Goal: Task Accomplishment & Management: Use online tool/utility

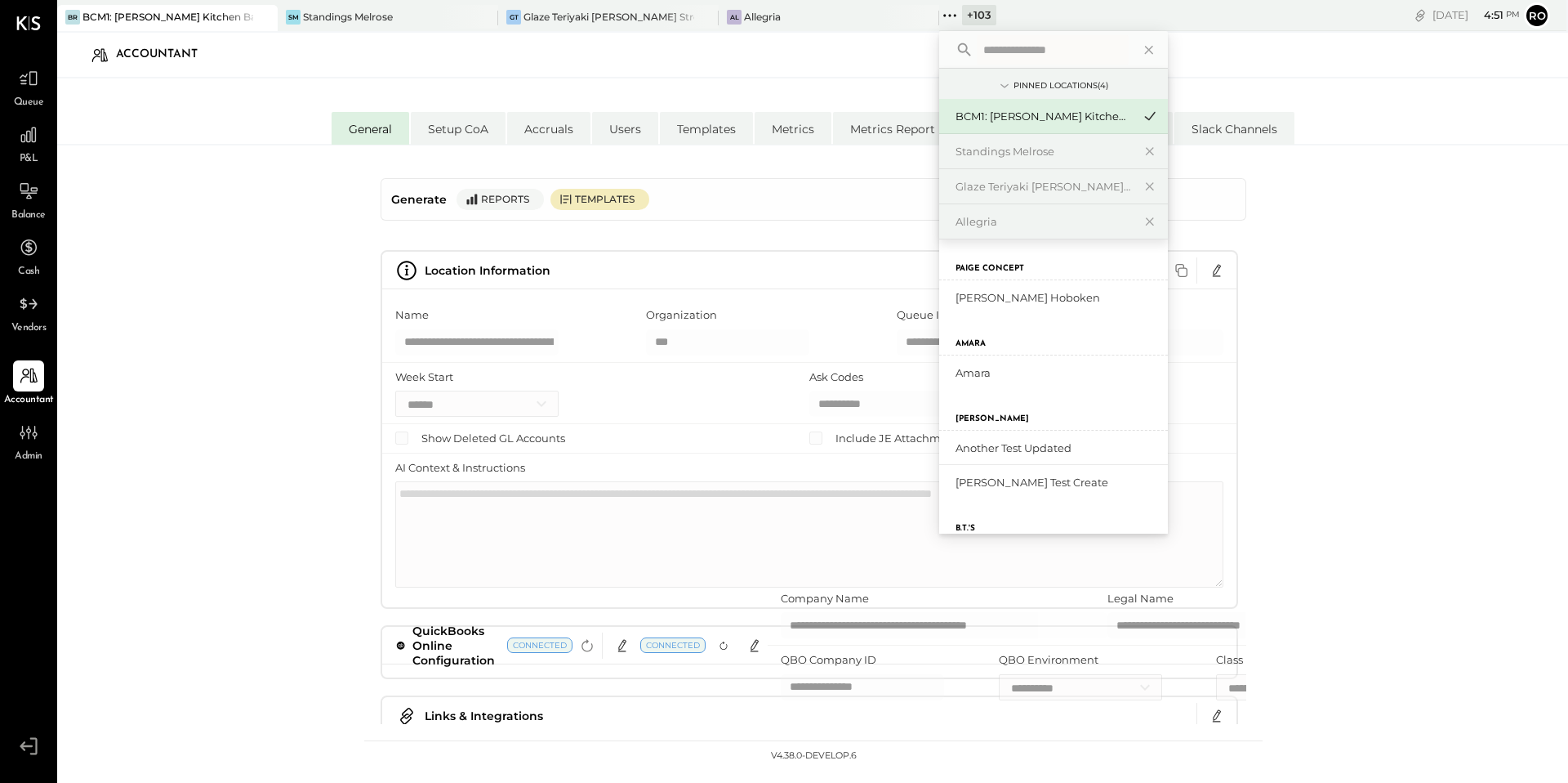
select select "**"
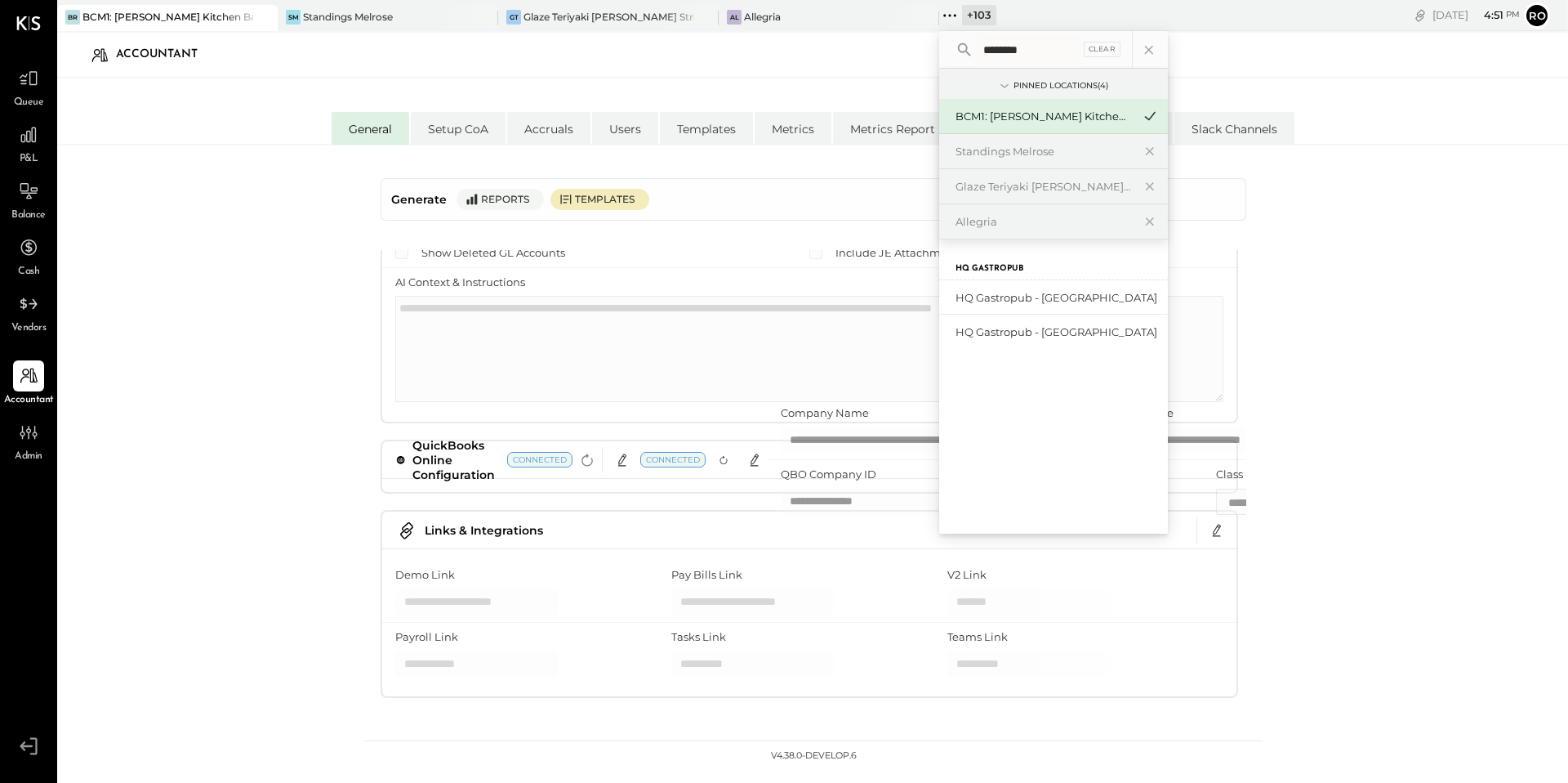
type input "********"
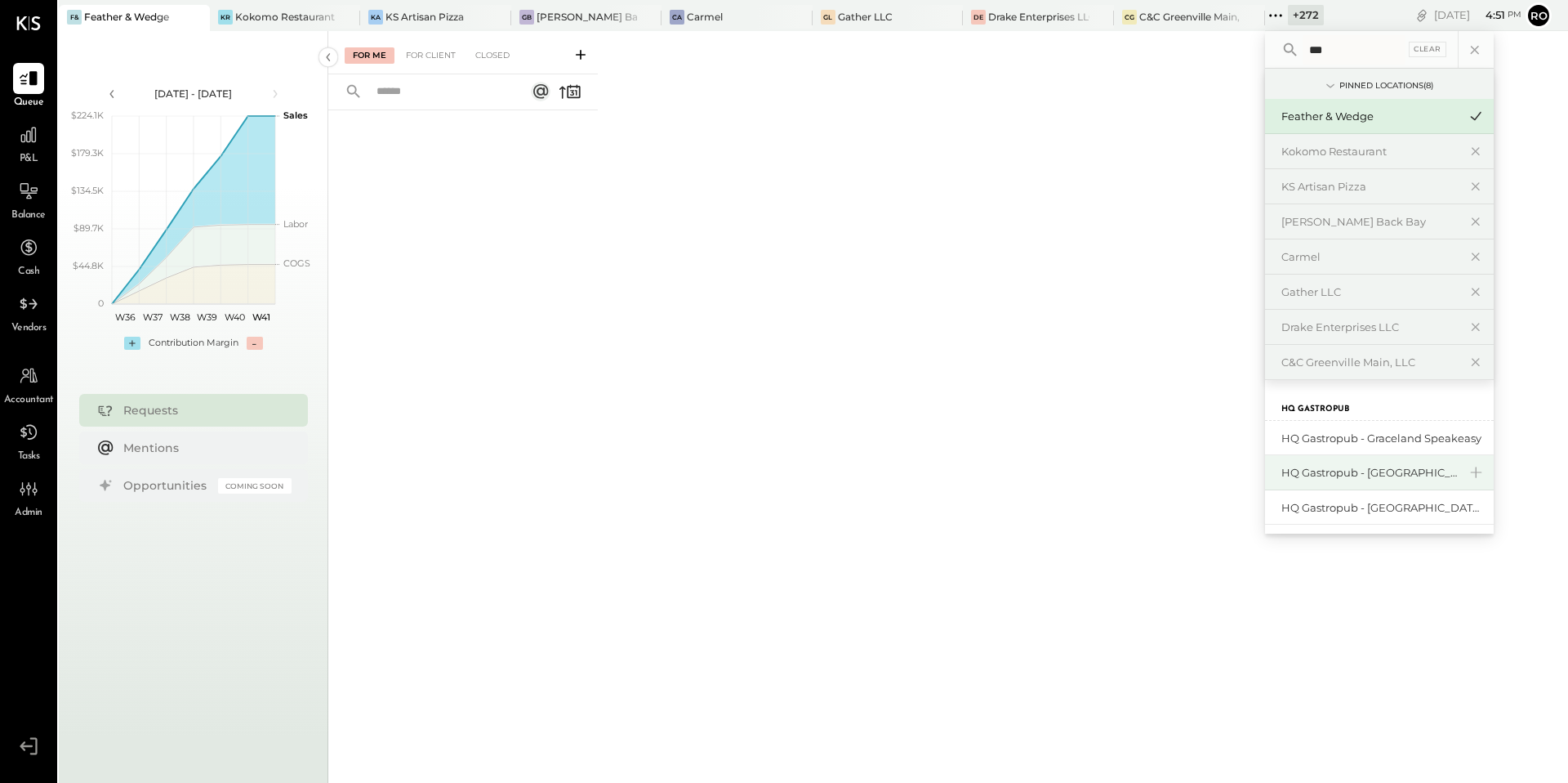
type input "**"
click at [1374, 474] on div "HQ Gastropub - [GEOGRAPHIC_DATA]" at bounding box center [1370, 473] width 176 height 15
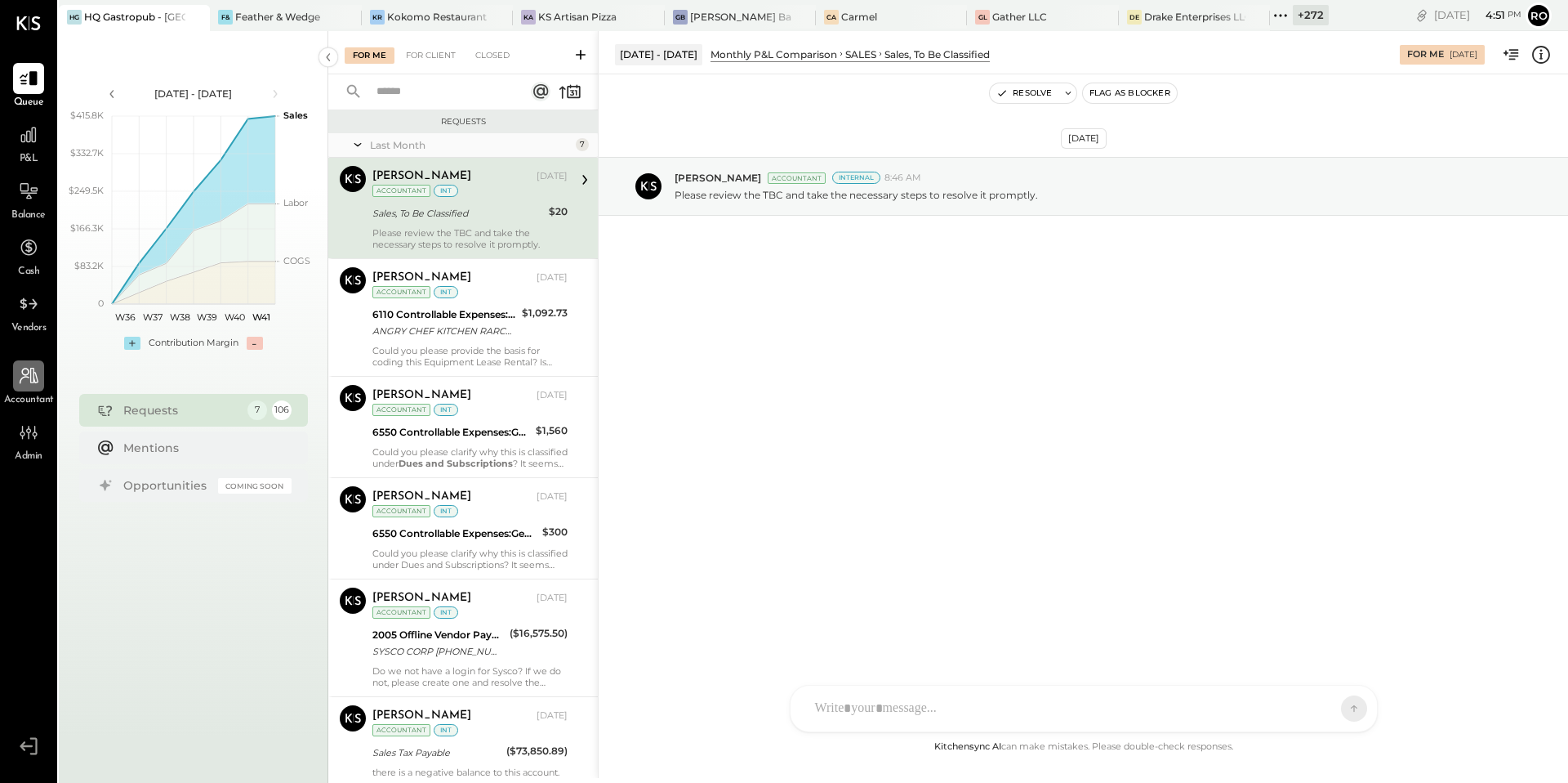
click at [24, 380] on icon at bounding box center [28, 376] width 21 height 21
select select "**"
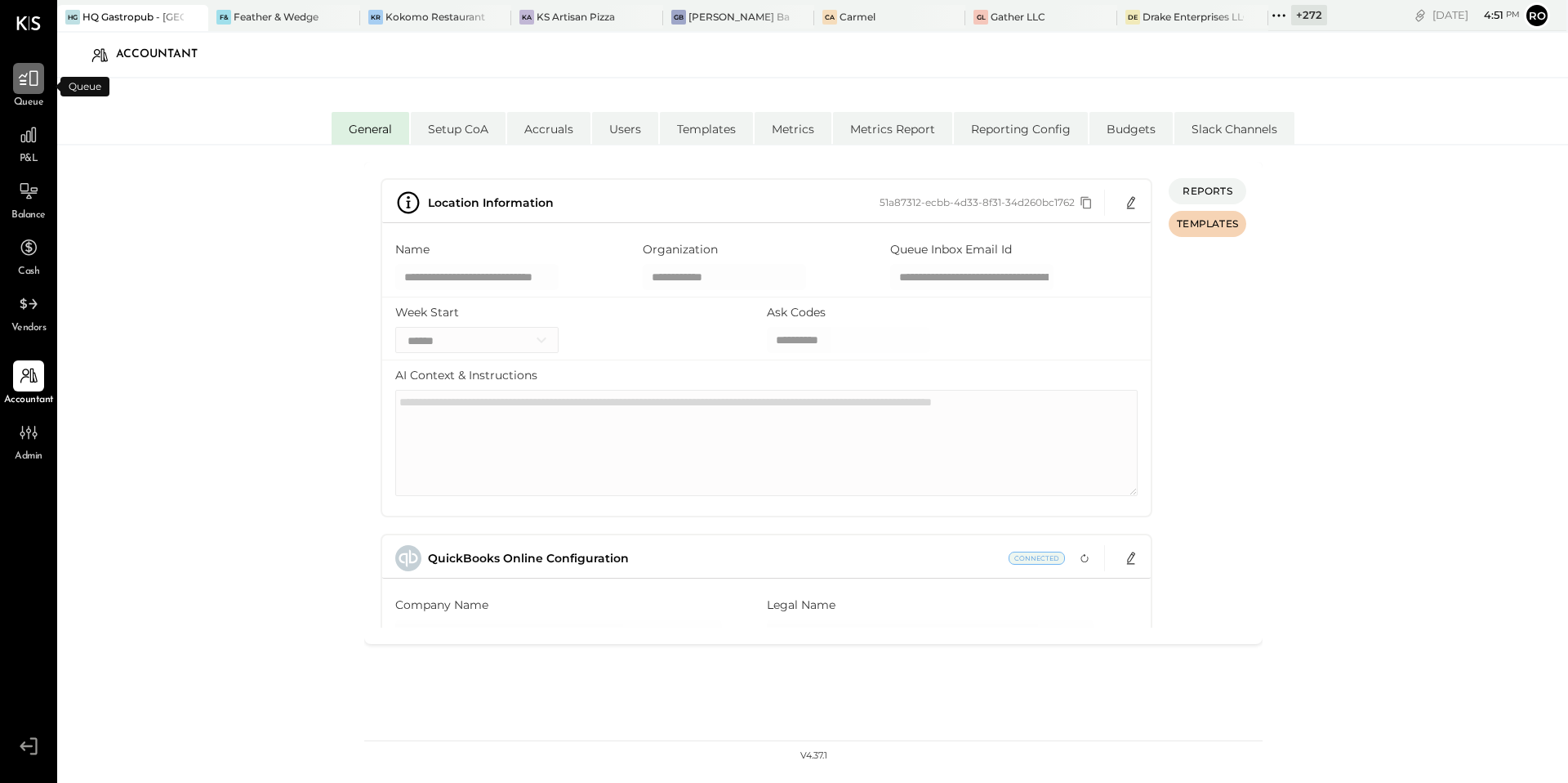
click at [26, 83] on icon at bounding box center [28, 78] width 21 height 21
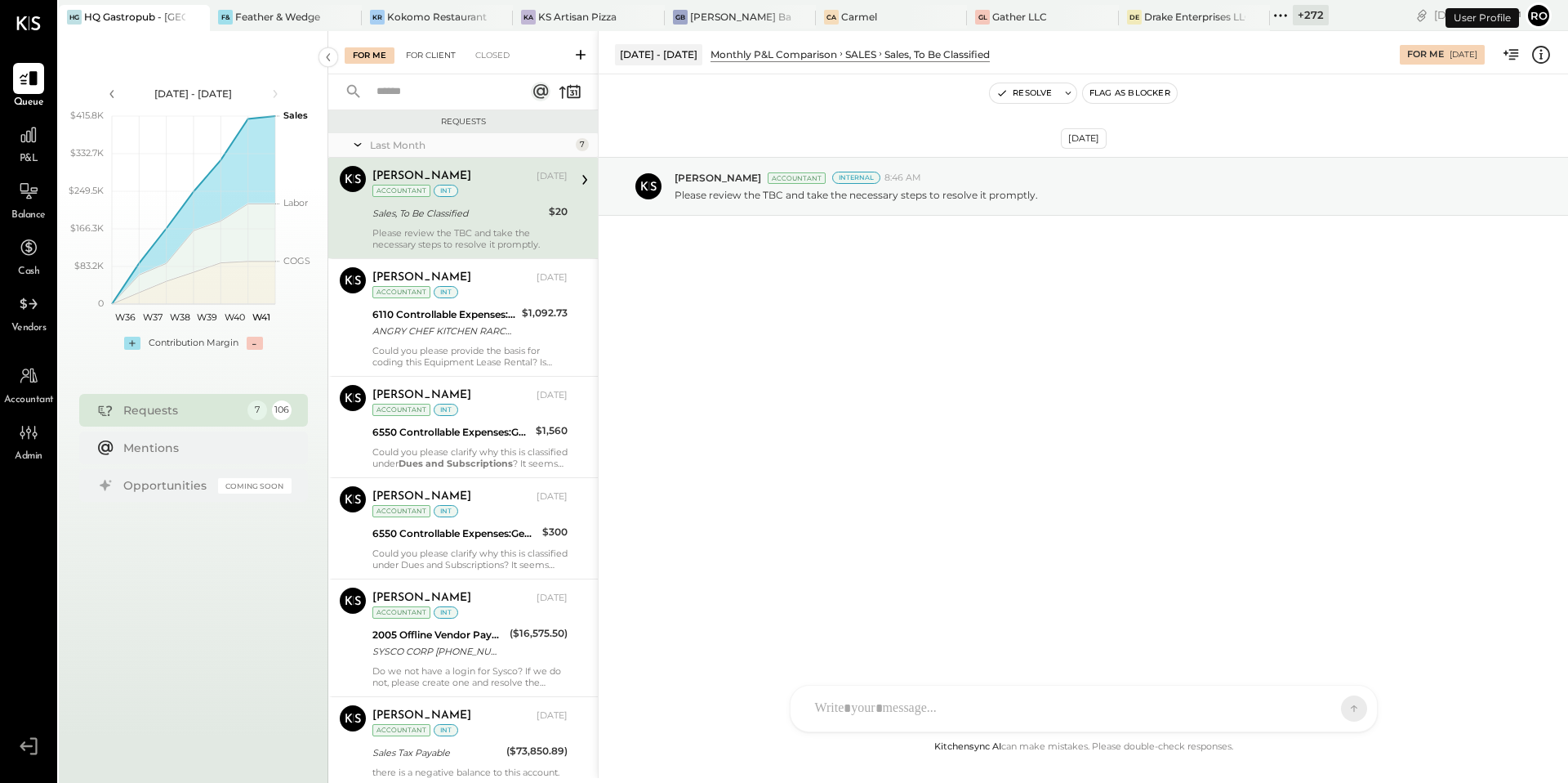
click at [412, 48] on div "For Client" at bounding box center [431, 55] width 66 height 16
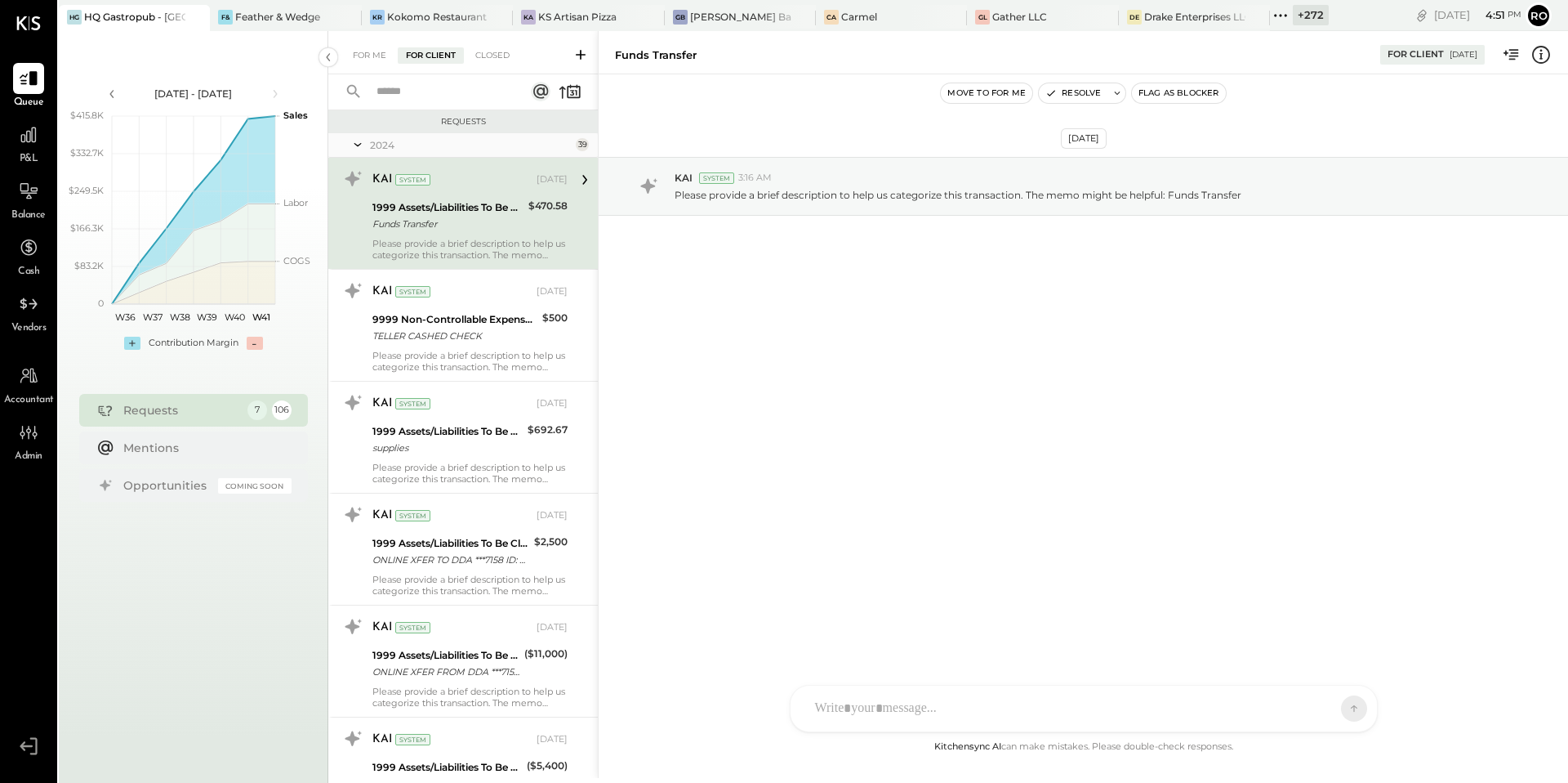
click at [476, 265] on div "KAI System [DATE] 1999 Assets/Liabilities To Be Classified Funds Transfer $470.…" at bounding box center [463, 213] width 269 height 111
click at [935, 193] on p "Please provide a brief description to help us categorize this transaction. The …" at bounding box center [958, 195] width 567 height 14
click at [1546, 52] on icon at bounding box center [1541, 55] width 21 height 21
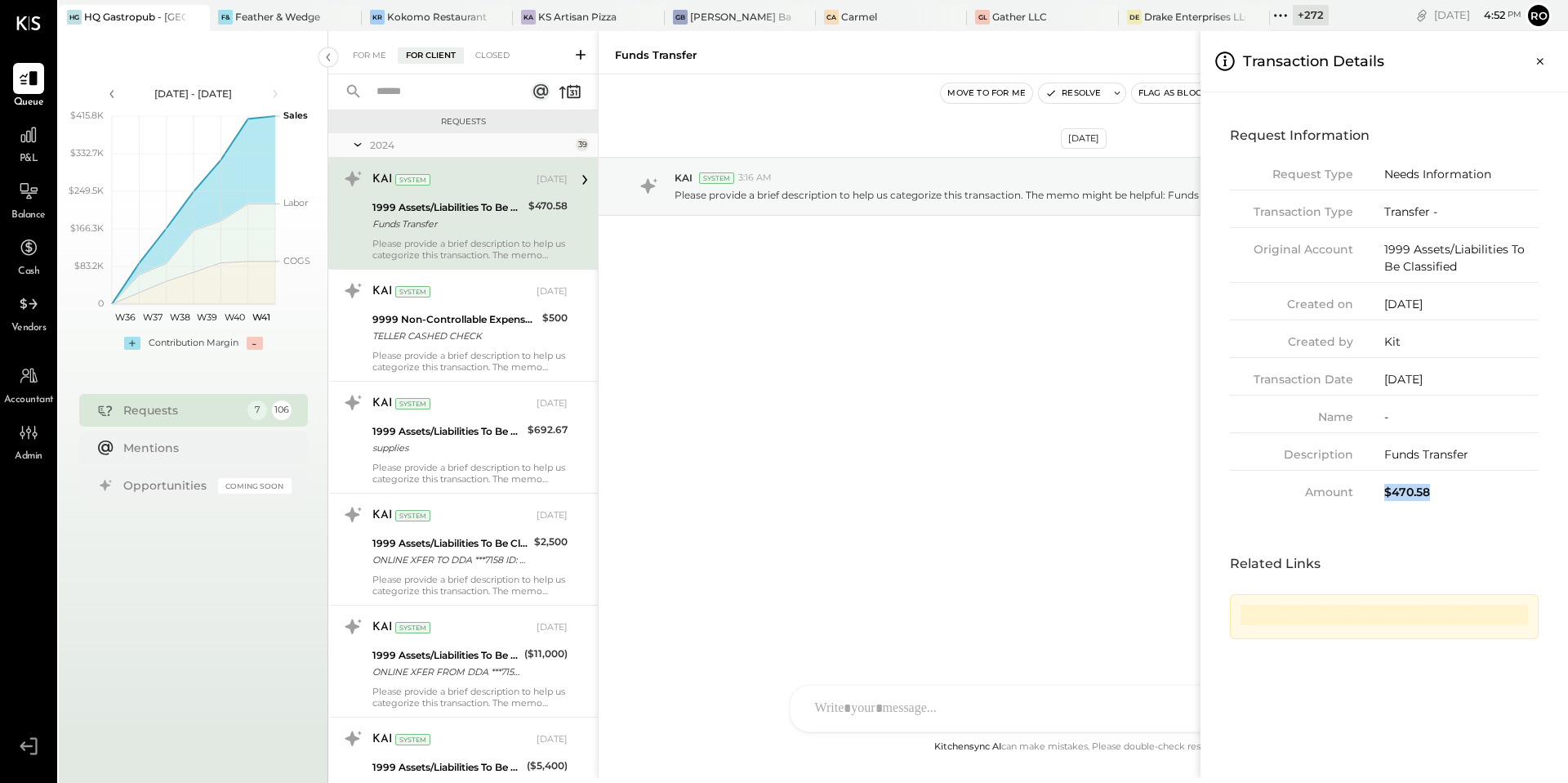
drag, startPoint x: 1442, startPoint y: 488, endPoint x: 1381, endPoint y: 489, distance: 61.0
click at [1381, 489] on div "Amount $470.58" at bounding box center [1384, 492] width 309 height 17
click at [863, 436] on div "For Me For Client Closed Requests 2024 39 KAI System [DATE] 1999 Assets/Liabili…" at bounding box center [949, 404] width 1240 height 747
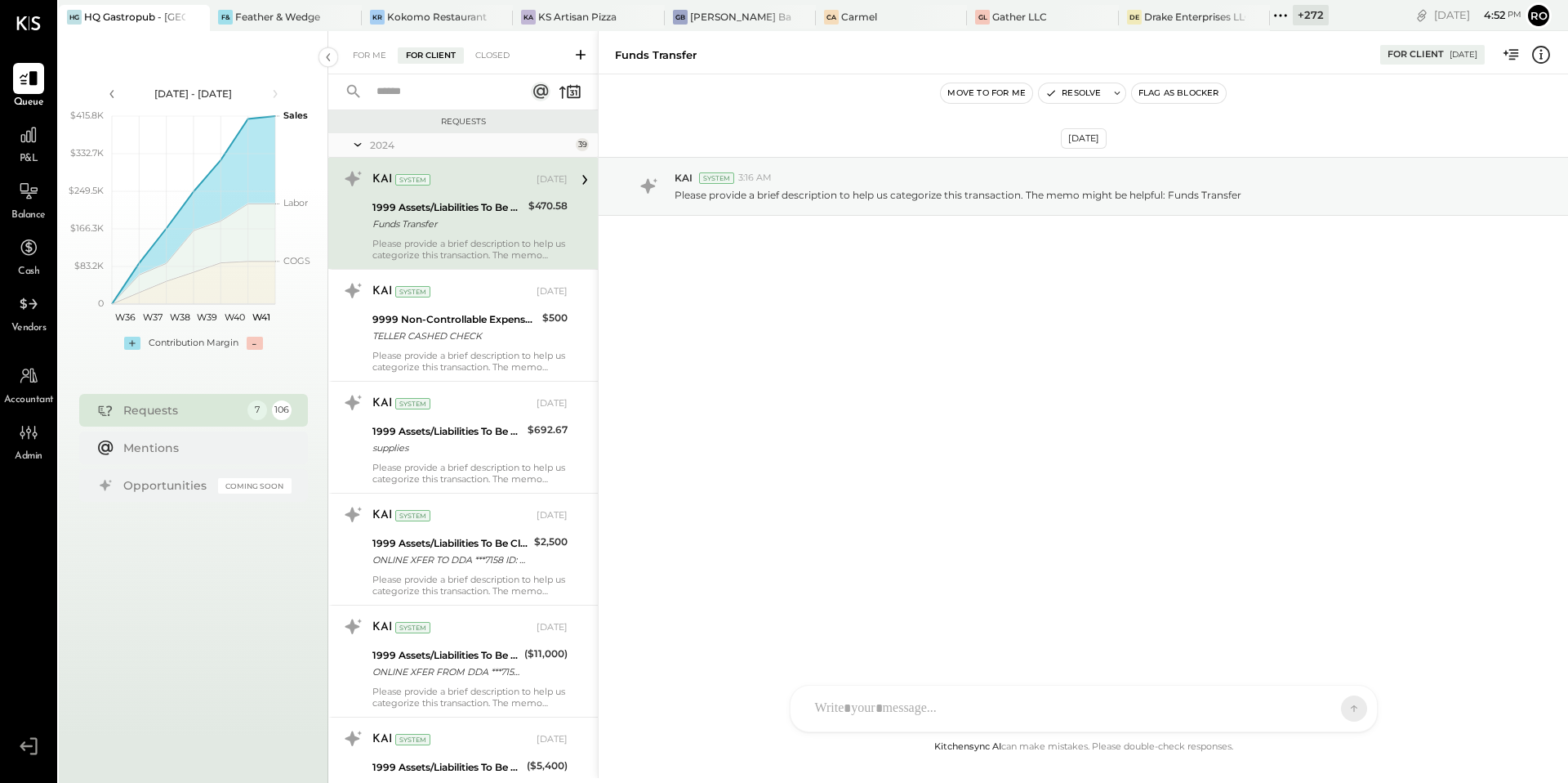
click at [1012, 705] on div "MM [PERSON_NAME] SK [PERSON_NAME] A [PERSON_NAME] UM [PERSON_NAME] Raloti MM [P…" at bounding box center [1083, 709] width 589 height 48
click at [1034, 482] on div "[DATE] KAI System 3:16 AM Please provide a brief description to help us categor…" at bounding box center [1083, 406] width 969 height 663
click at [384, 51] on div "For Me" at bounding box center [370, 55] width 50 height 16
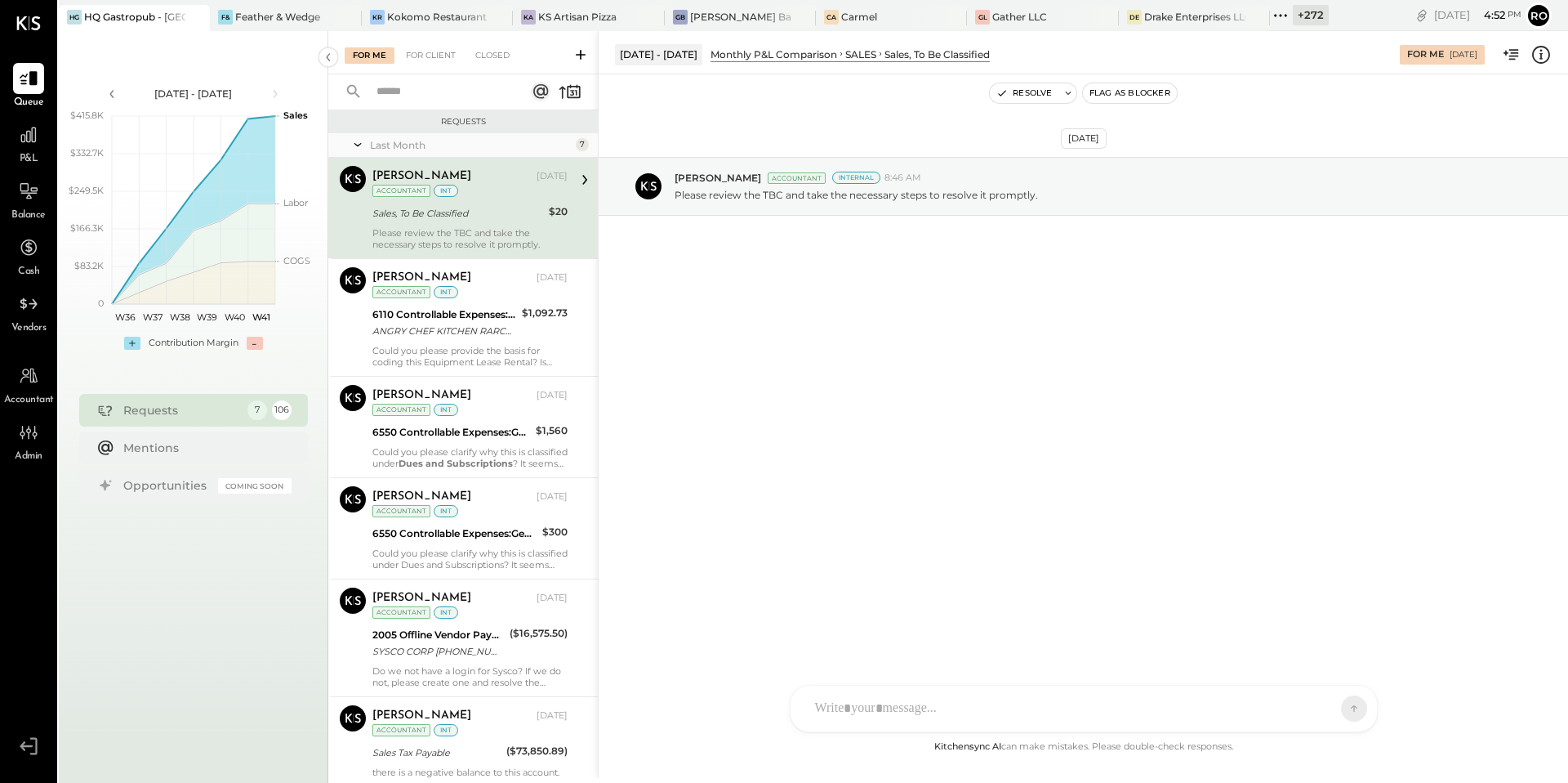
click at [507, 232] on div "Please review the TBC and take the necessary steps to resolve it promptly." at bounding box center [469, 239] width 195 height 23
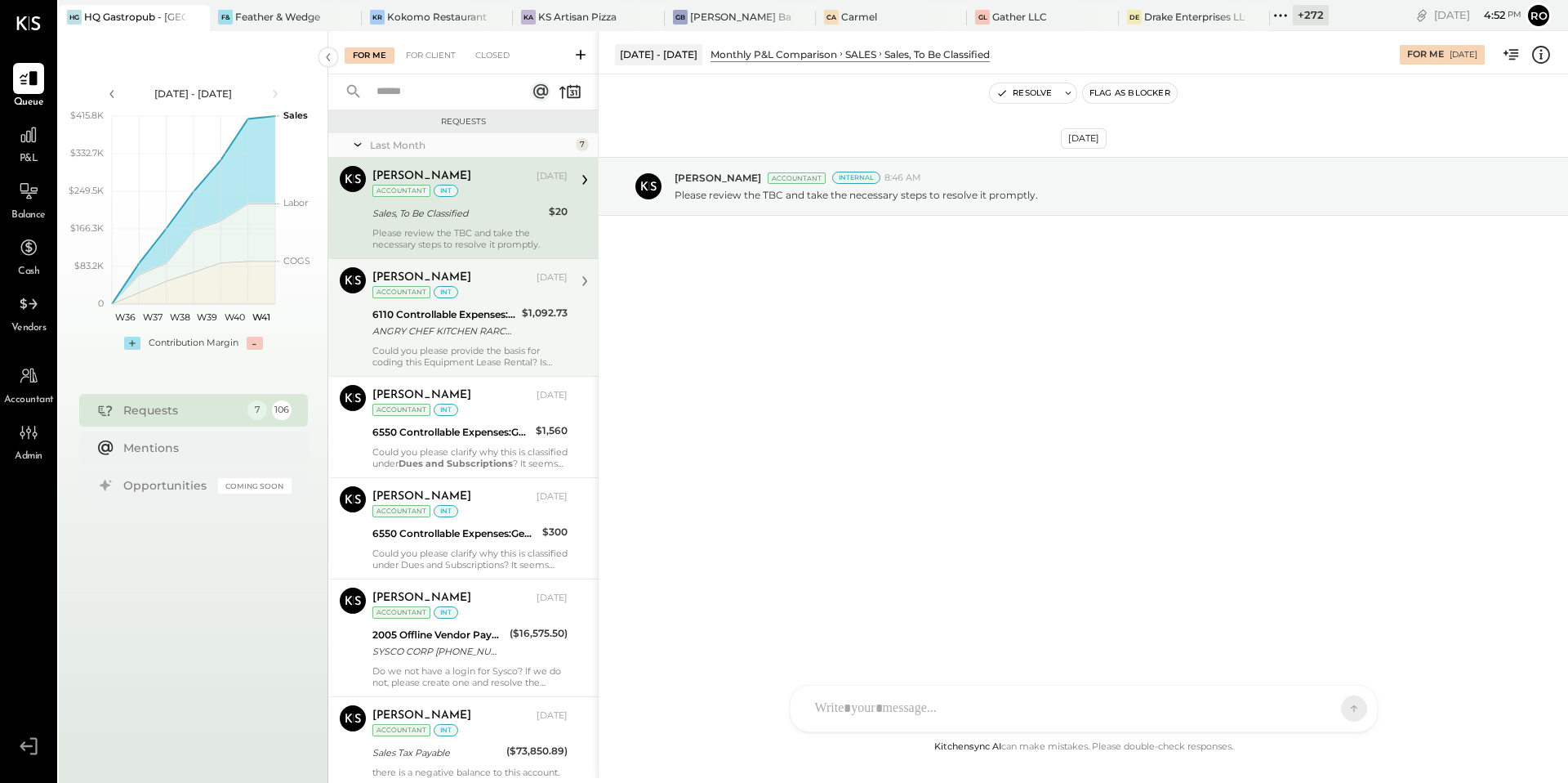
click at [489, 332] on div "ANGRY CHEF KITCHEN RARCADIA CA" at bounding box center [445, 331] width 145 height 16
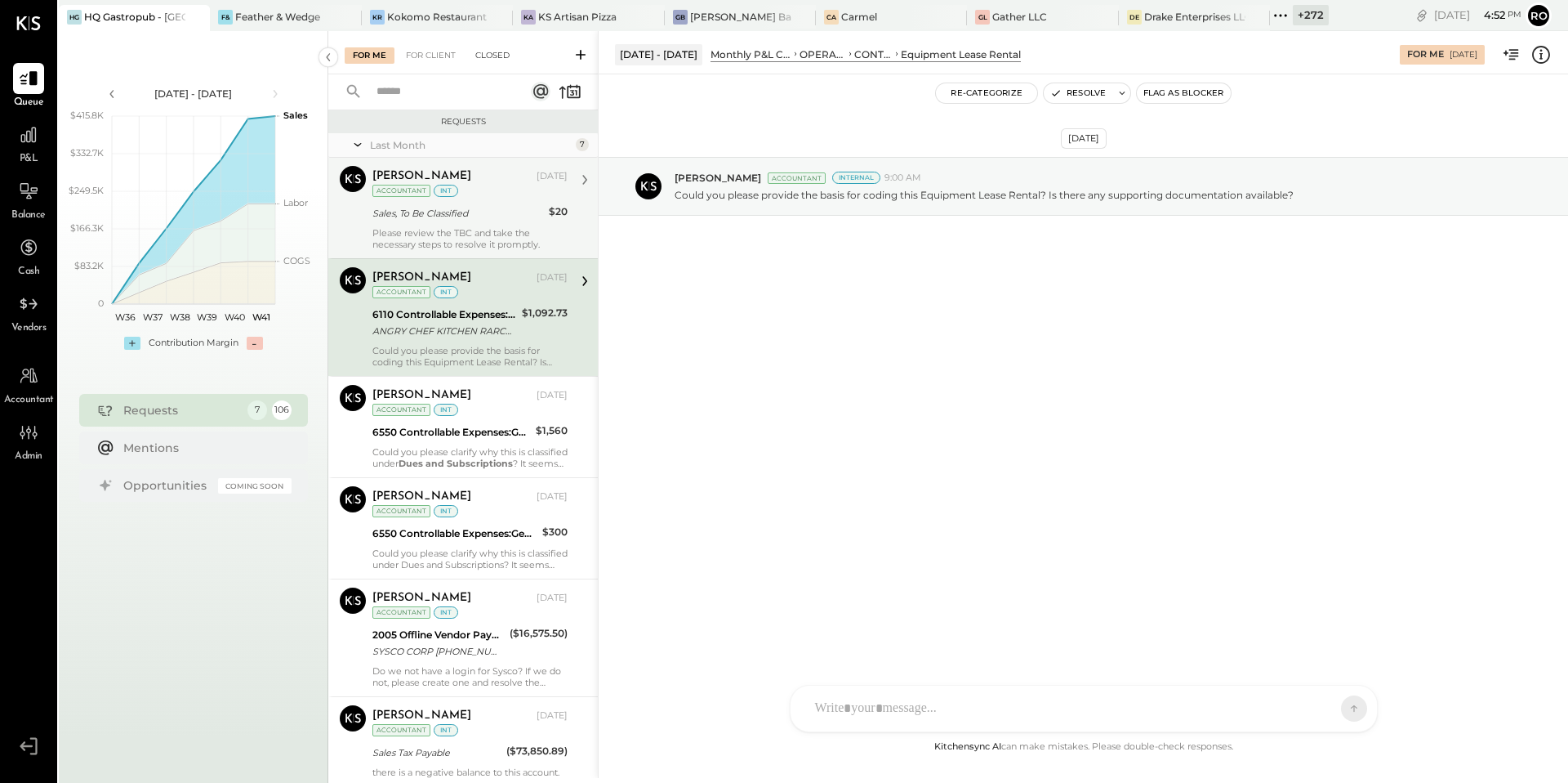
click at [493, 50] on div "Closed" at bounding box center [492, 55] width 50 height 16
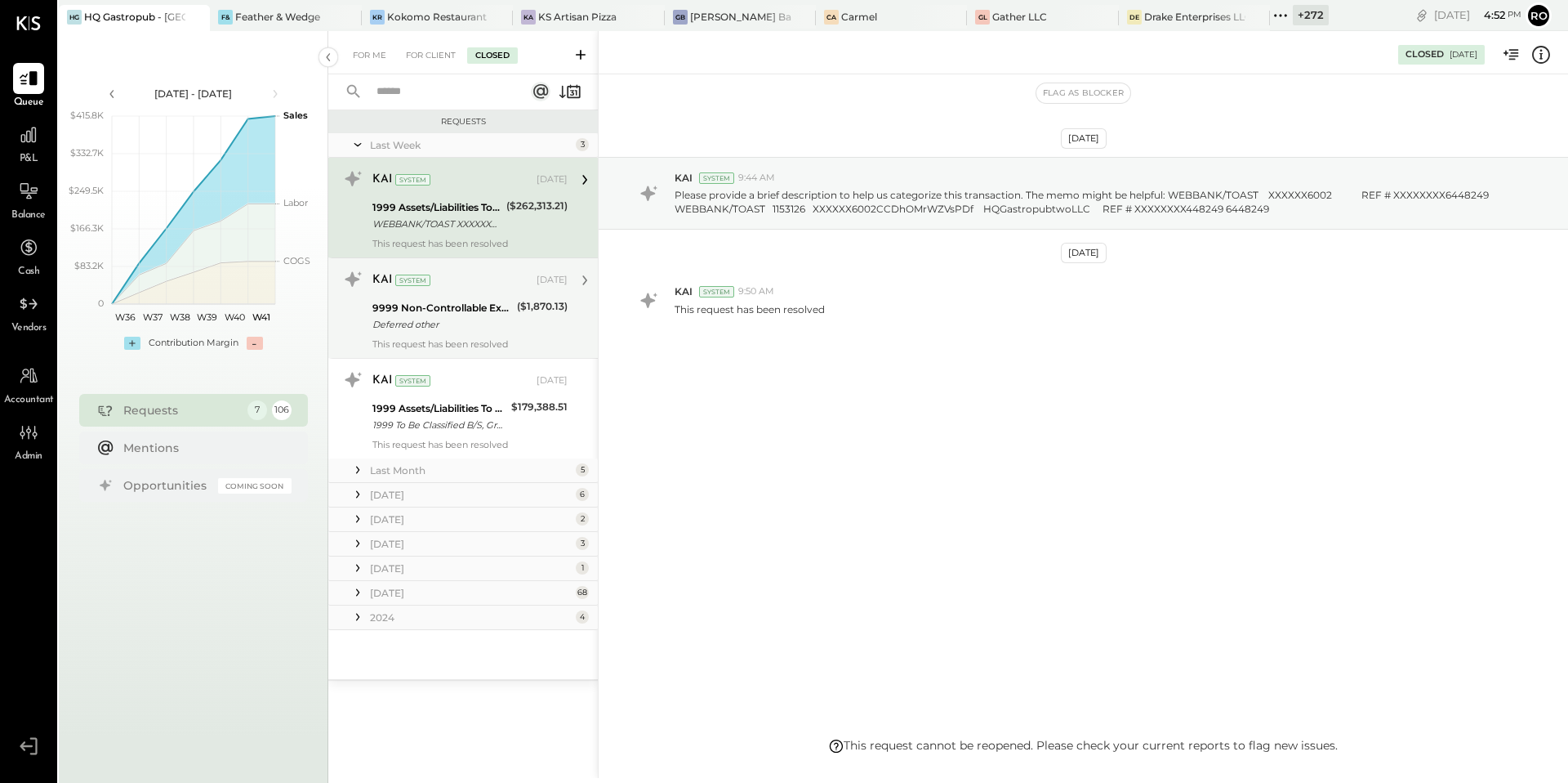
click at [478, 320] on div "Deferred other" at bounding box center [442, 324] width 140 height 16
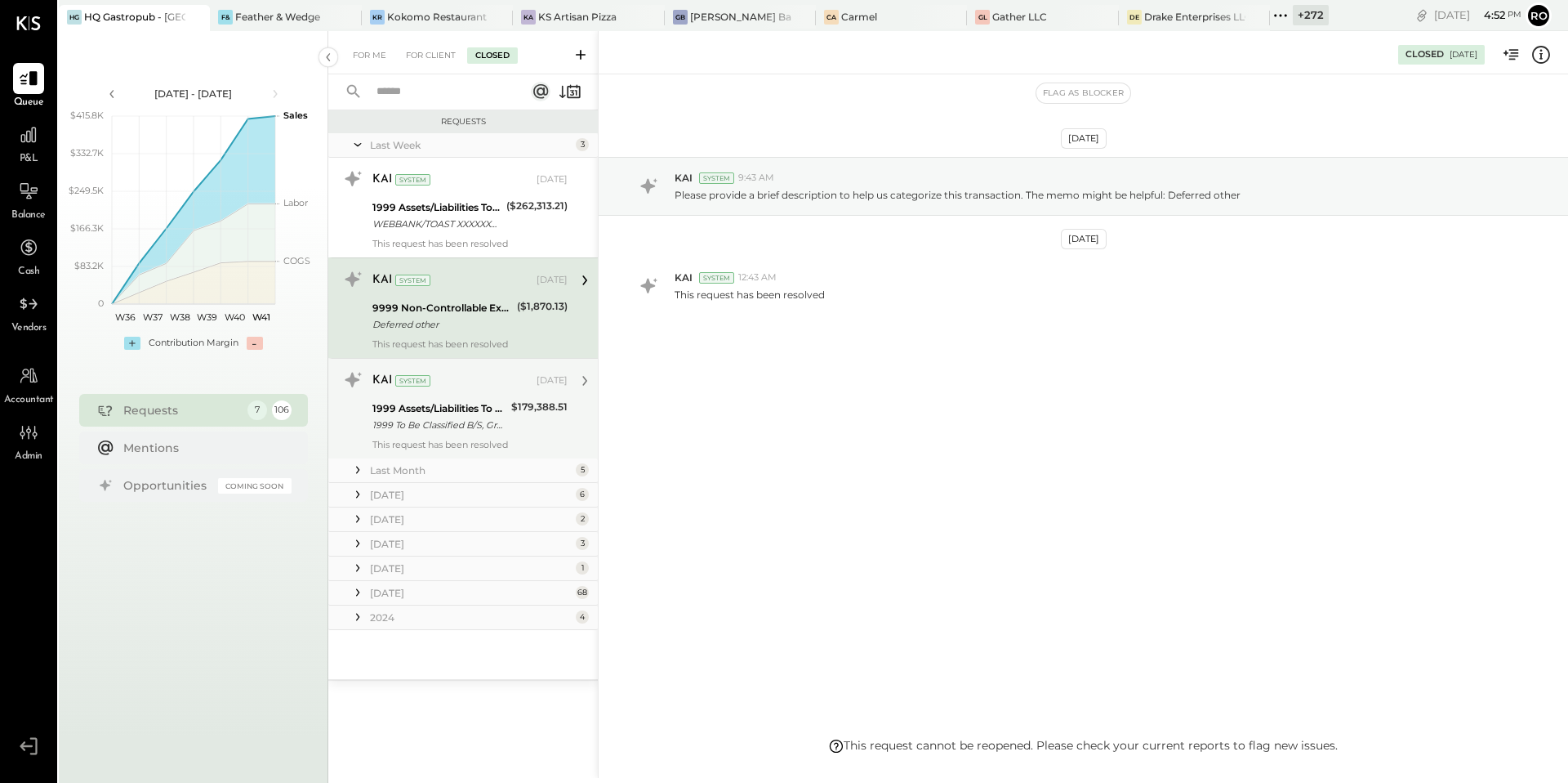
click at [448, 392] on div "KAI System [DATE]" at bounding box center [469, 381] width 195 height 28
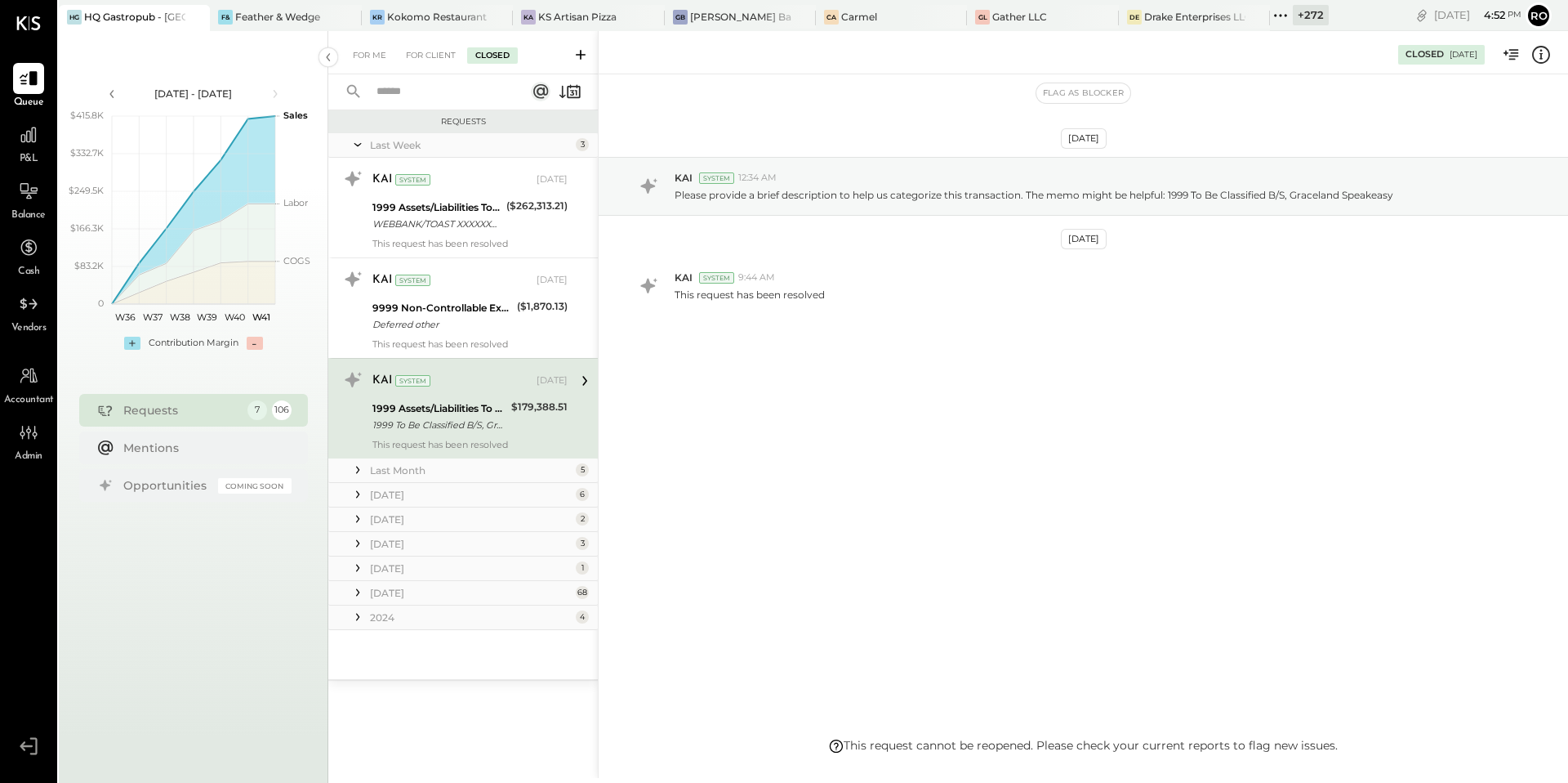
click at [360, 469] on icon at bounding box center [357, 469] width 16 height 16
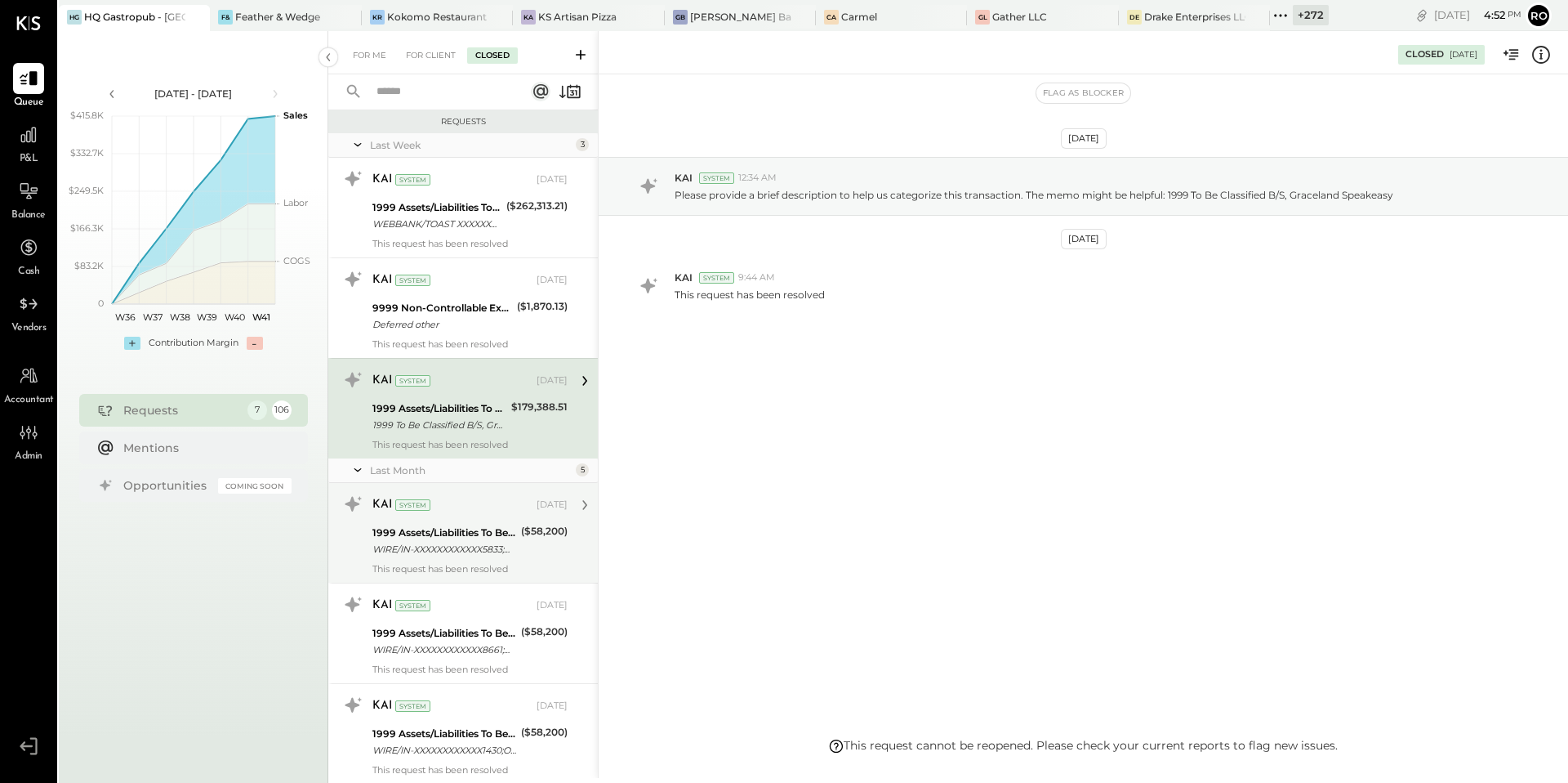
click at [378, 571] on div "This request has been resolved" at bounding box center [469, 568] width 195 height 11
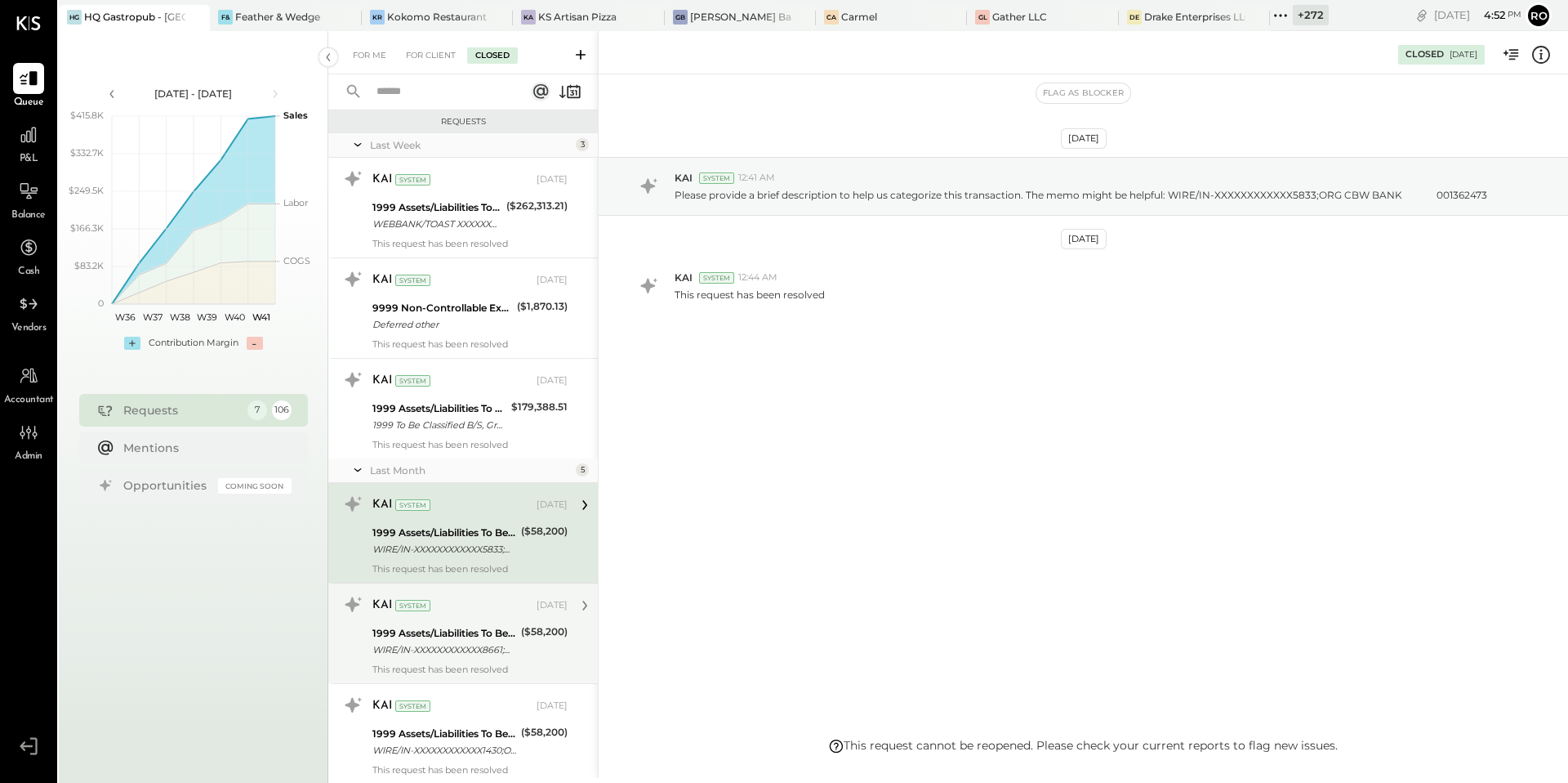
click at [428, 629] on div "1999 Assets/Liabilities To Be Classified" at bounding box center [444, 633] width 144 height 16
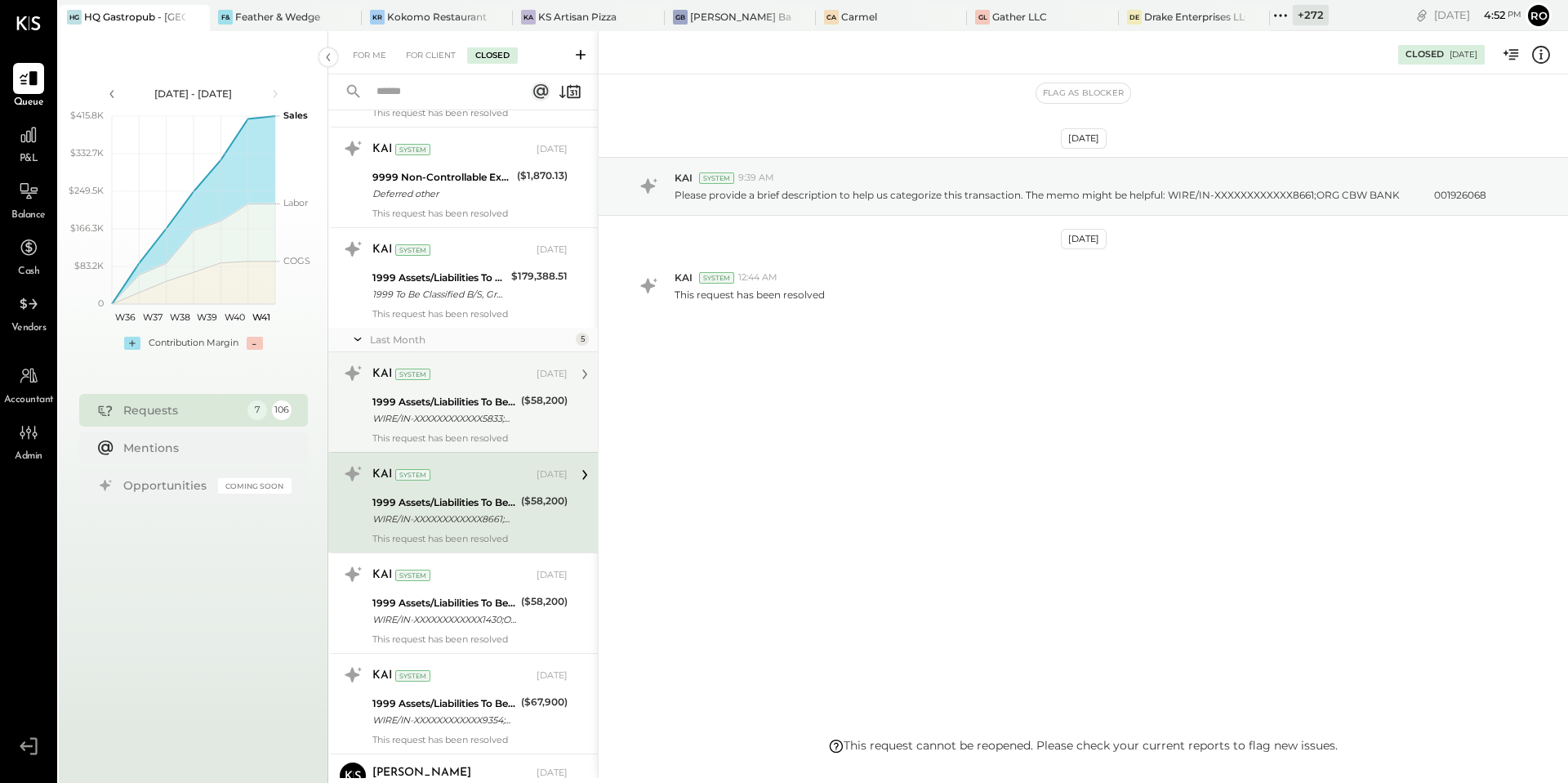
scroll to position [141, 0]
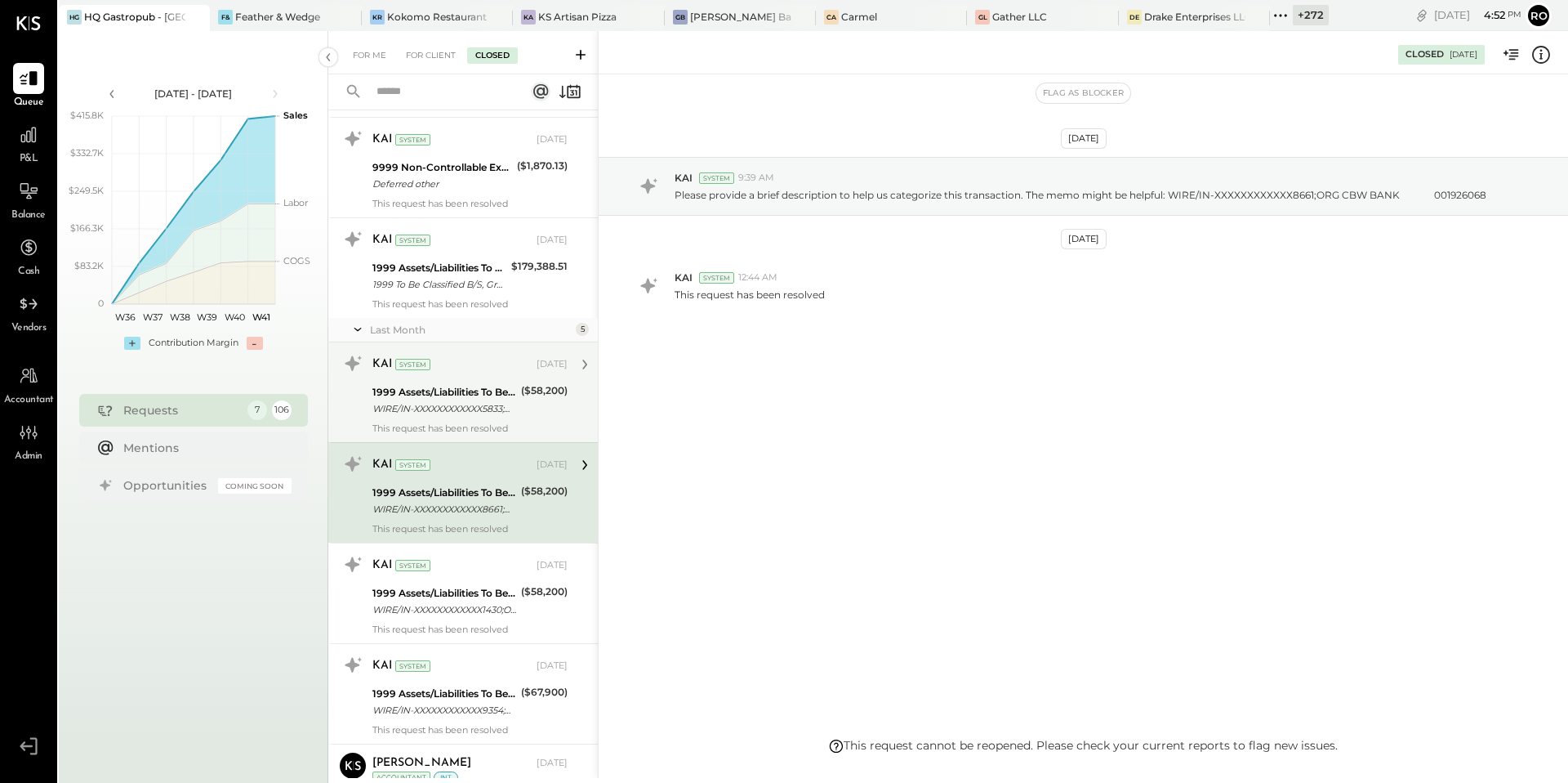
click at [428, 629] on div "This request has been resolved" at bounding box center [469, 629] width 195 height 11
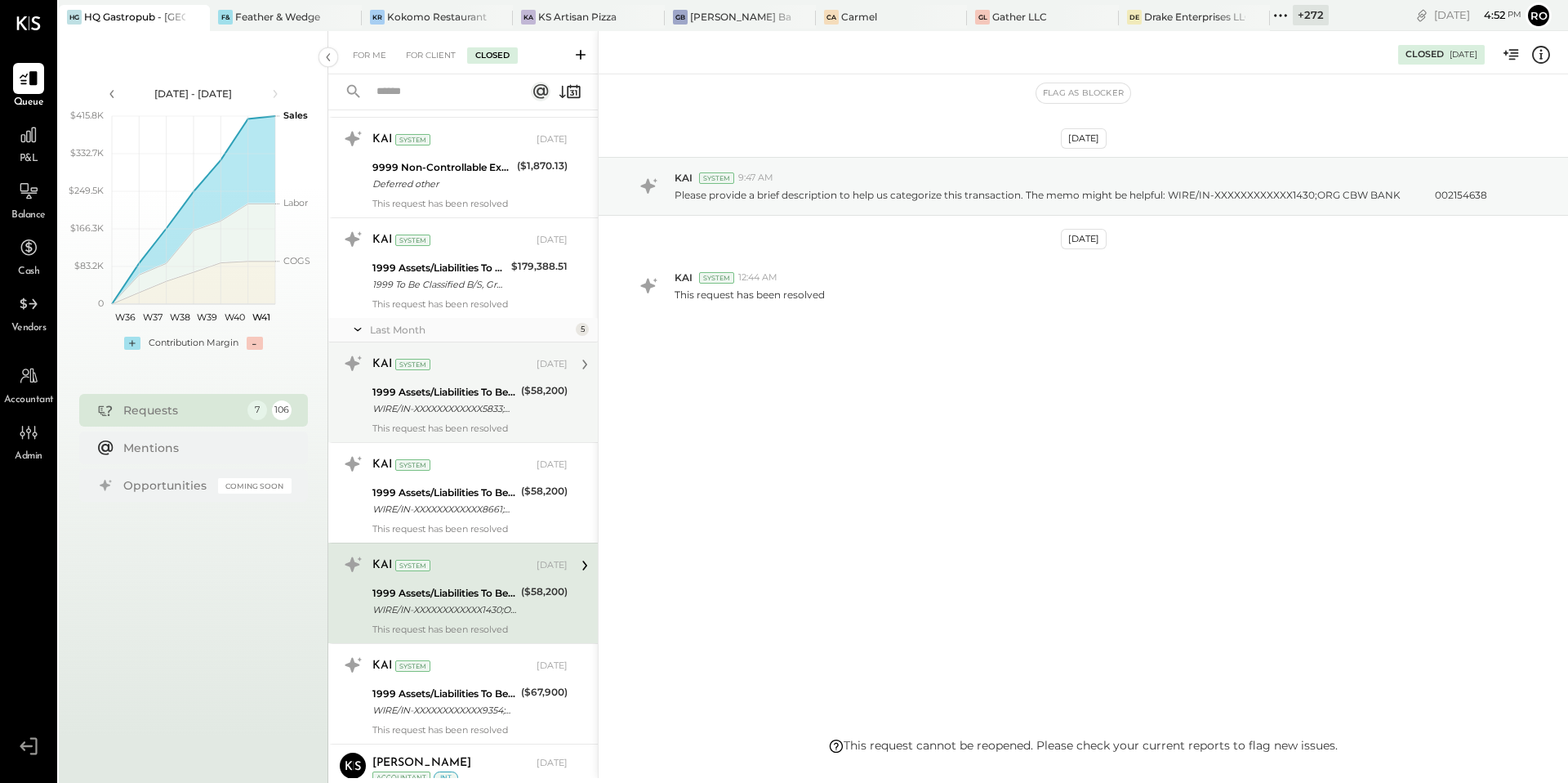
click at [1546, 56] on icon at bounding box center [1541, 55] width 21 height 21
click at [932, 305] on div "For Me For Client Closed Requests Last Week 3 KAI System [DATE] 1999 Assets/Lia…" at bounding box center [949, 404] width 1240 height 747
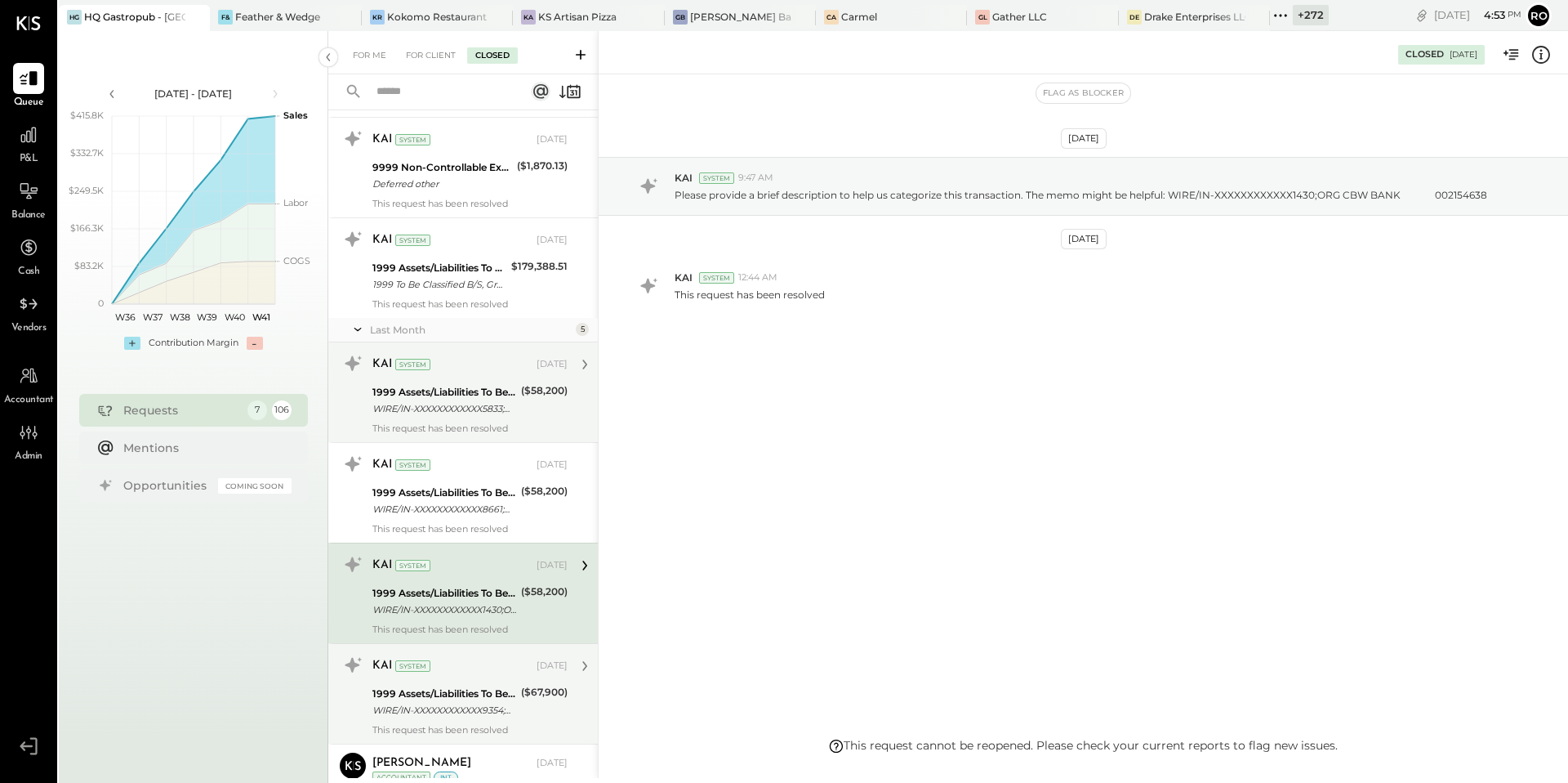
click at [459, 712] on div "WIRE/IN-XXXXXXXXXXXX9354;ORG CBW BANK 001502691" at bounding box center [444, 710] width 144 height 16
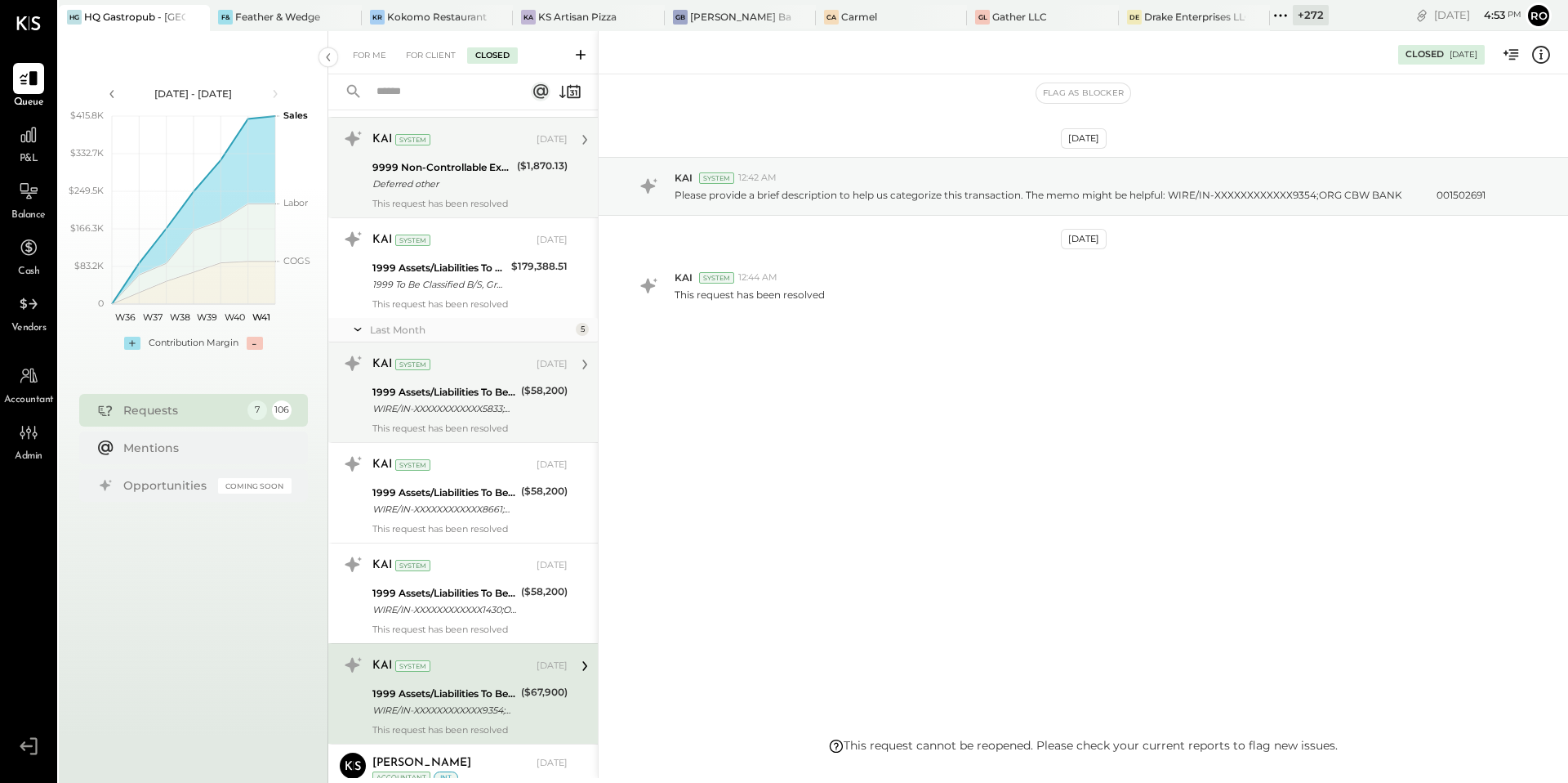
click at [486, 172] on div "9999 Non-Controllable Expenses:Other Income and Expenses:To Be Classified" at bounding box center [442, 167] width 140 height 16
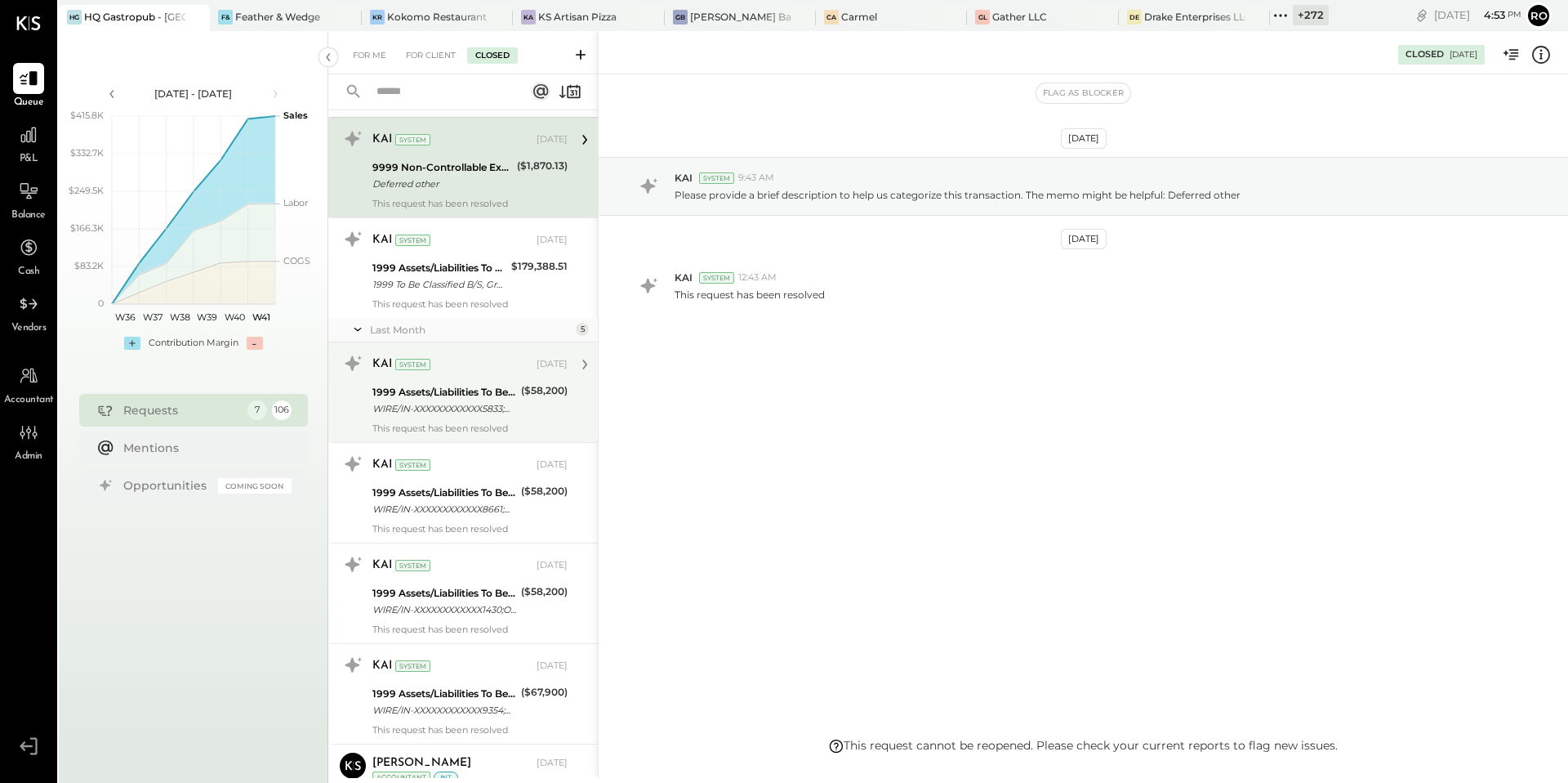
click at [1543, 56] on icon at bounding box center [1541, 55] width 21 height 21
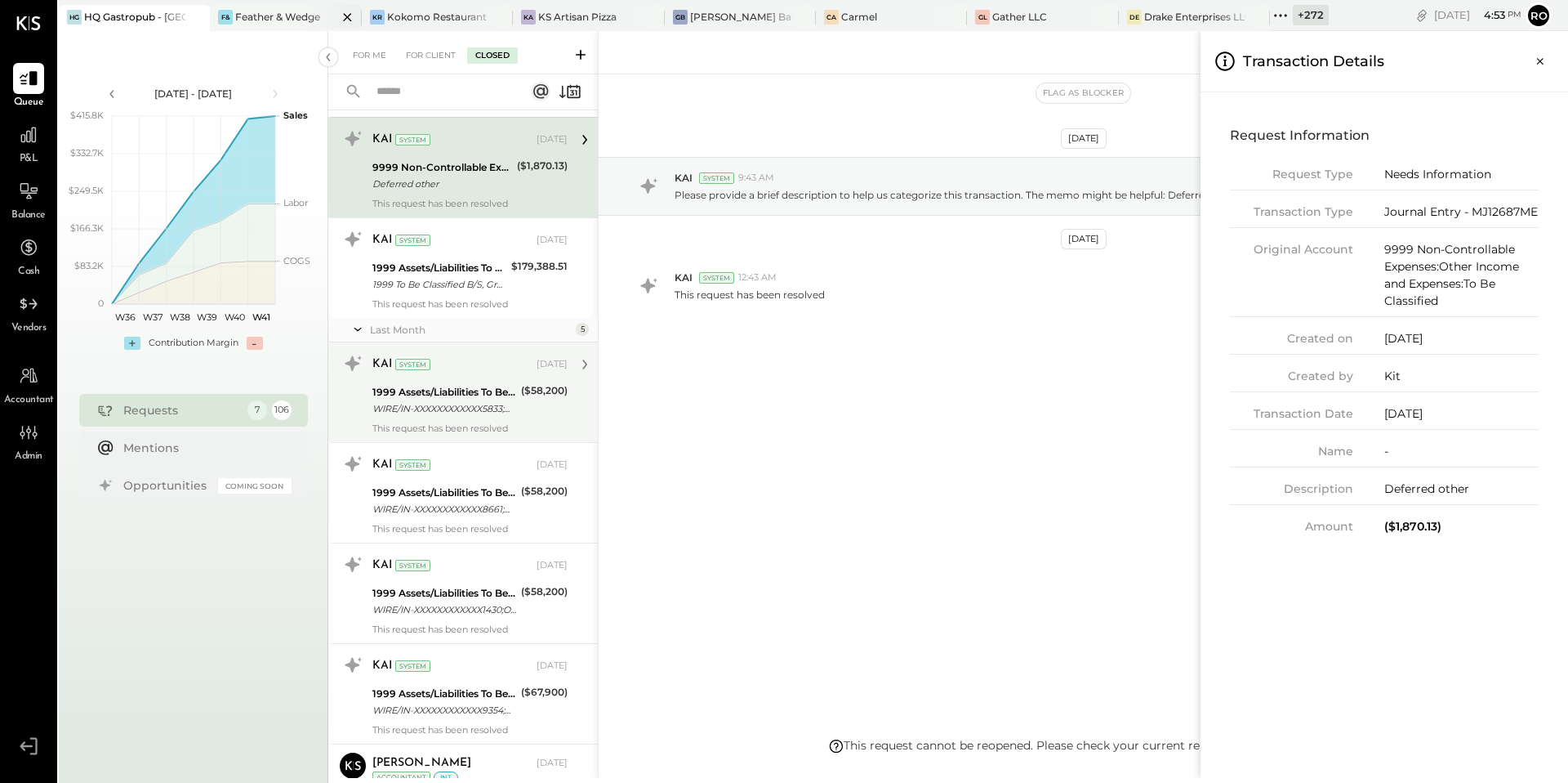
click at [281, 6] on div "F& Feather & Wedge" at bounding box center [284, 18] width 151 height 26
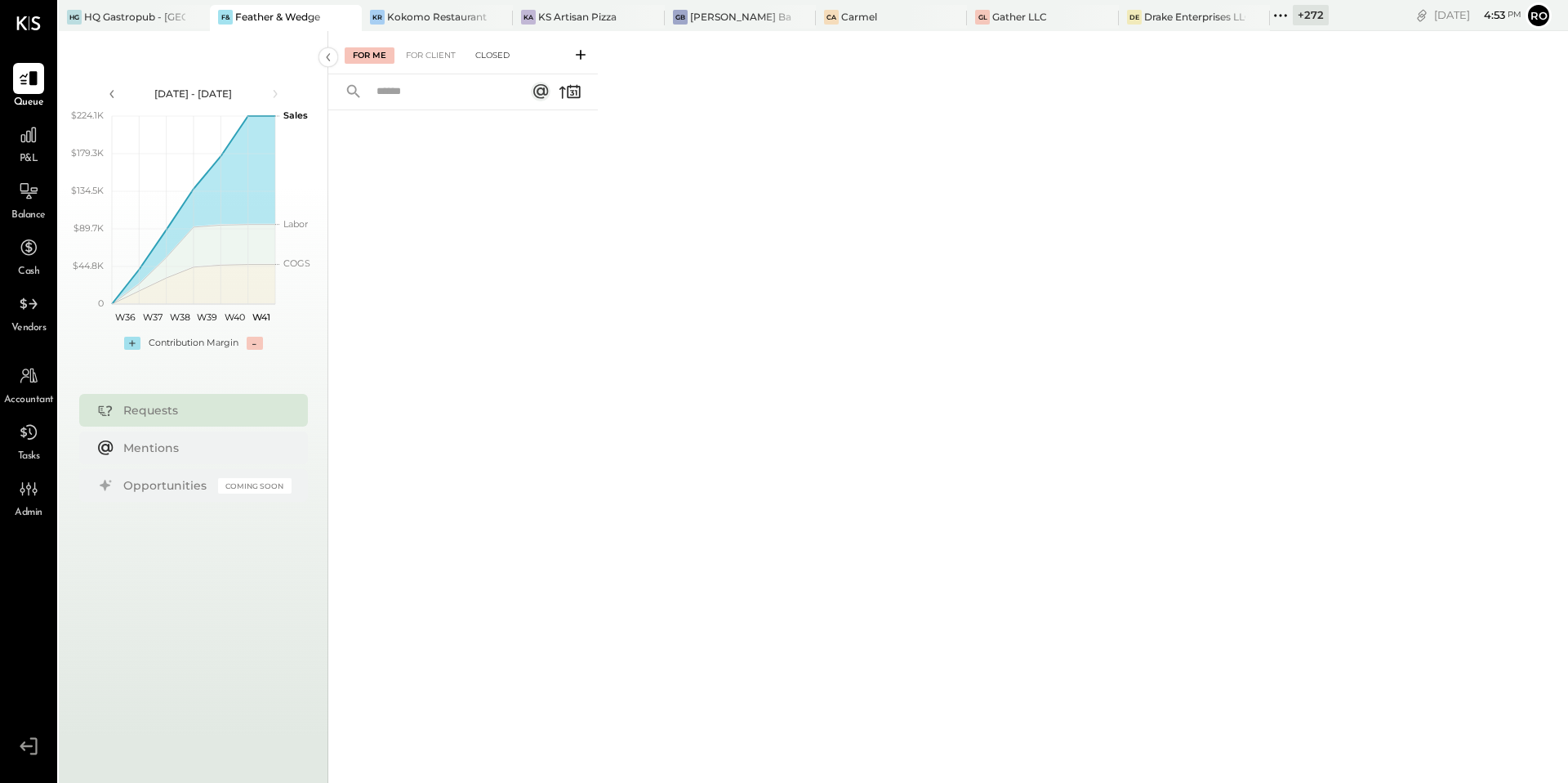
click at [508, 55] on div "Closed" at bounding box center [492, 55] width 50 height 16
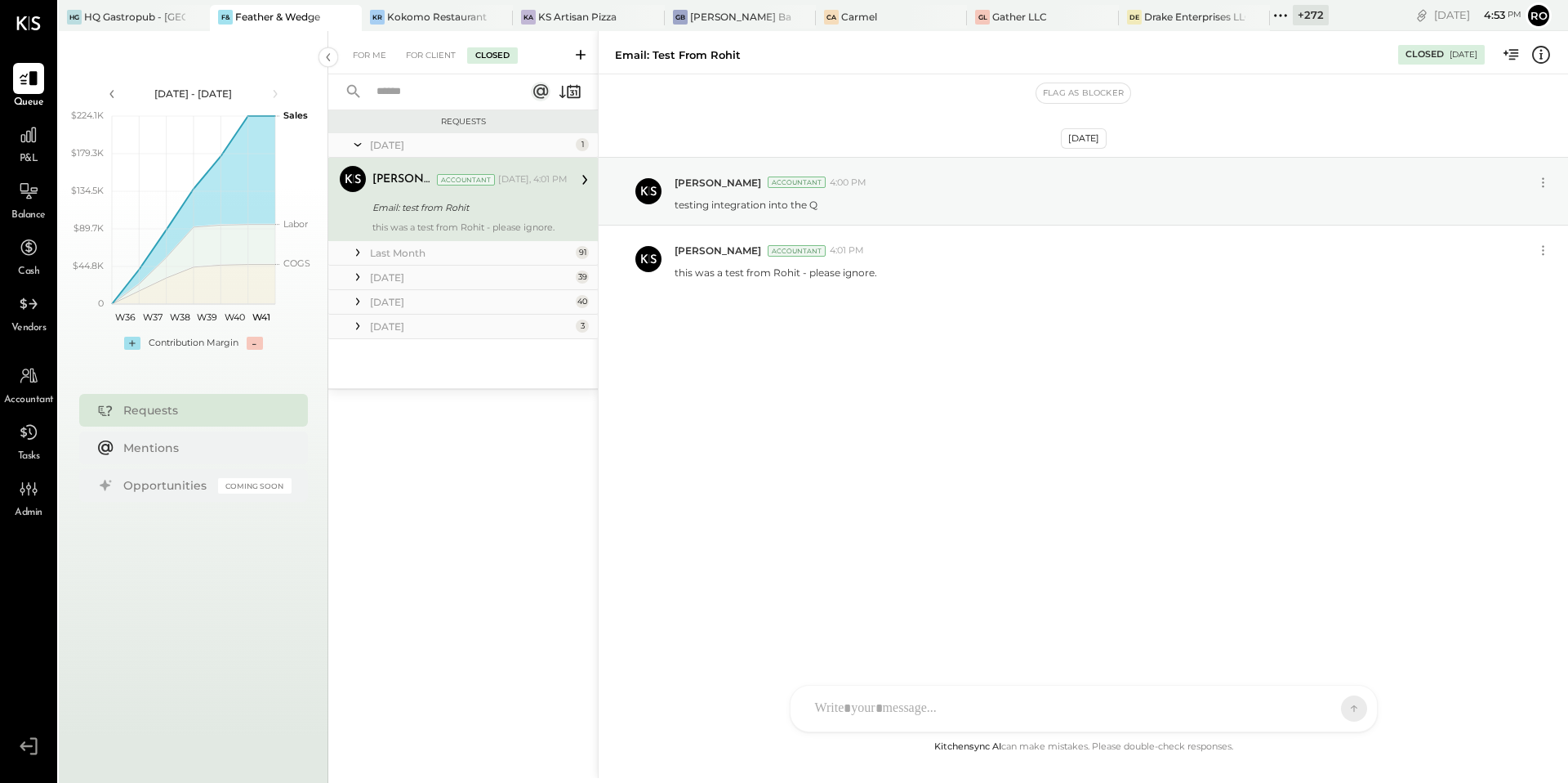
click at [441, 252] on div "Last Month" at bounding box center [470, 253] width 202 height 14
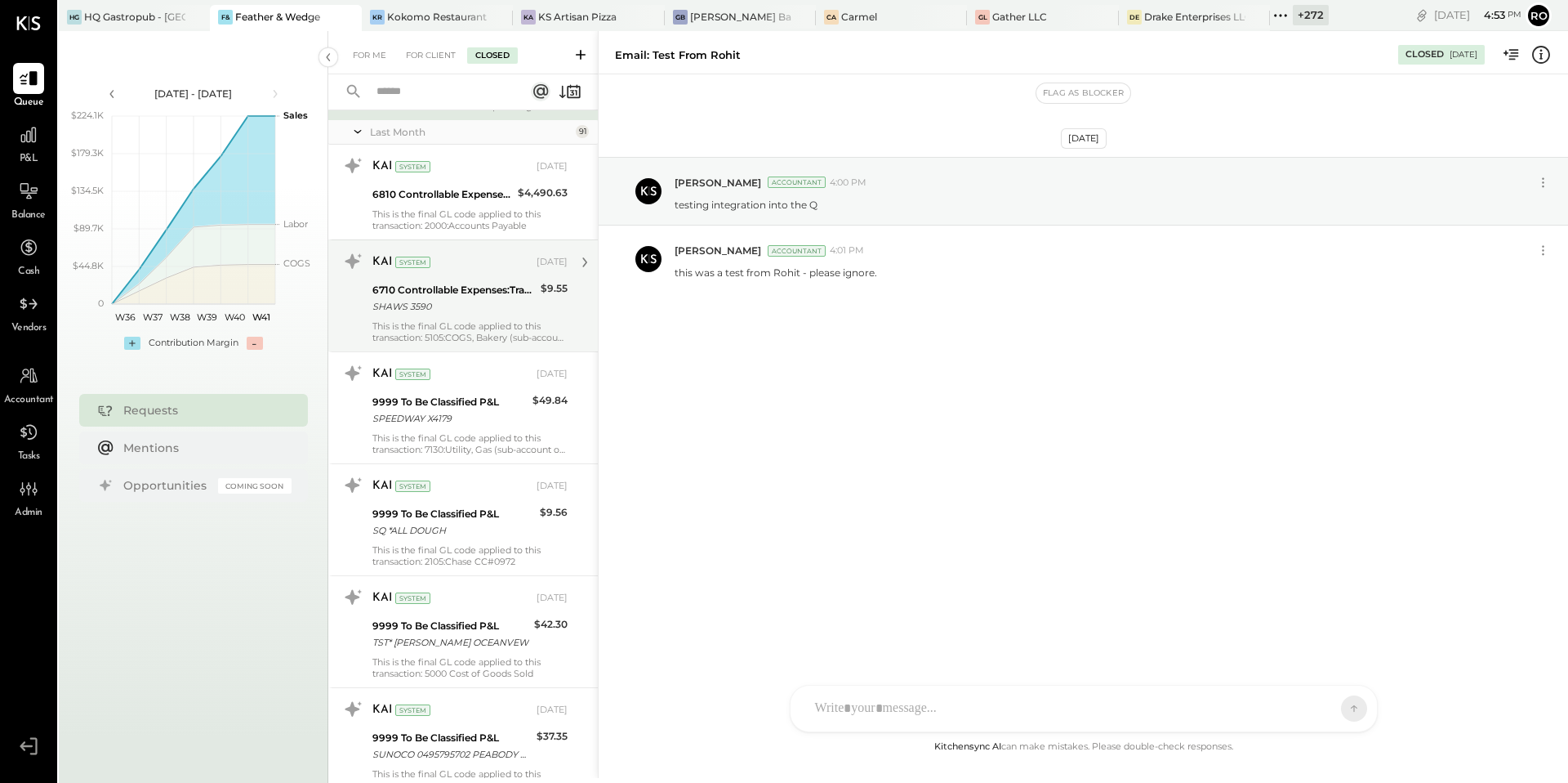
scroll to position [248, 0]
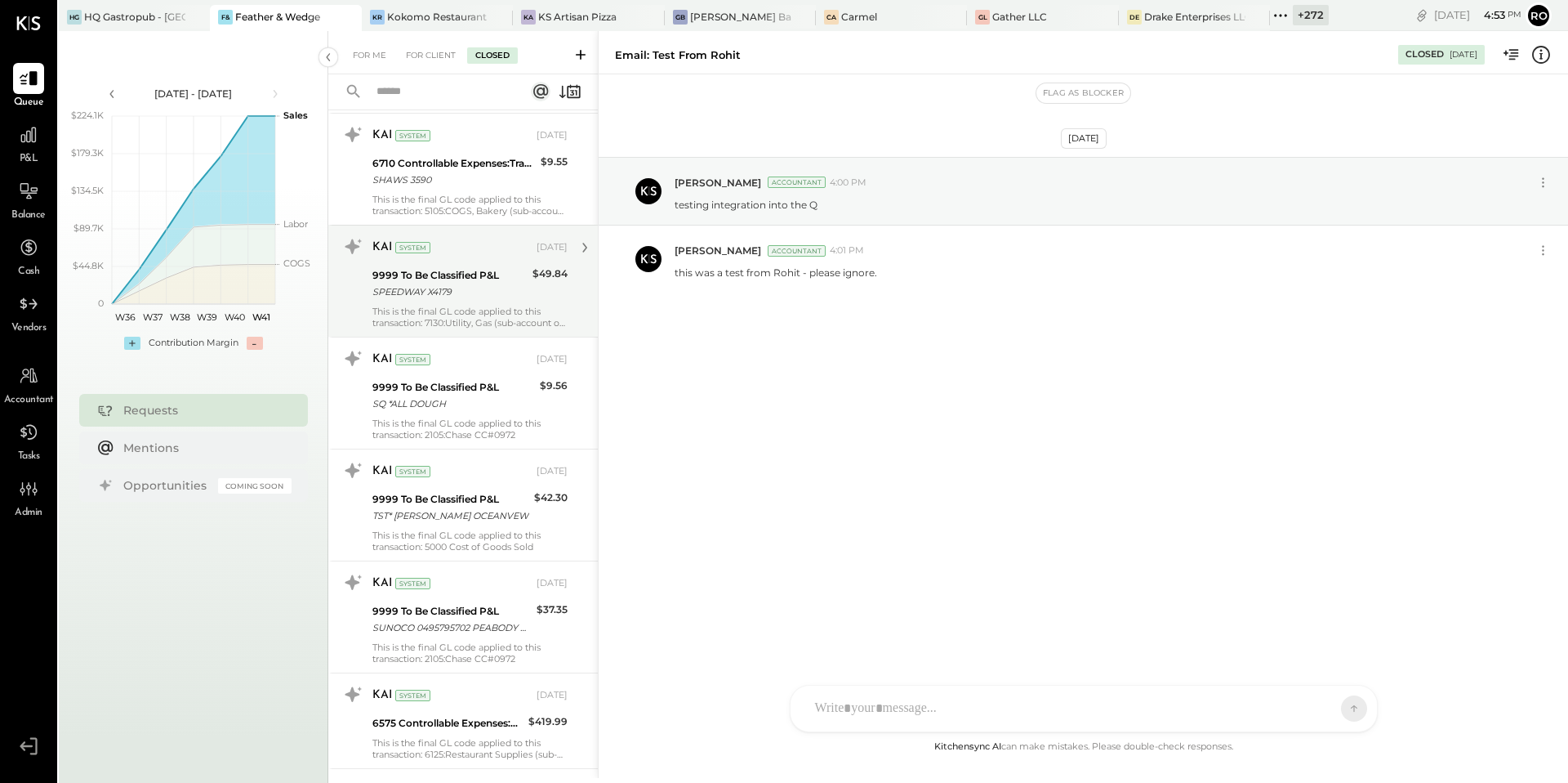
click at [493, 318] on div "This is the final GL code applied to this transaction: 7130:Utility, Gas (sub-a…" at bounding box center [469, 317] width 195 height 23
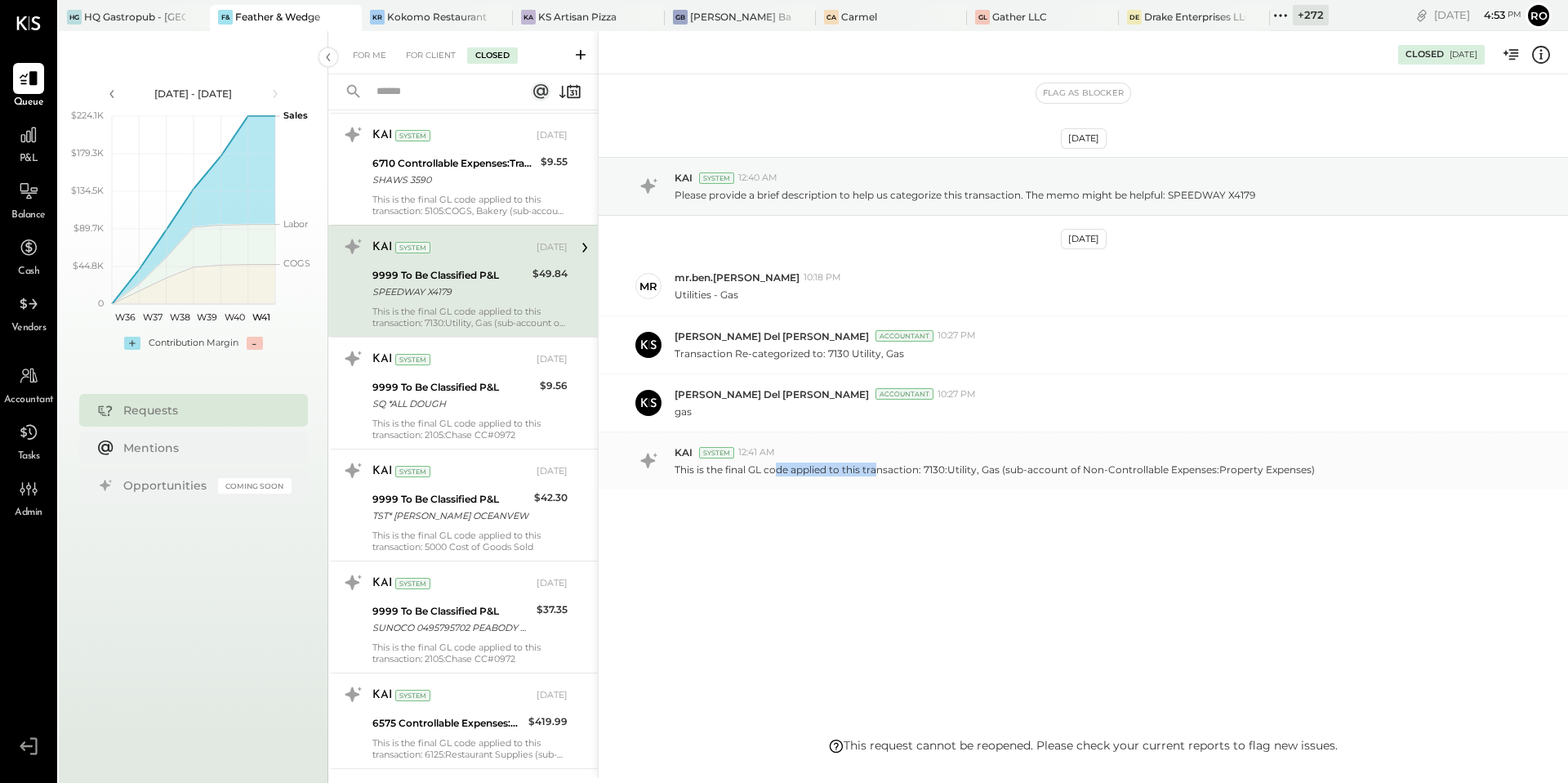
drag, startPoint x: 778, startPoint y: 474, endPoint x: 871, endPoint y: 474, distance: 93.0
click at [871, 474] on p "This is the final GL code applied to this transaction: 7130:Utility, Gas (sub-a…" at bounding box center [995, 469] width 640 height 14
drag, startPoint x: 924, startPoint y: 469, endPoint x: 1096, endPoint y: 469, distance: 172.0
click at [1096, 469] on p "This is the final GL code applied to this transaction: 7130:Utility, Gas (sub-a…" at bounding box center [995, 469] width 640 height 14
click at [152, 23] on div at bounding box center [181, 17] width 57 height 24
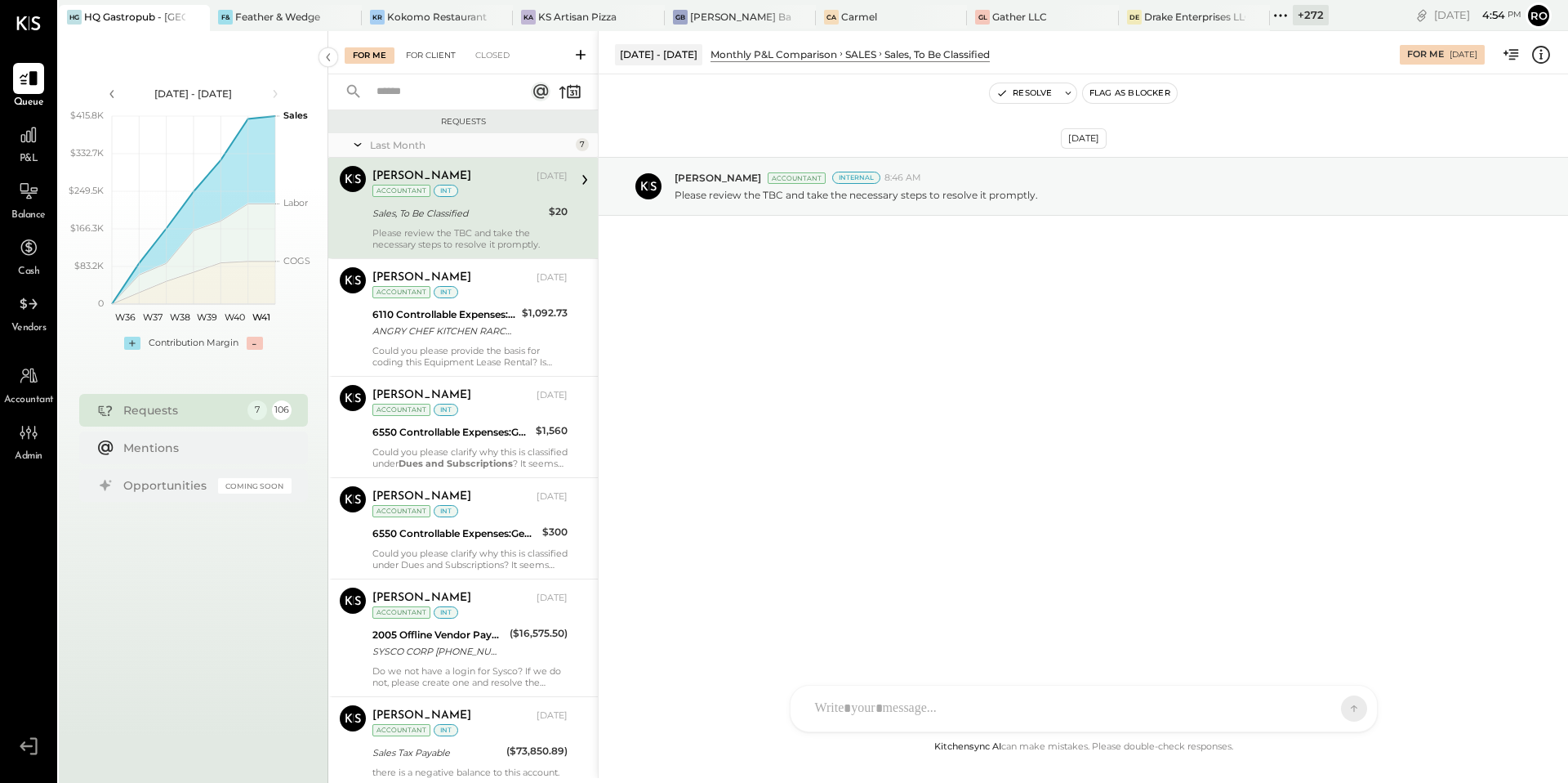
click at [436, 48] on div "For Client" at bounding box center [431, 55] width 66 height 16
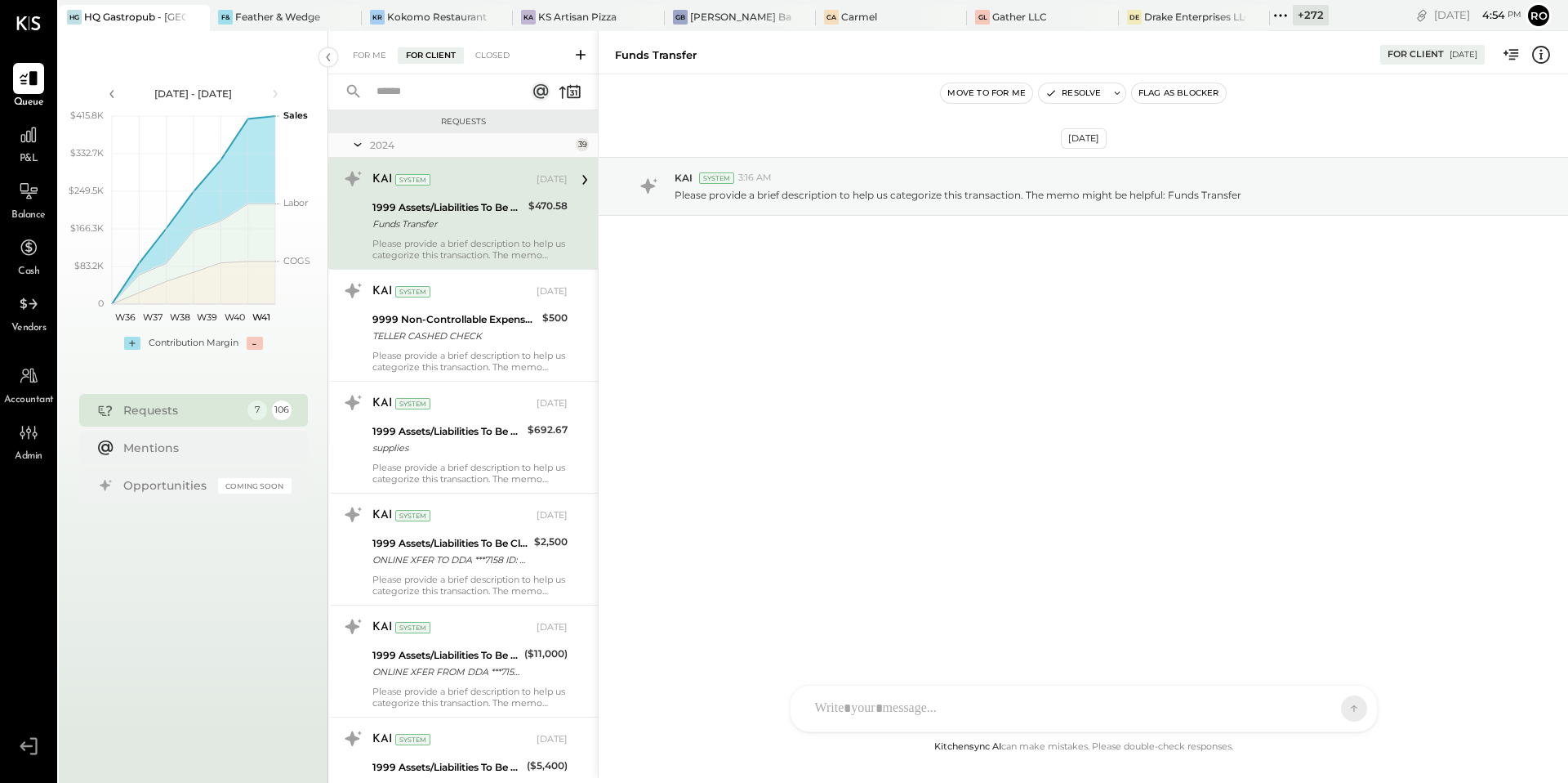
click at [357, 143] on icon at bounding box center [357, 145] width 16 height 41
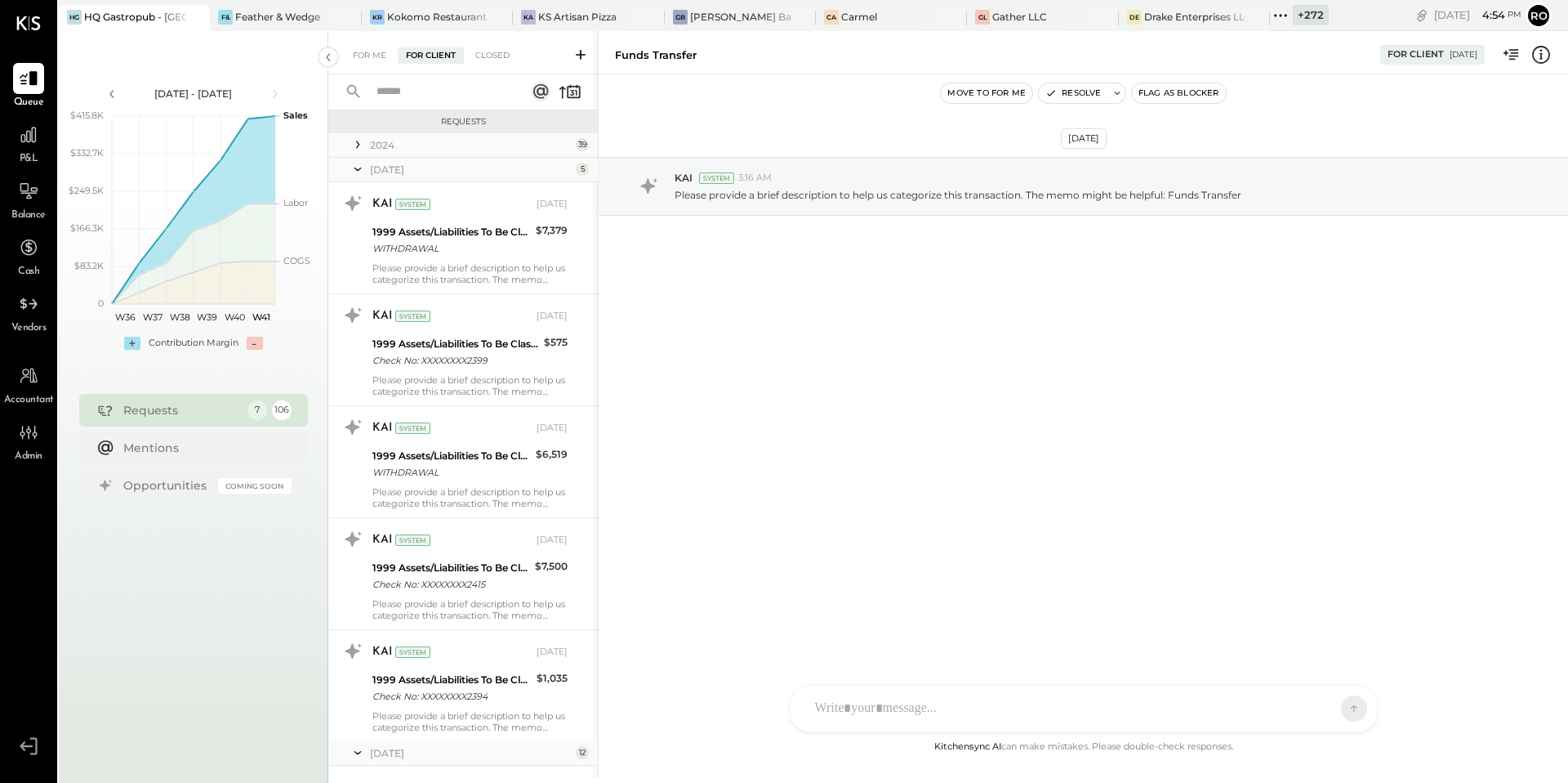
click at [359, 169] on icon at bounding box center [357, 170] width 16 height 41
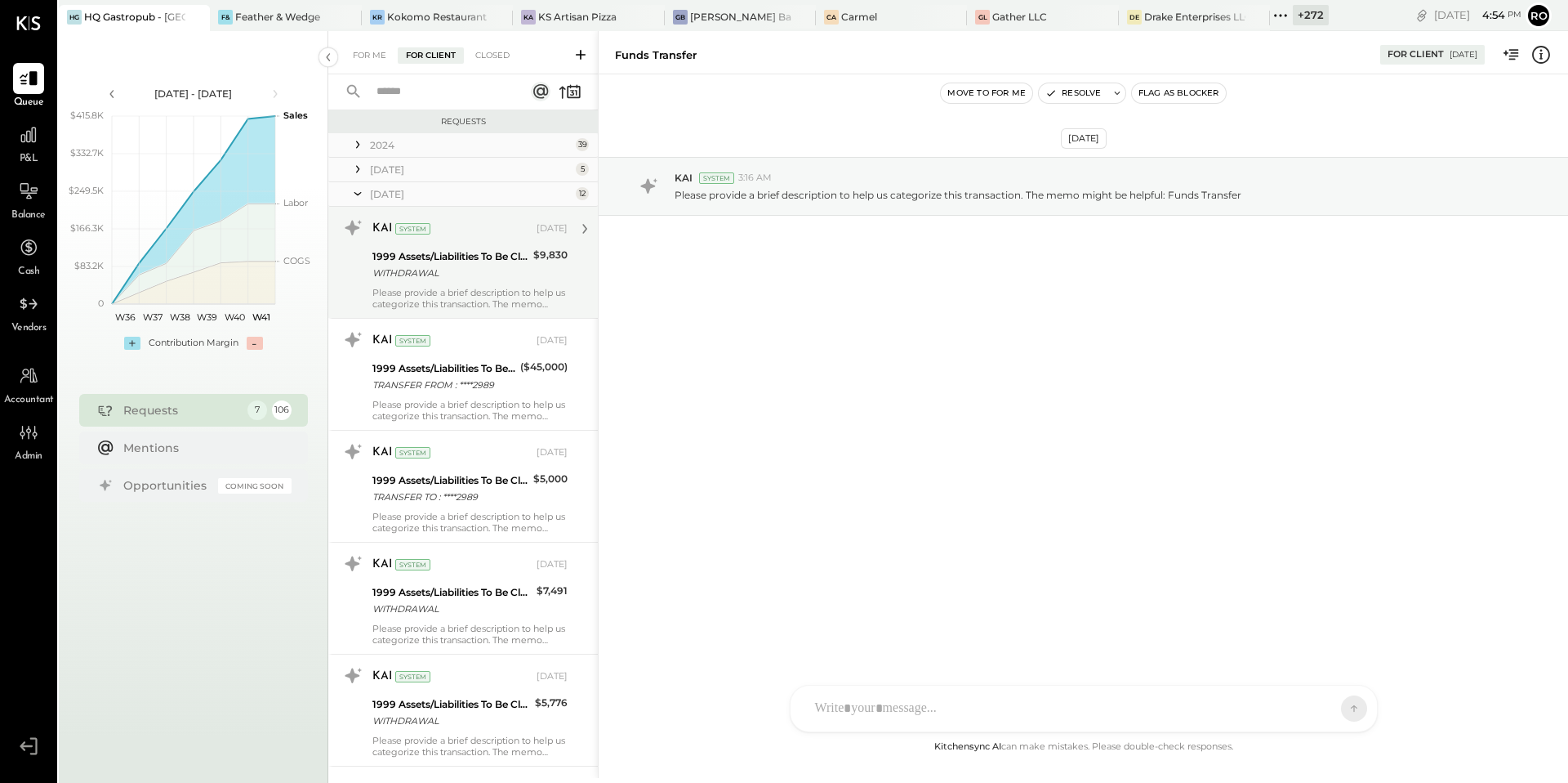
click at [357, 207] on div "KAI System [DATE] 1999 Assets/Liabilities To Be Classified WITHDRAWAL $9,830 Pl…" at bounding box center [463, 262] width 269 height 111
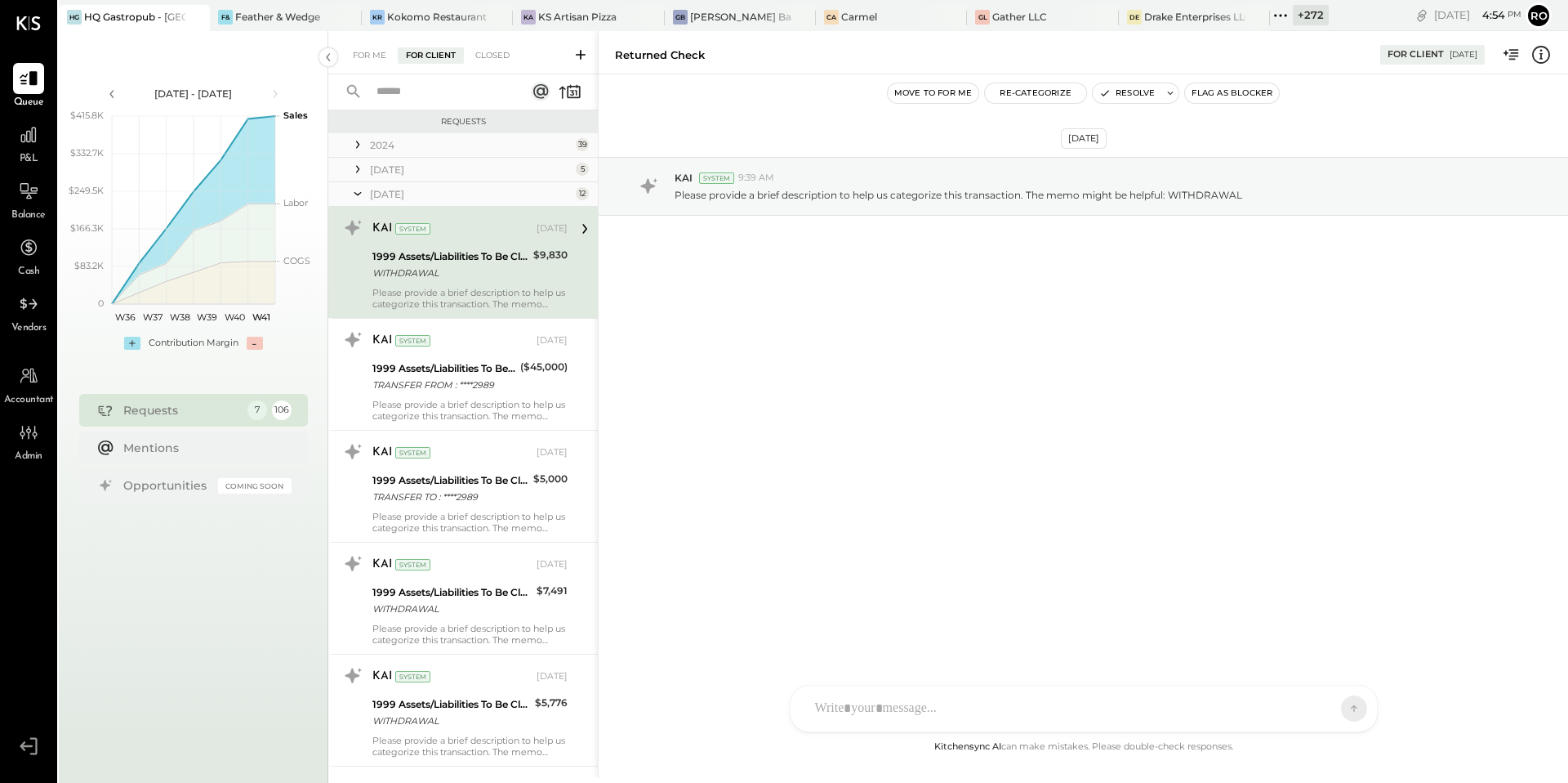
click at [358, 195] on icon at bounding box center [358, 193] width 8 height 3
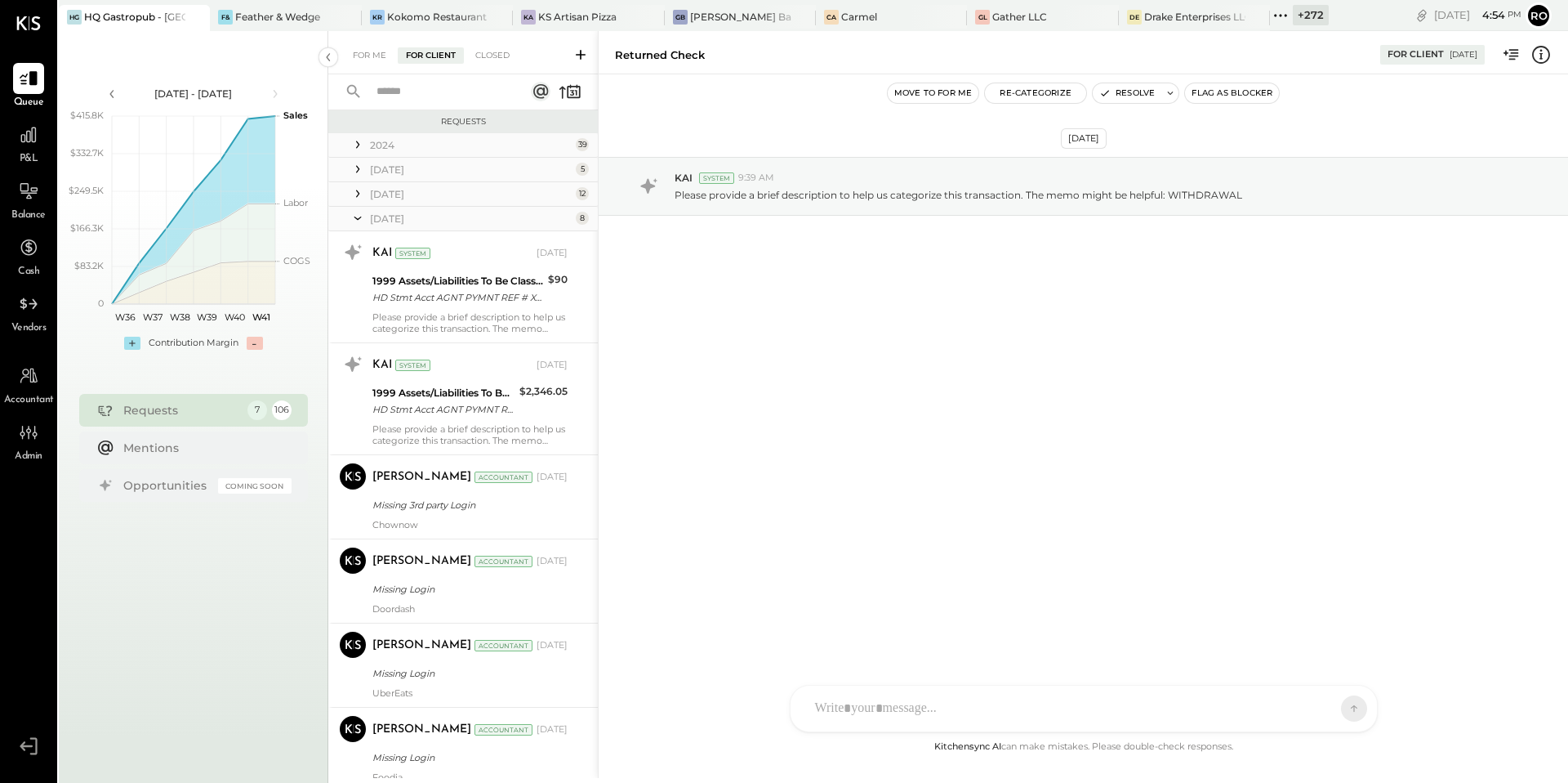
click at [358, 222] on icon at bounding box center [357, 218] width 16 height 41
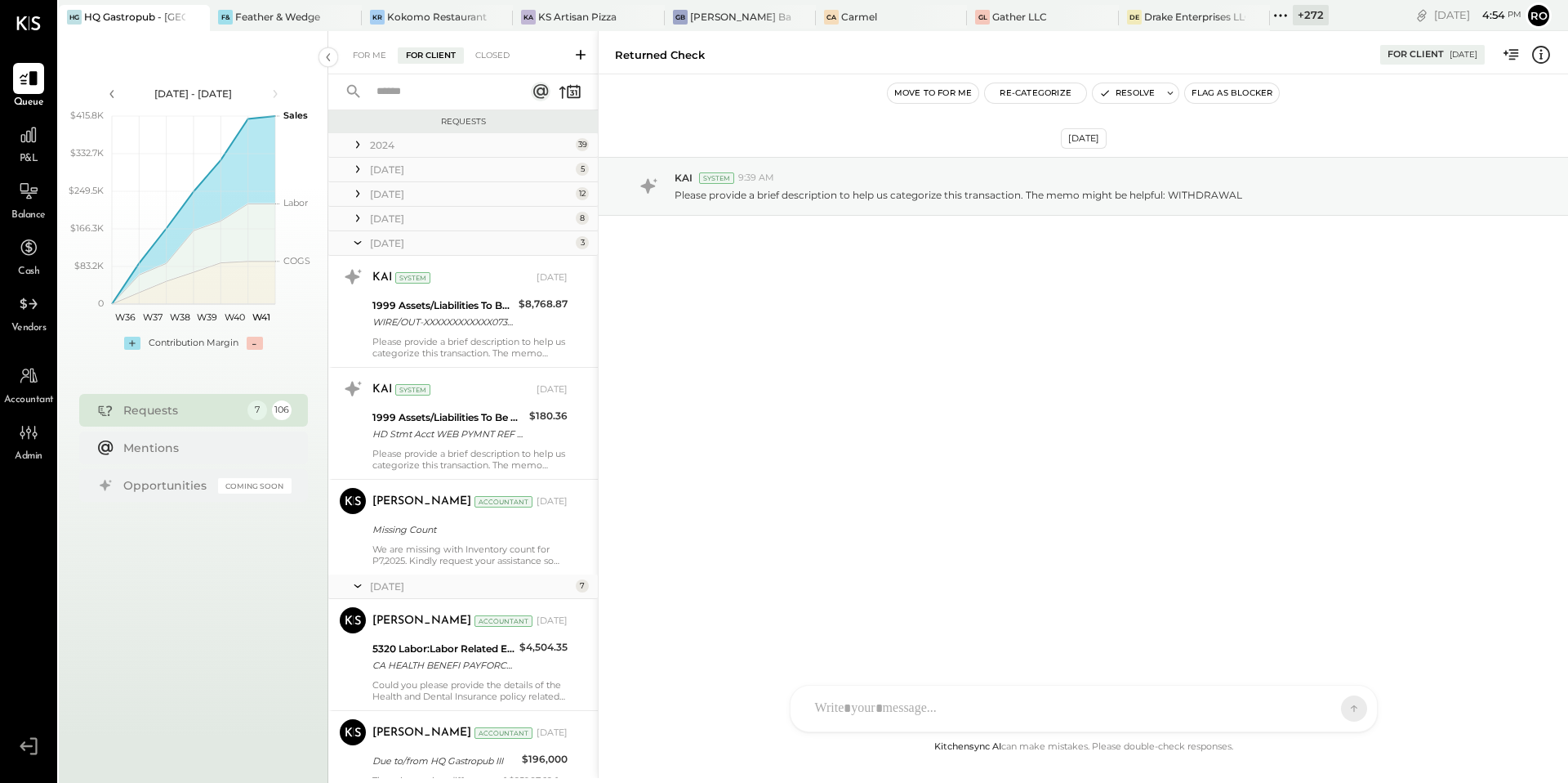
click at [359, 247] on icon at bounding box center [357, 243] width 16 height 41
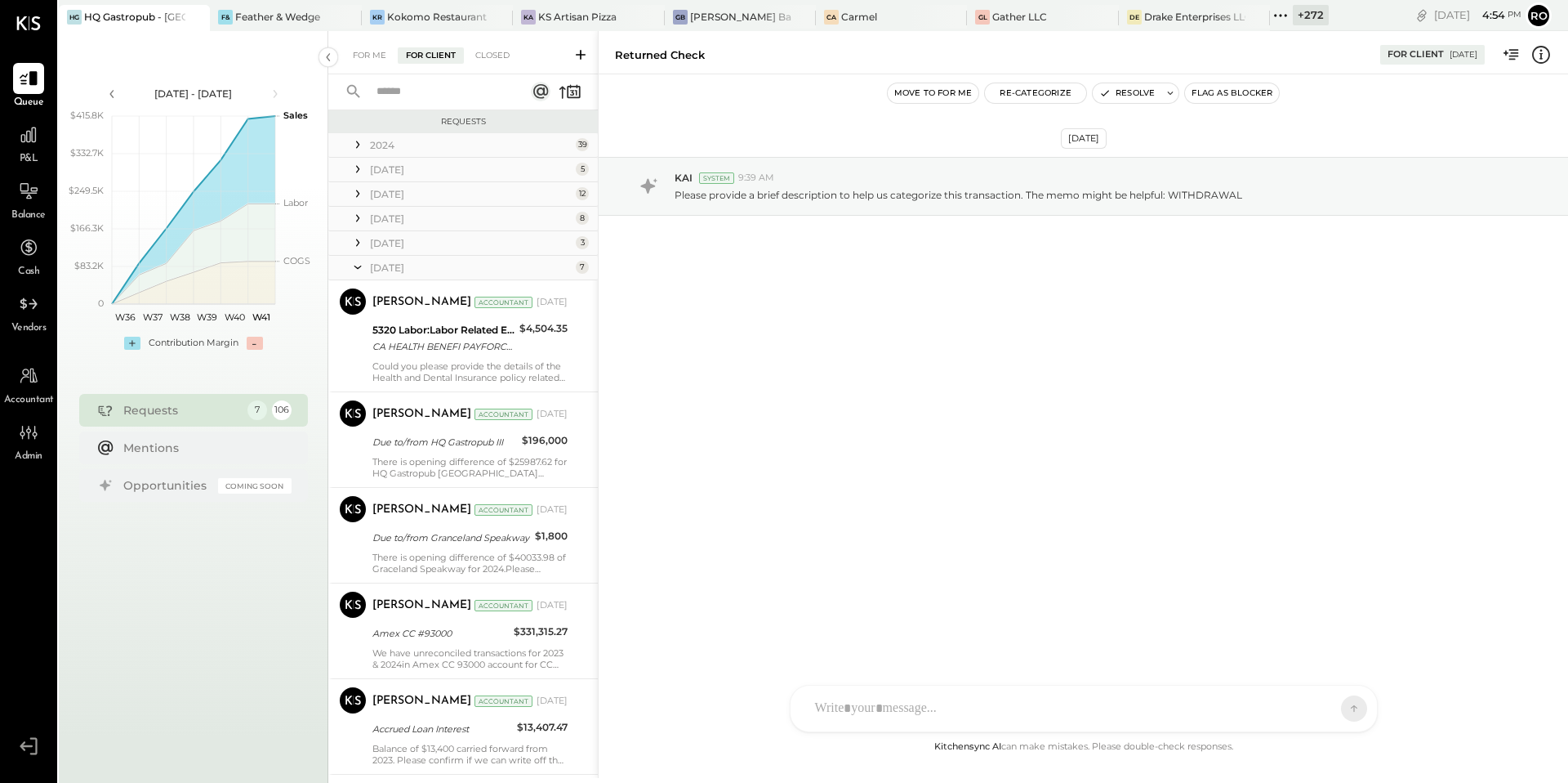
click at [359, 269] on icon at bounding box center [357, 268] width 16 height 41
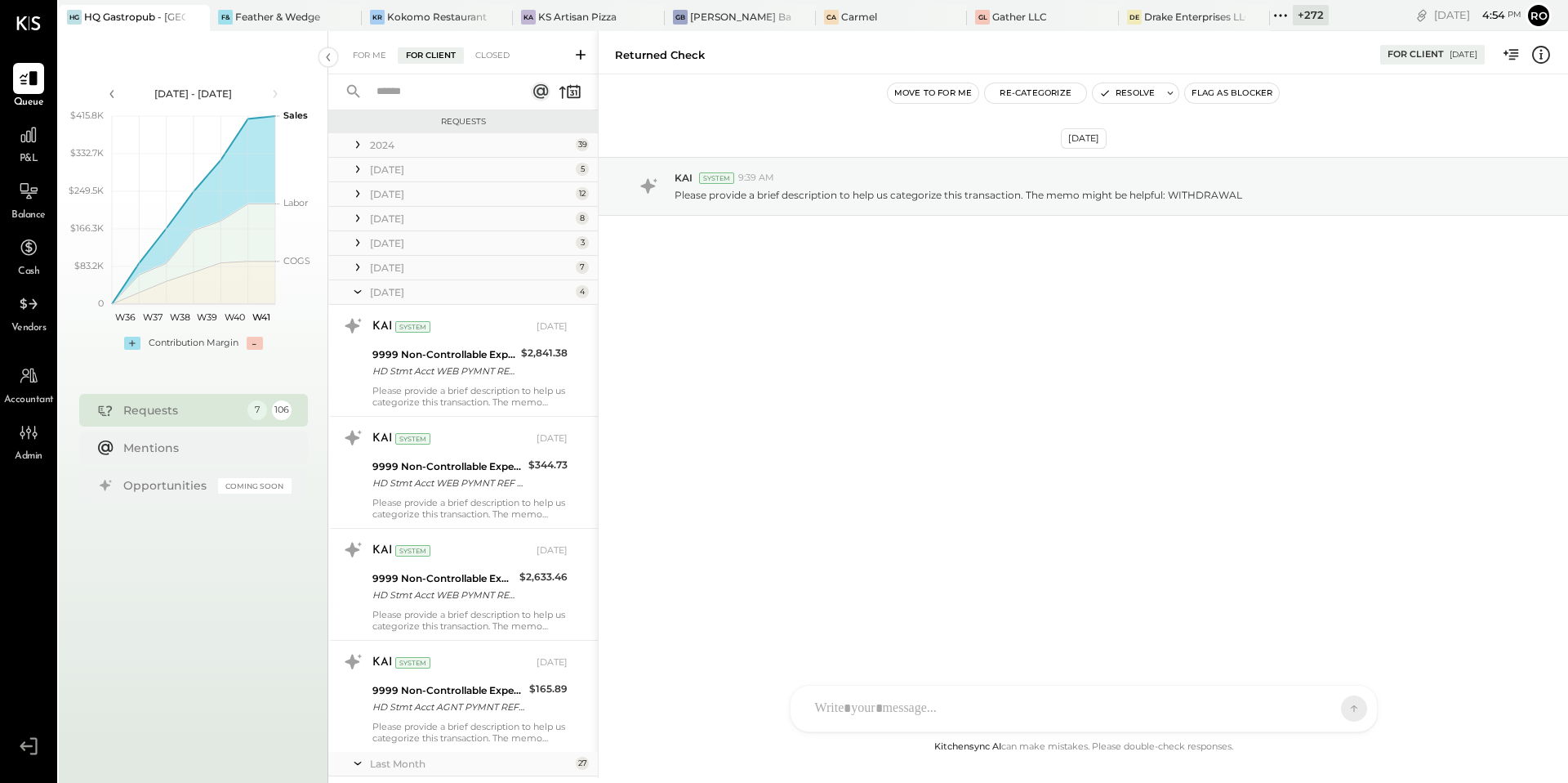
click at [359, 295] on icon at bounding box center [357, 291] width 16 height 41
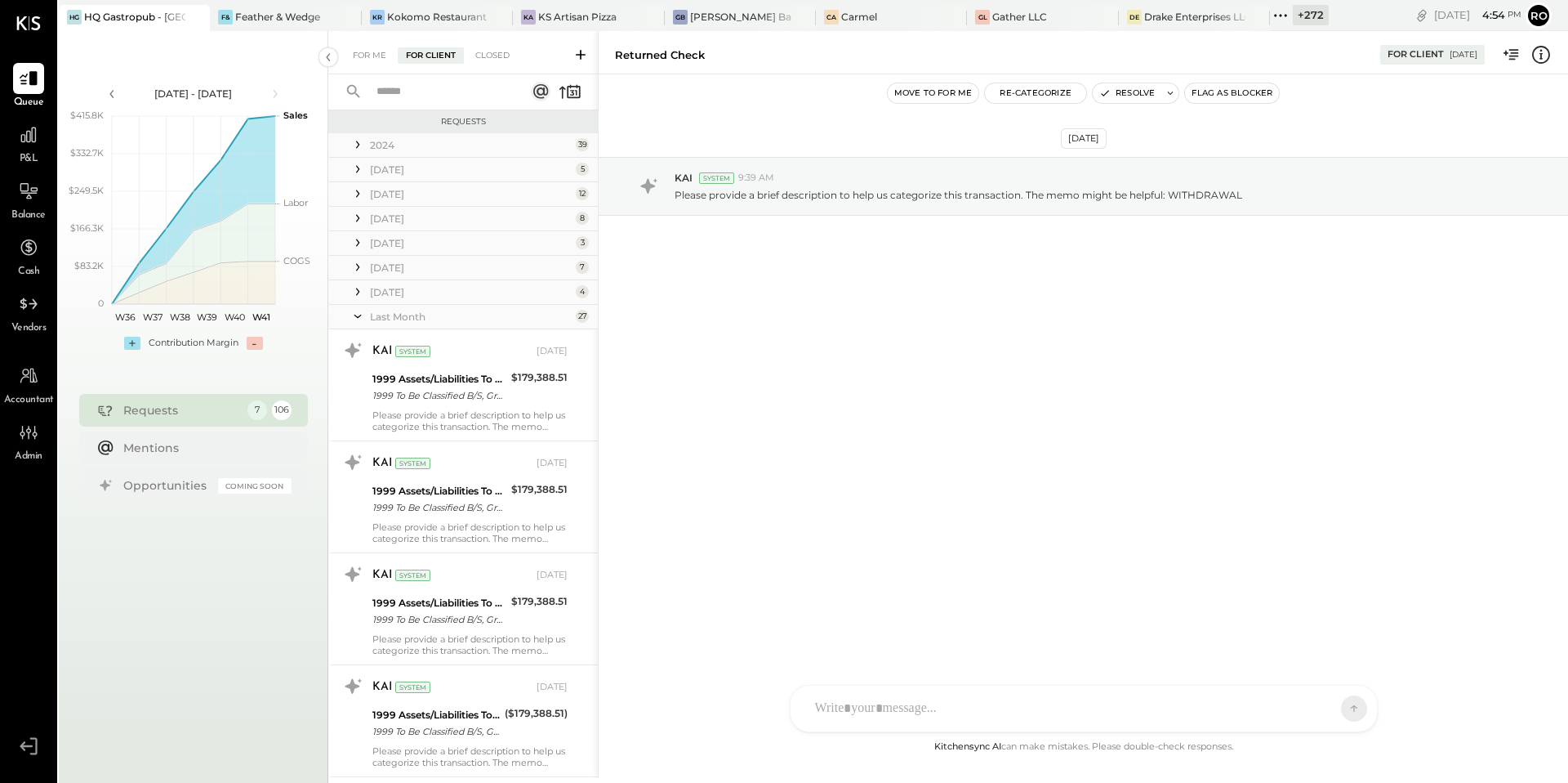
click at [358, 318] on icon at bounding box center [357, 316] width 16 height 41
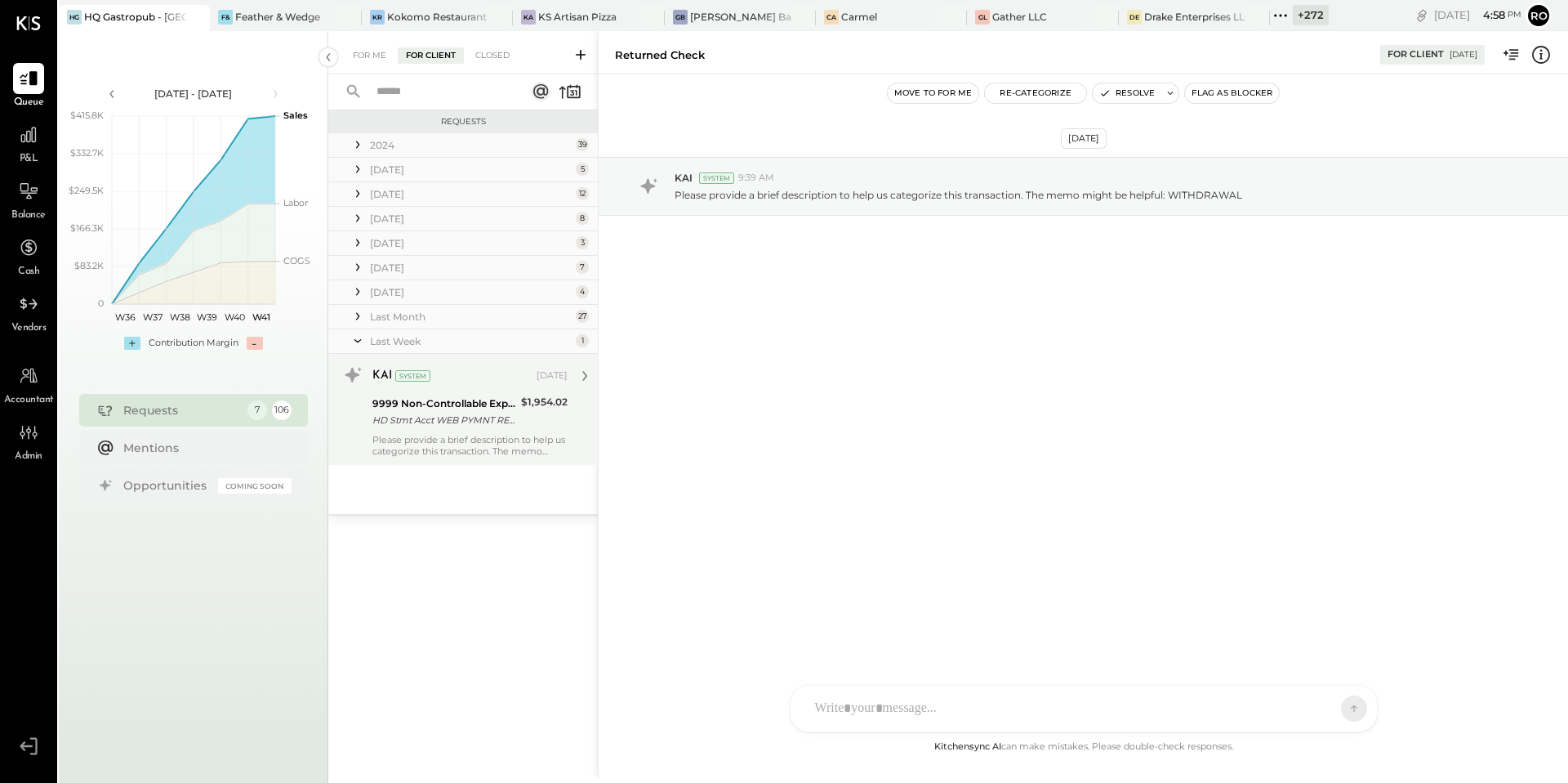
click at [483, 383] on div "KAI System" at bounding box center [452, 376] width 161 height 16
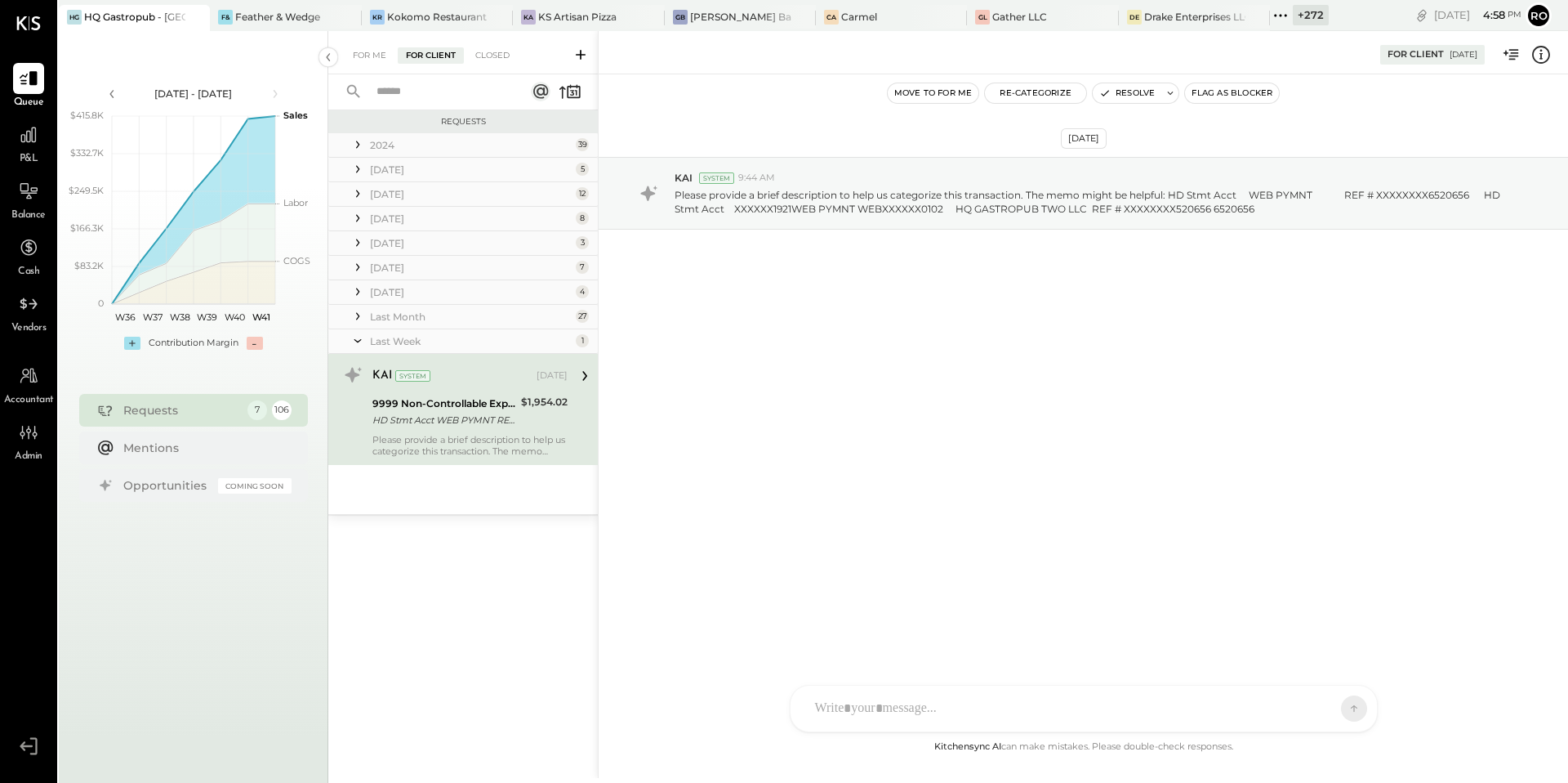
click at [1542, 55] on icon at bounding box center [1541, 55] width 21 height 21
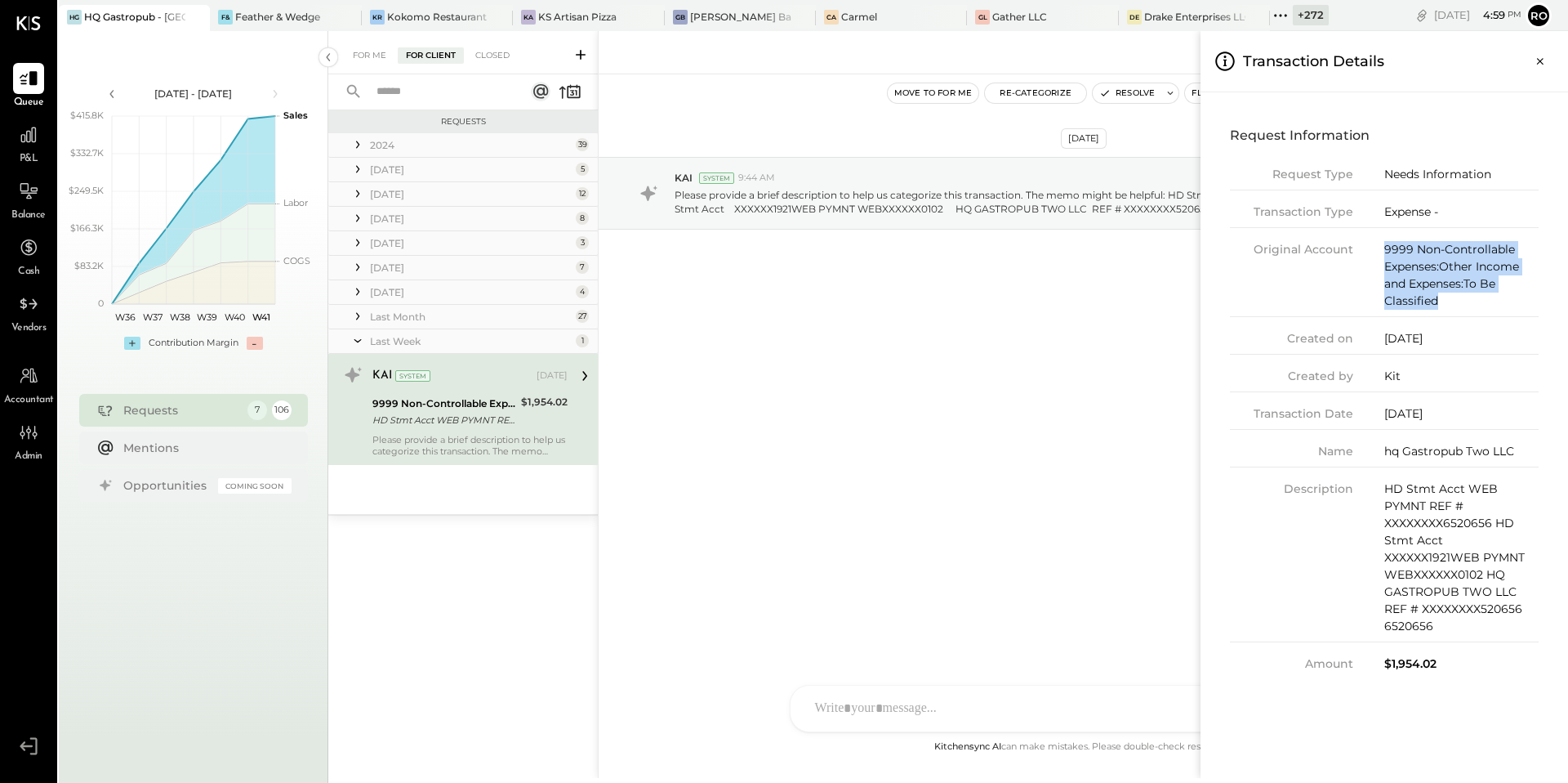
drag, startPoint x: 1466, startPoint y: 307, endPoint x: 1383, endPoint y: 256, distance: 97.4
click at [1383, 256] on div "Original Account 9999 Non-Controllable Expenses:Other Income and Expenses:To Be…" at bounding box center [1384, 279] width 309 height 76
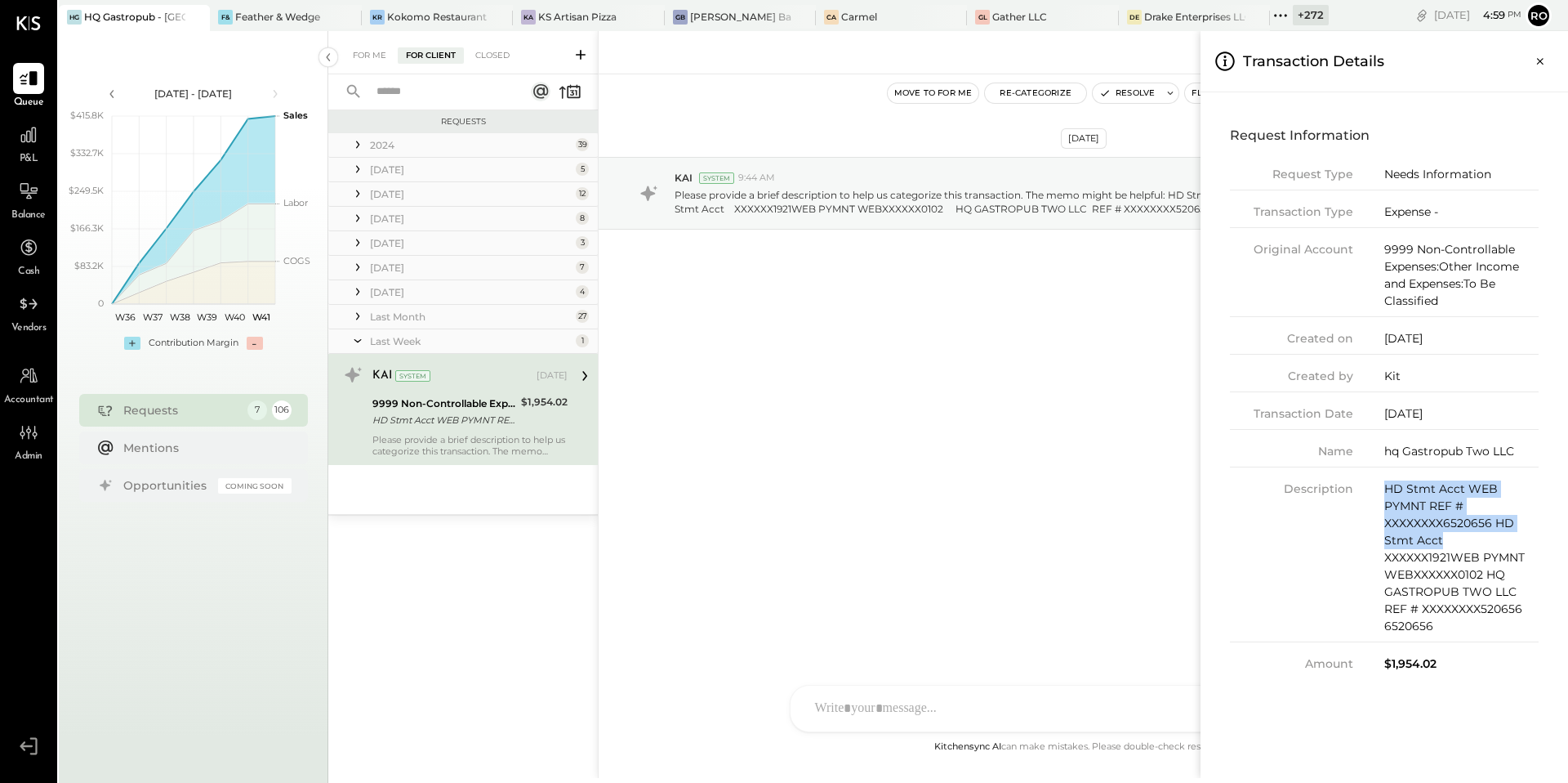
drag, startPoint x: 1385, startPoint y: 488, endPoint x: 1502, endPoint y: 539, distance: 127.6
click at [1502, 539] on div "HD Stmt Acct WEB PYMNT REF # XXXXXXXX6520656 HD Stmt Acct XXXXXX1921WEB PYMNT W…" at bounding box center [1462, 557] width 154 height 154
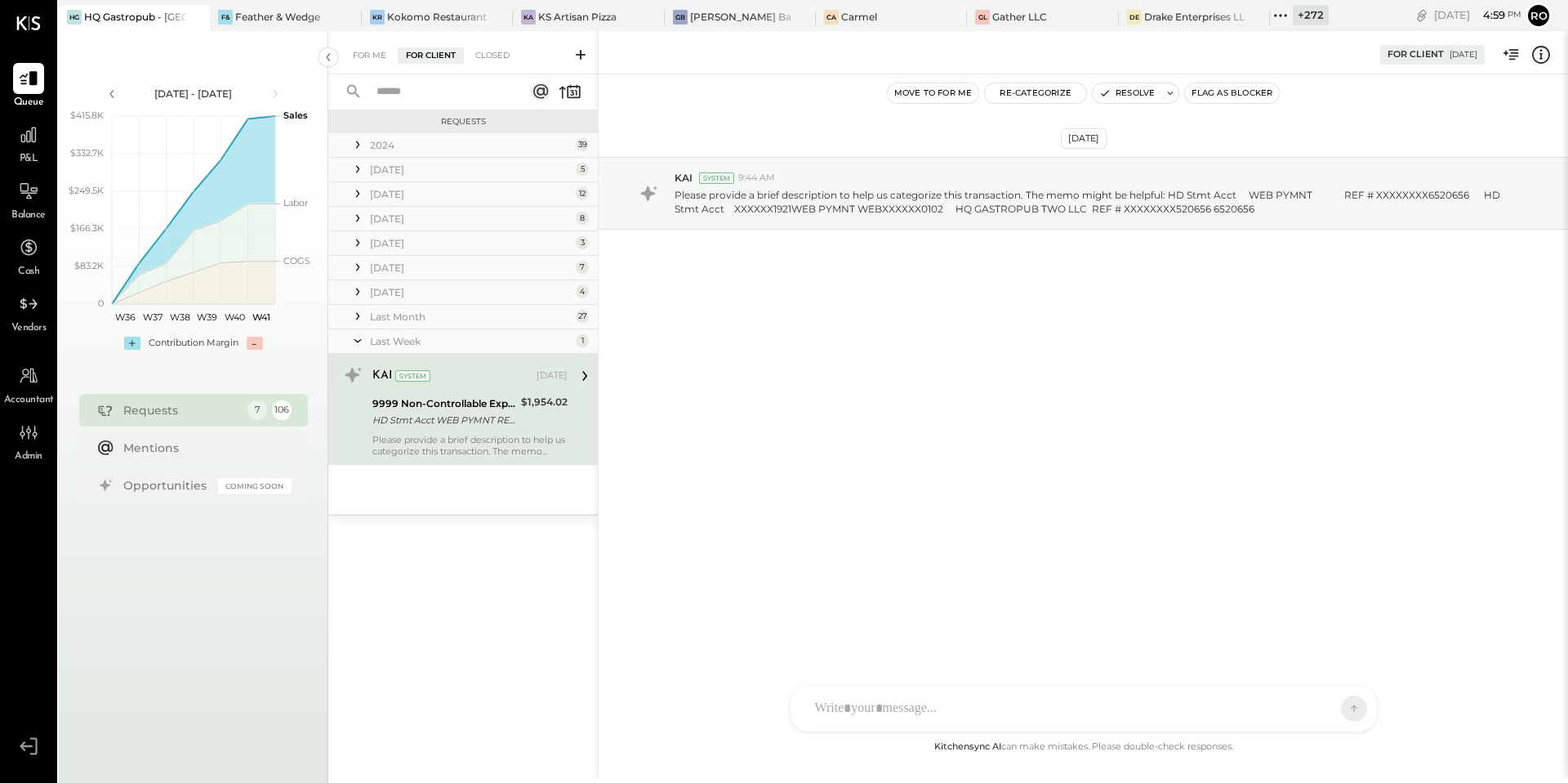
click at [422, 336] on div "For Me For Client Closed Requests 2024 39 KAI System [DATE] 1999 Assets/Liabili…" at bounding box center [949, 404] width 1240 height 747
click at [422, 336] on div "Last Week" at bounding box center [470, 341] width 202 height 14
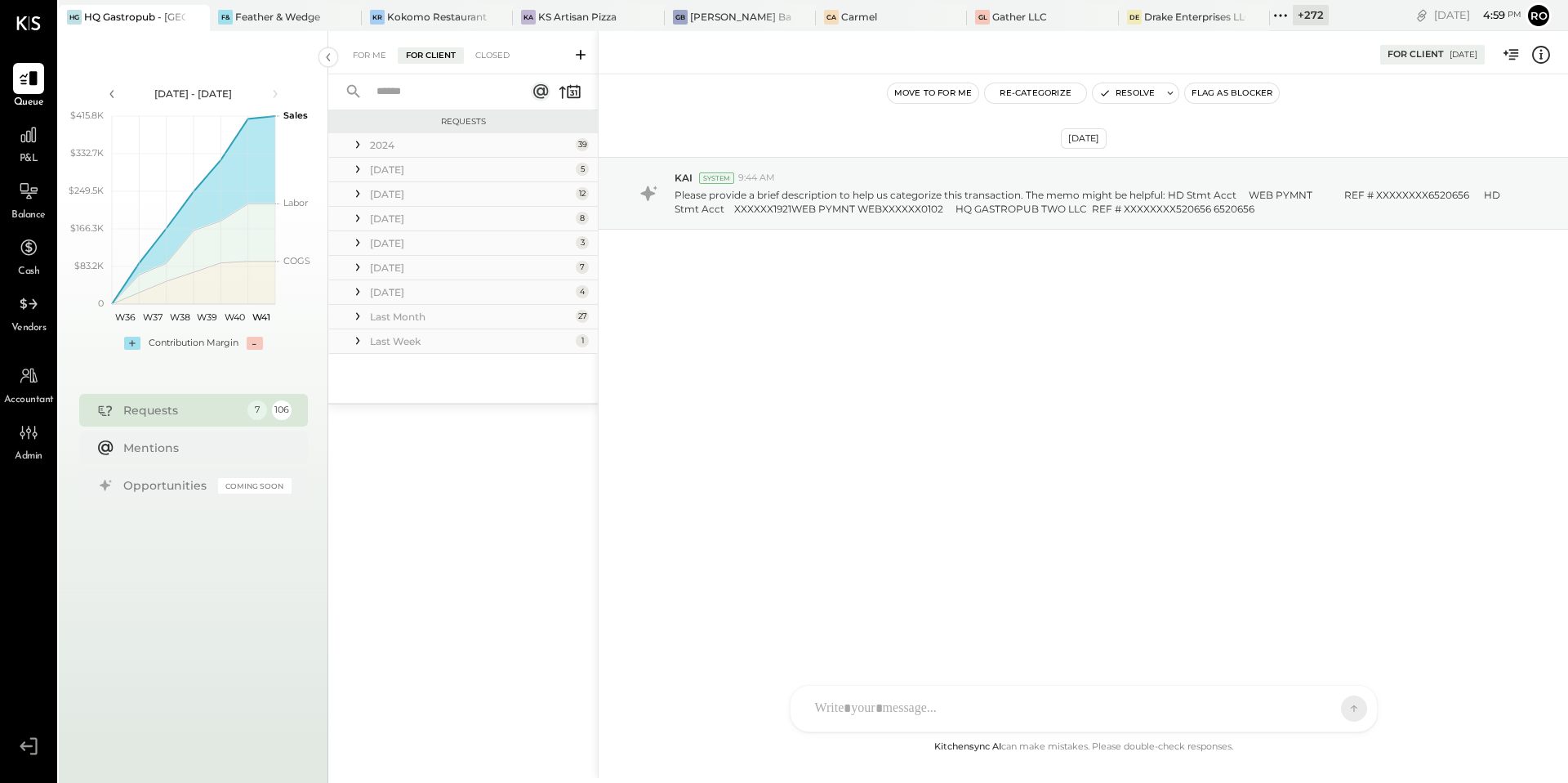
click at [387, 342] on div "Last Week" at bounding box center [470, 341] width 202 height 14
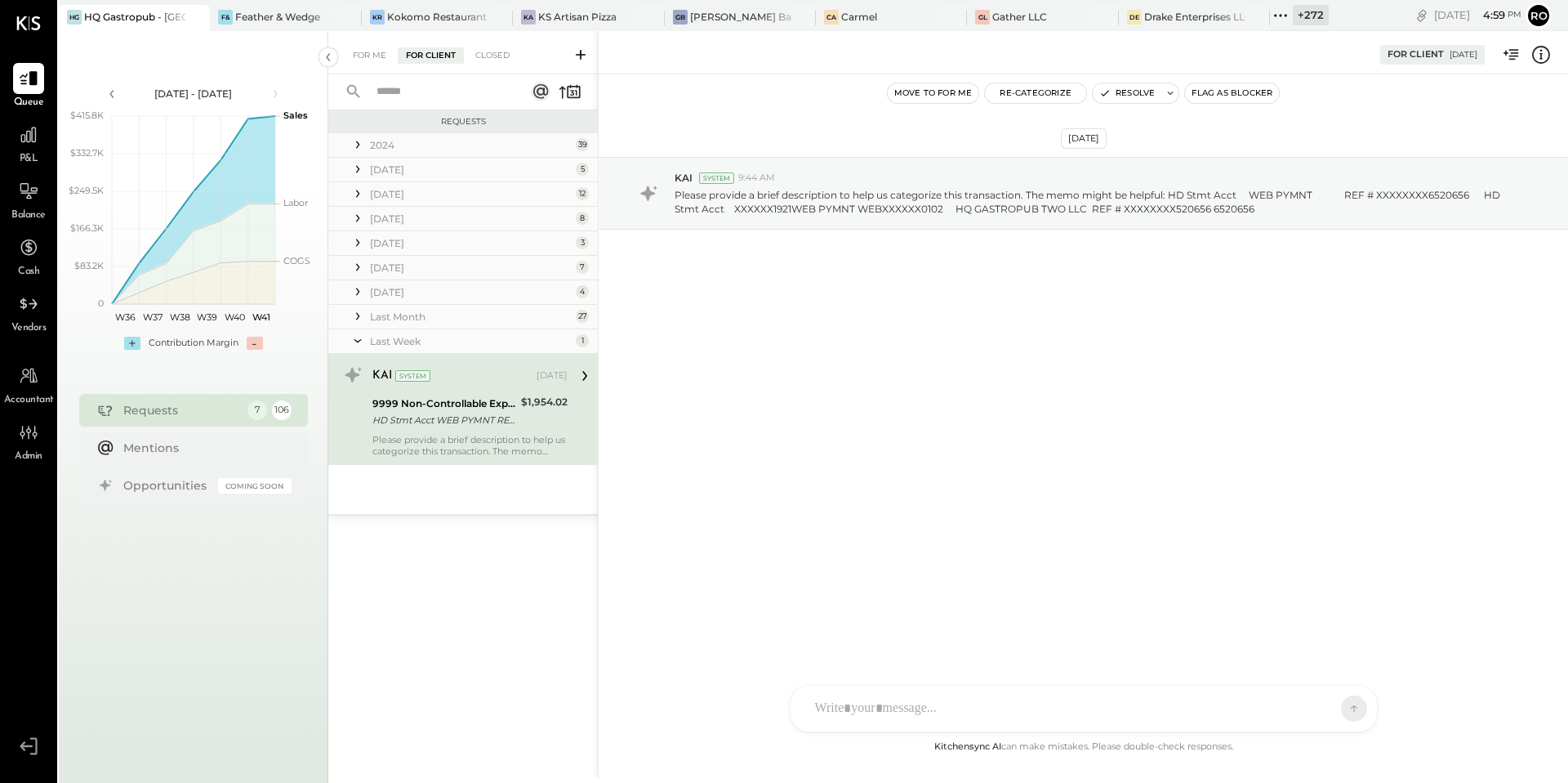
click at [447, 415] on div "HD Stmt Acct WEB PYMNT REF # XXXXXXXX6520656 HD Stmt Acct XXXXXX1921WEB PYMNT W…" at bounding box center [444, 419] width 144 height 16
click at [364, 337] on icon at bounding box center [357, 341] width 16 height 41
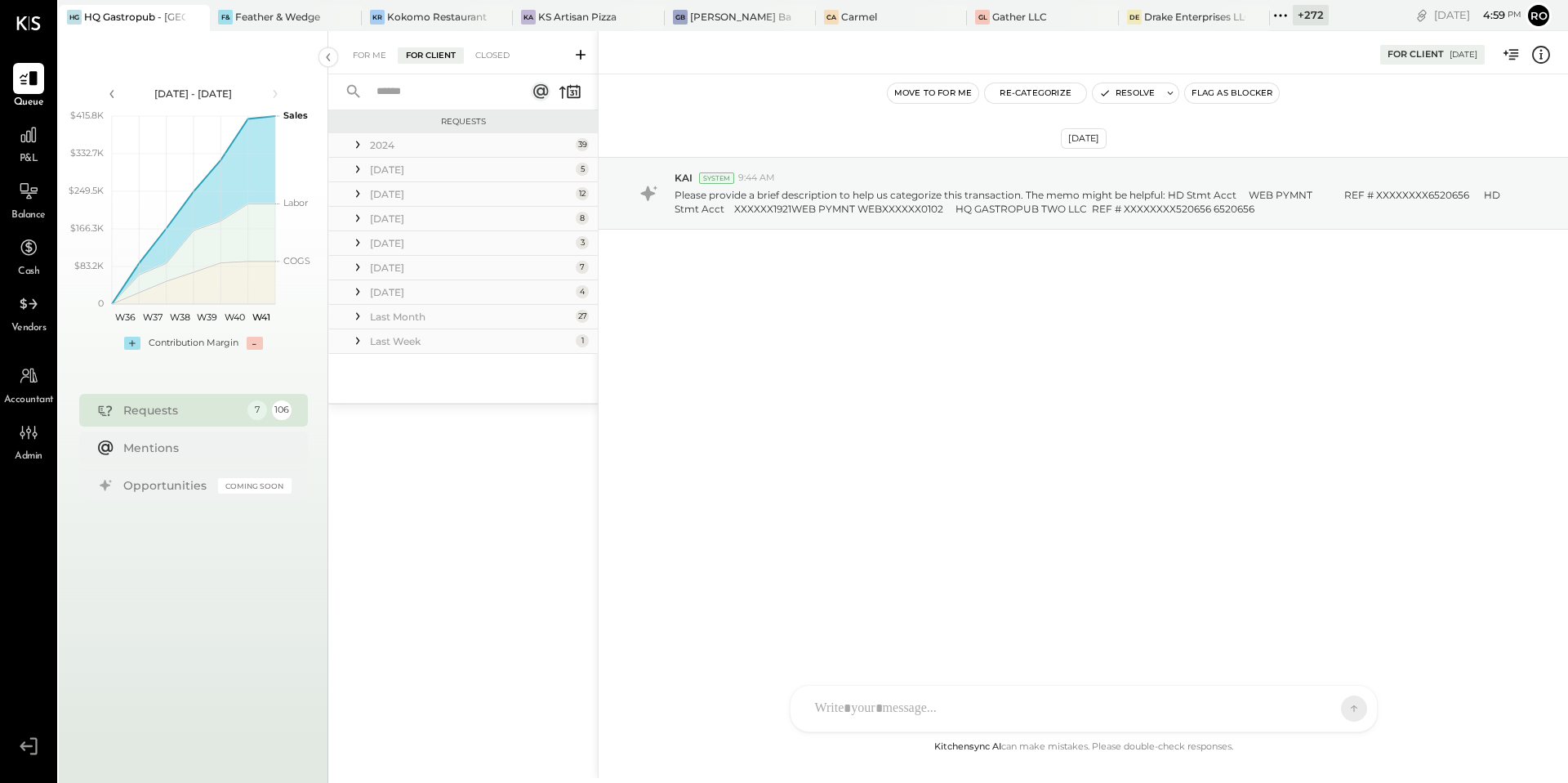
click at [362, 317] on icon at bounding box center [357, 316] width 16 height 16
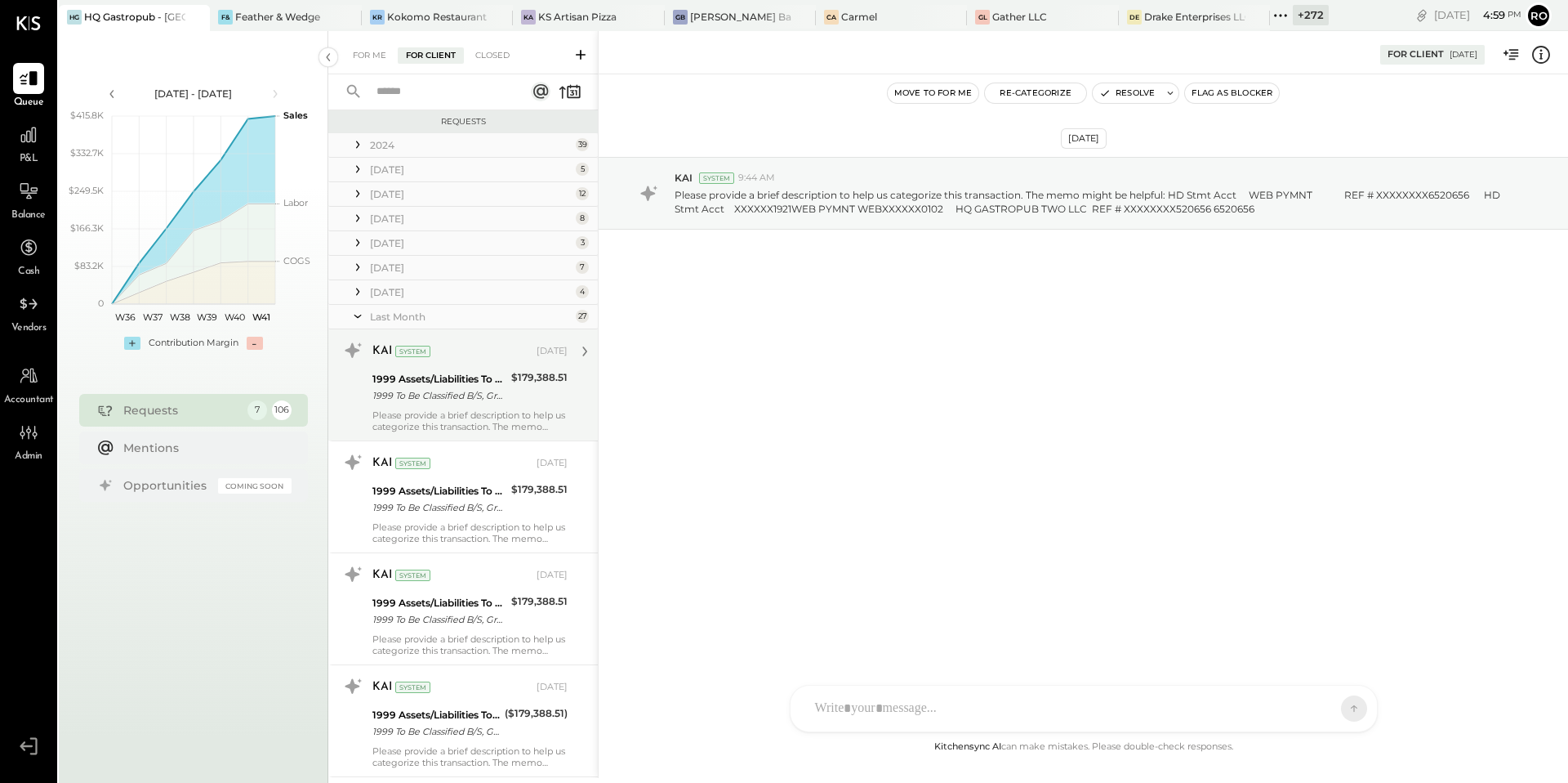
click at [462, 416] on div "Please provide a brief description to help us categorize this transaction. The …" at bounding box center [469, 420] width 195 height 23
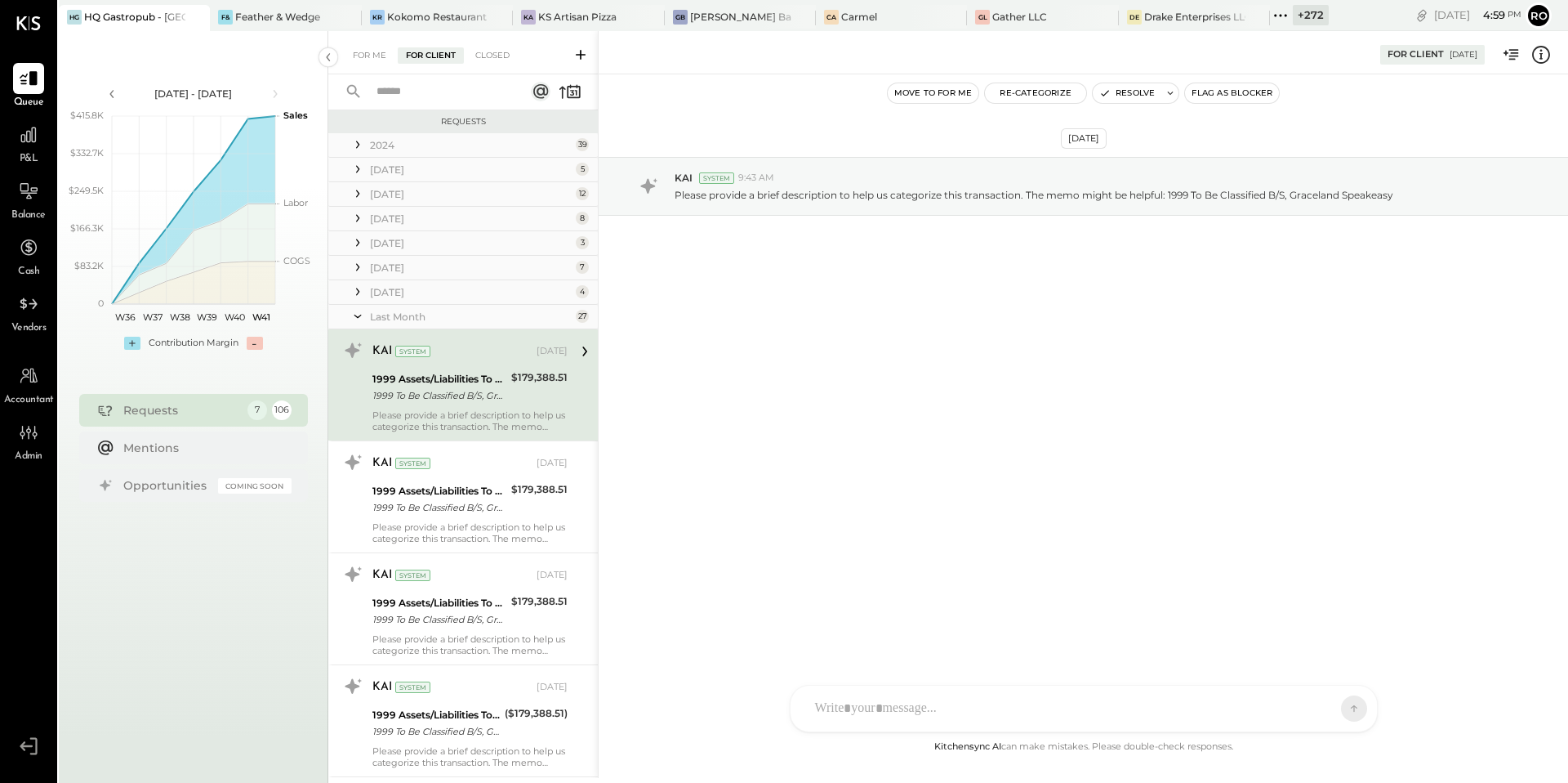
click at [1538, 55] on icon at bounding box center [1541, 55] width 21 height 21
click at [469, 482] on div "For Me For Client Closed Requests 2024 39 KAI System [DATE] 1999 Assets/Liabili…" at bounding box center [949, 404] width 1240 height 747
click at [1541, 55] on icon at bounding box center [1542, 55] width 3 height 10
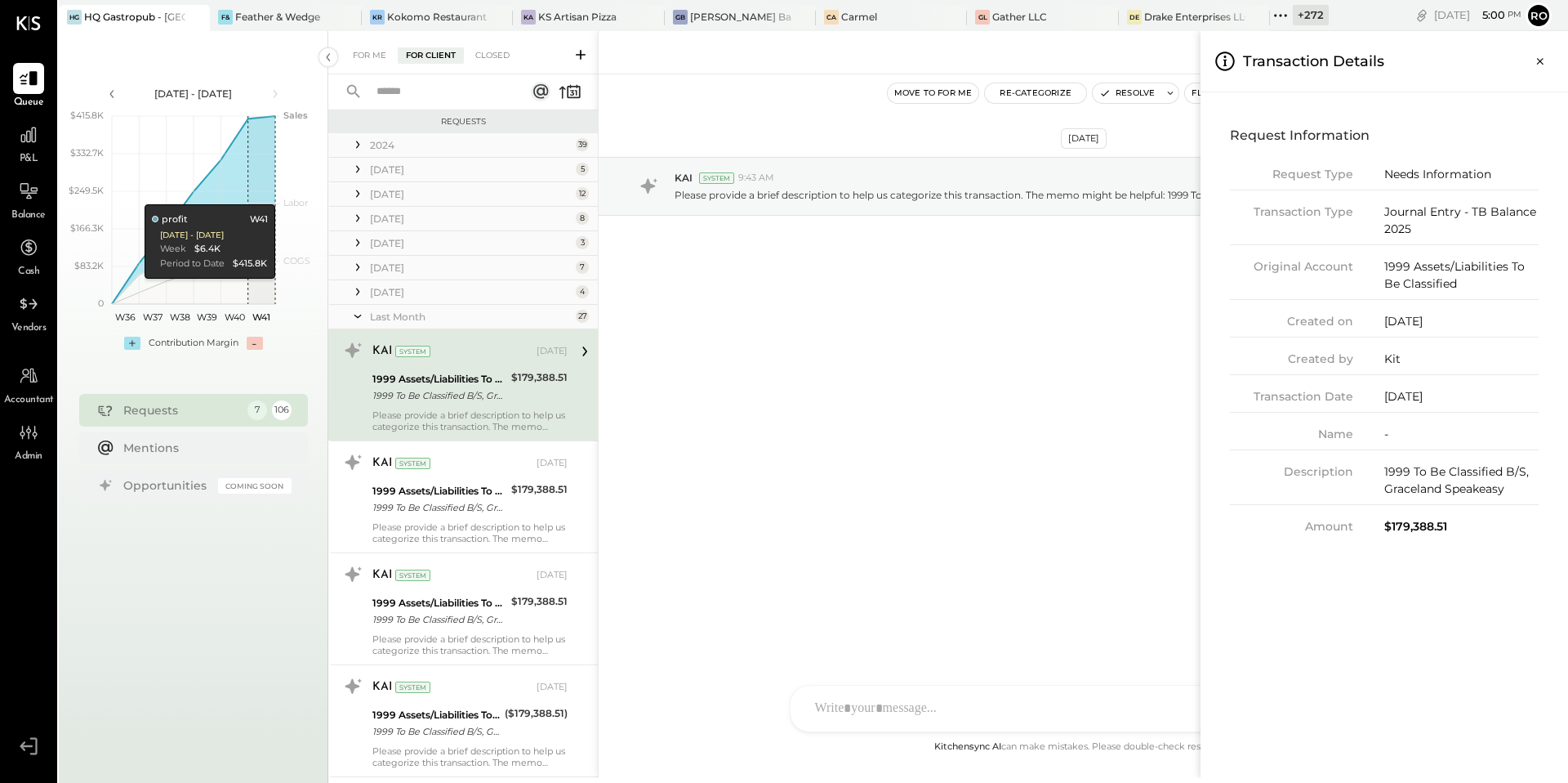
click at [529, 642] on div "For Me For Client Closed Requests 2024 39 KAI System [DATE] 1999 Assets/Liabili…" at bounding box center [949, 404] width 1240 height 747
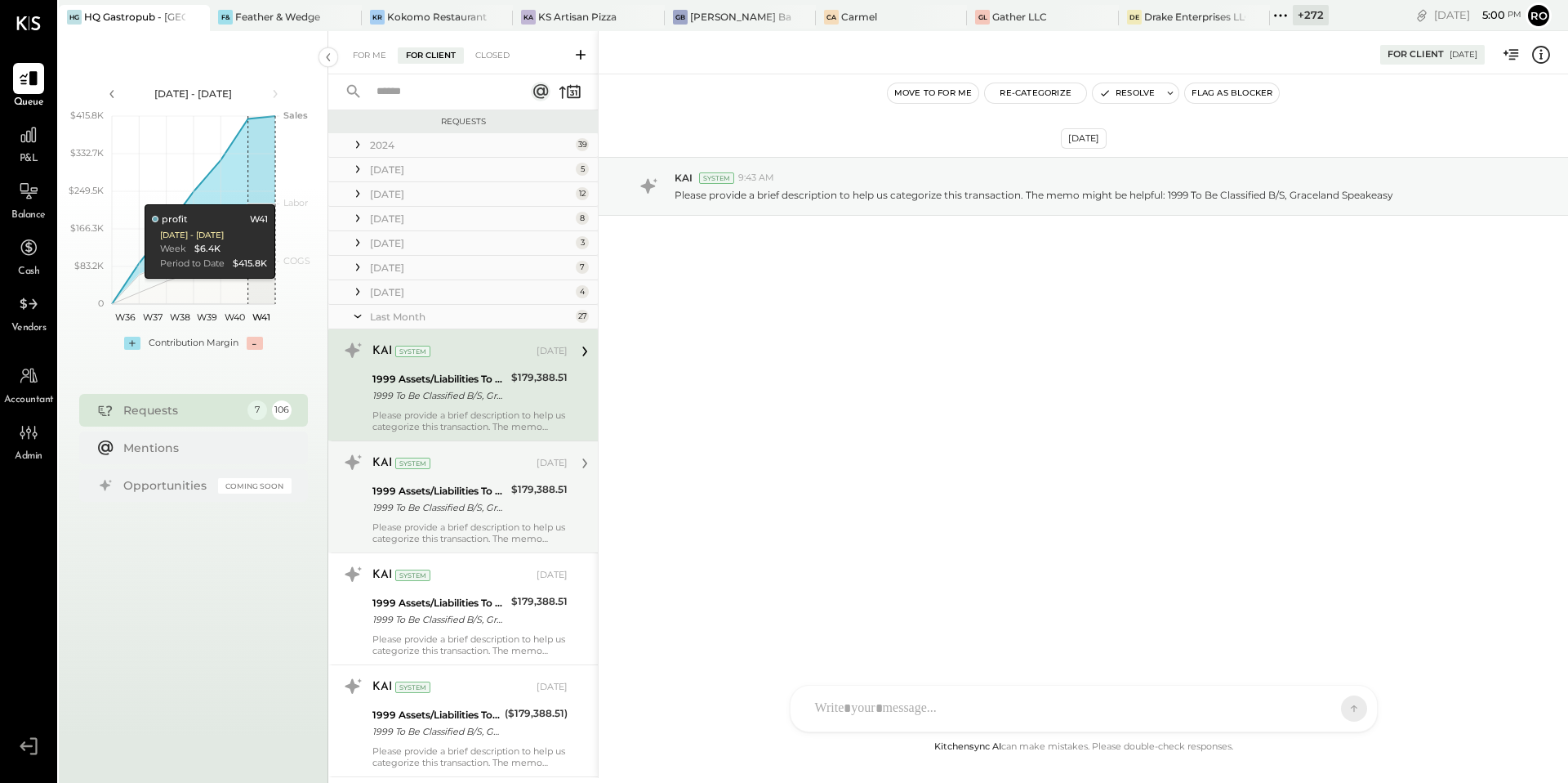
click at [529, 514] on div "$179,388.51" at bounding box center [539, 499] width 56 height 36
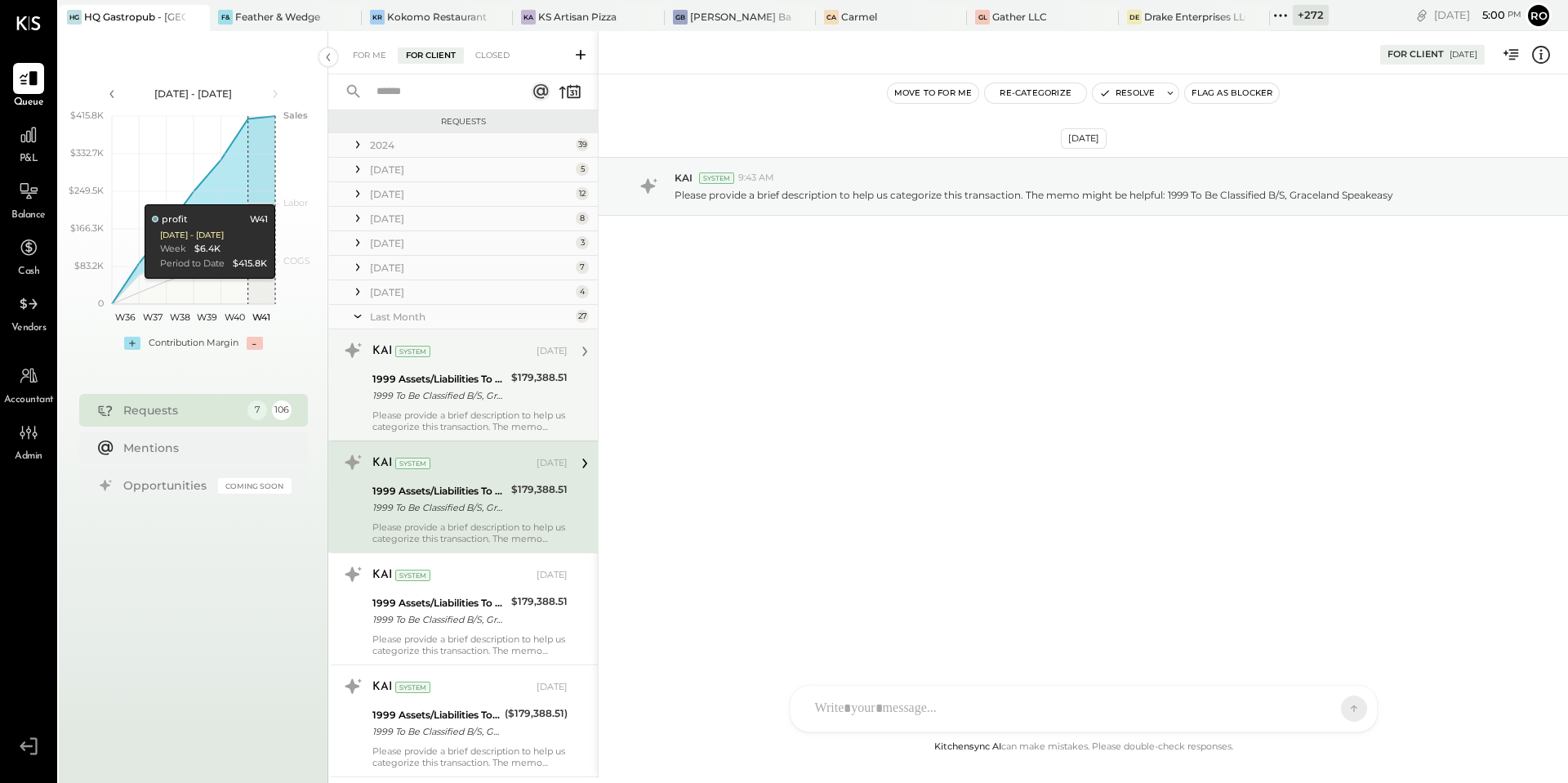
click at [521, 406] on div "KAI System [DATE] 1999 Assets/Liabilities To Be Classified 1999 To Be Classifie…" at bounding box center [469, 384] width 195 height 95
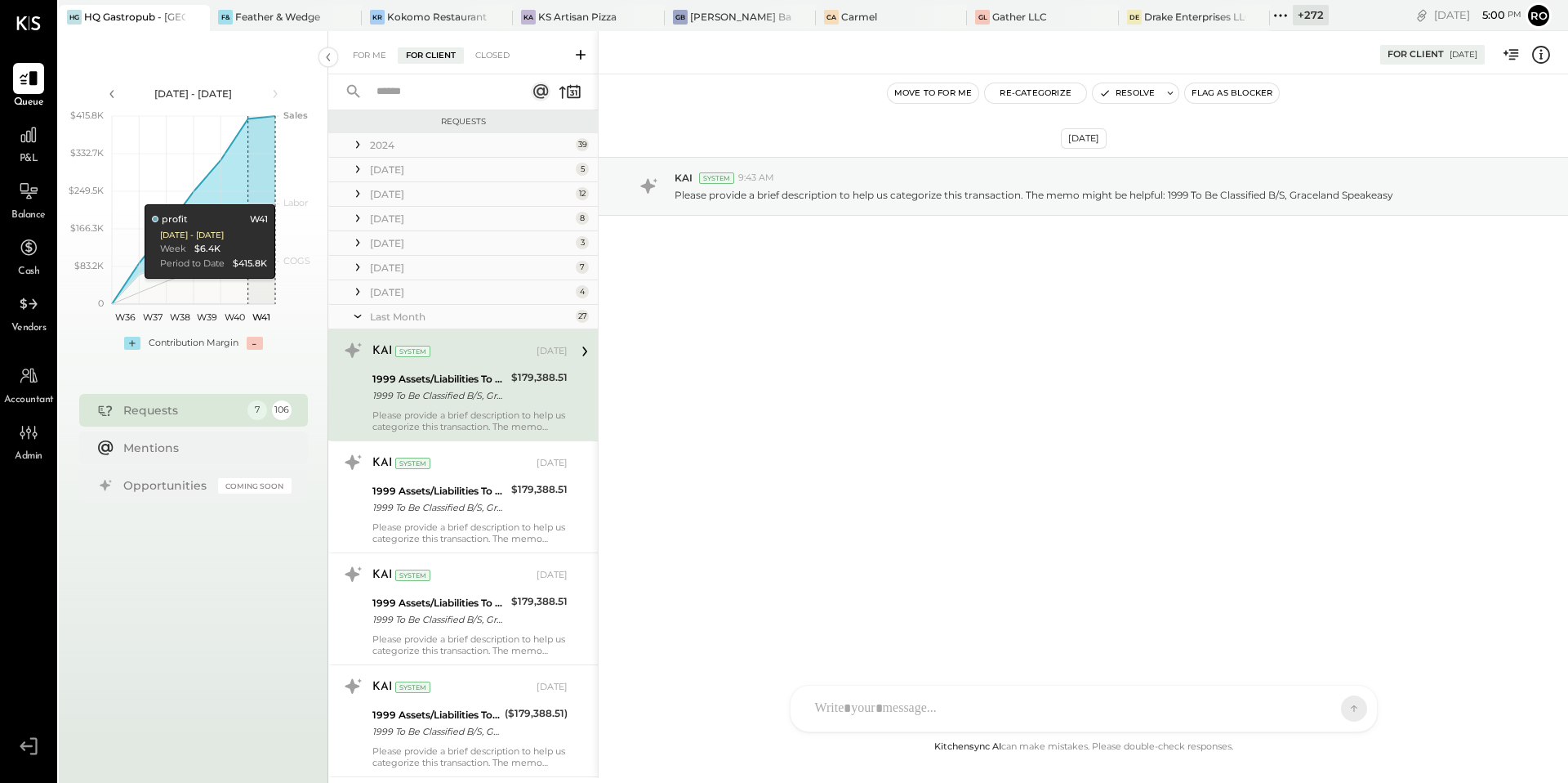
click at [353, 315] on icon at bounding box center [357, 316] width 16 height 41
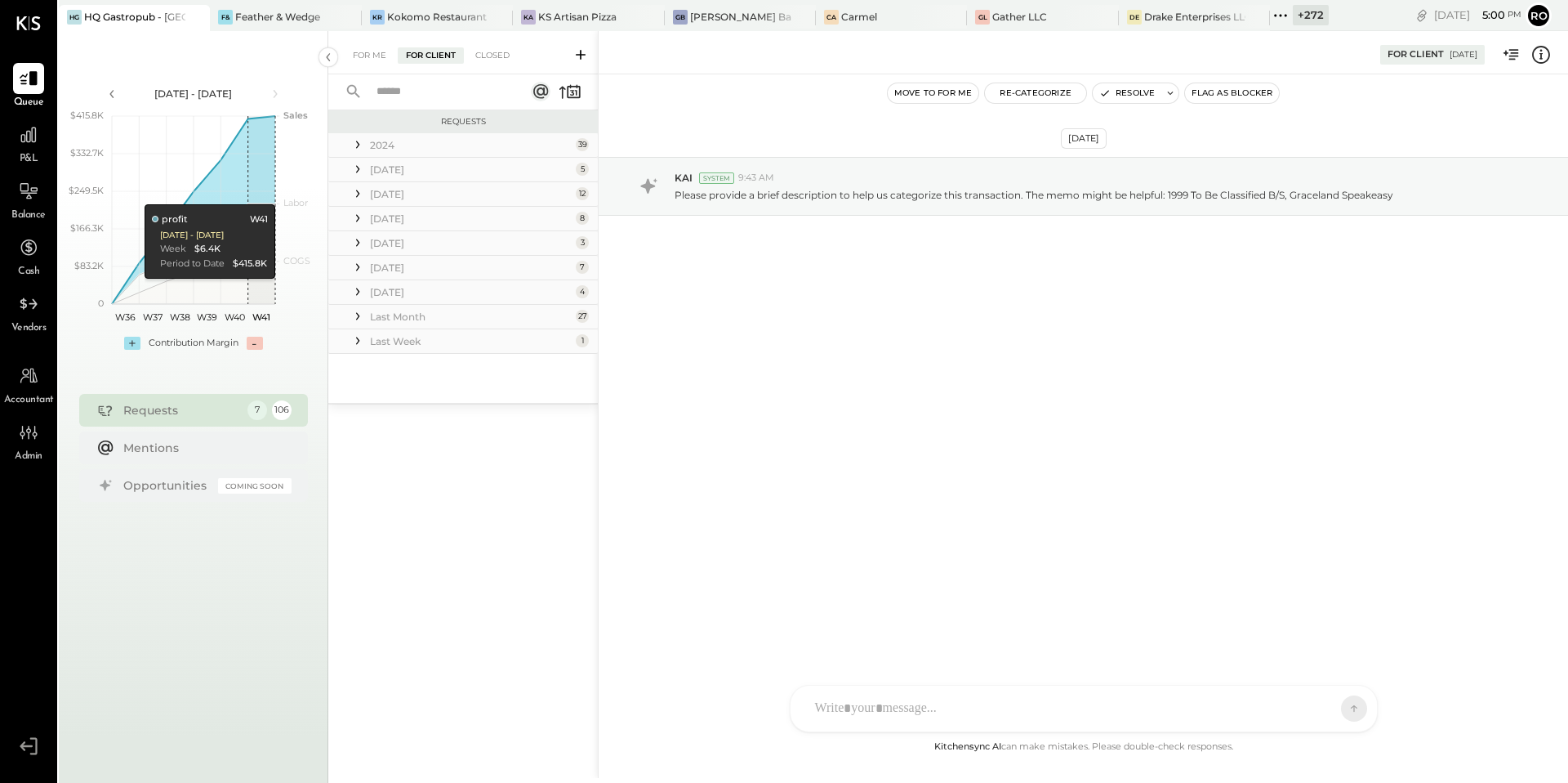
click at [358, 318] on icon at bounding box center [358, 316] width 3 height 8
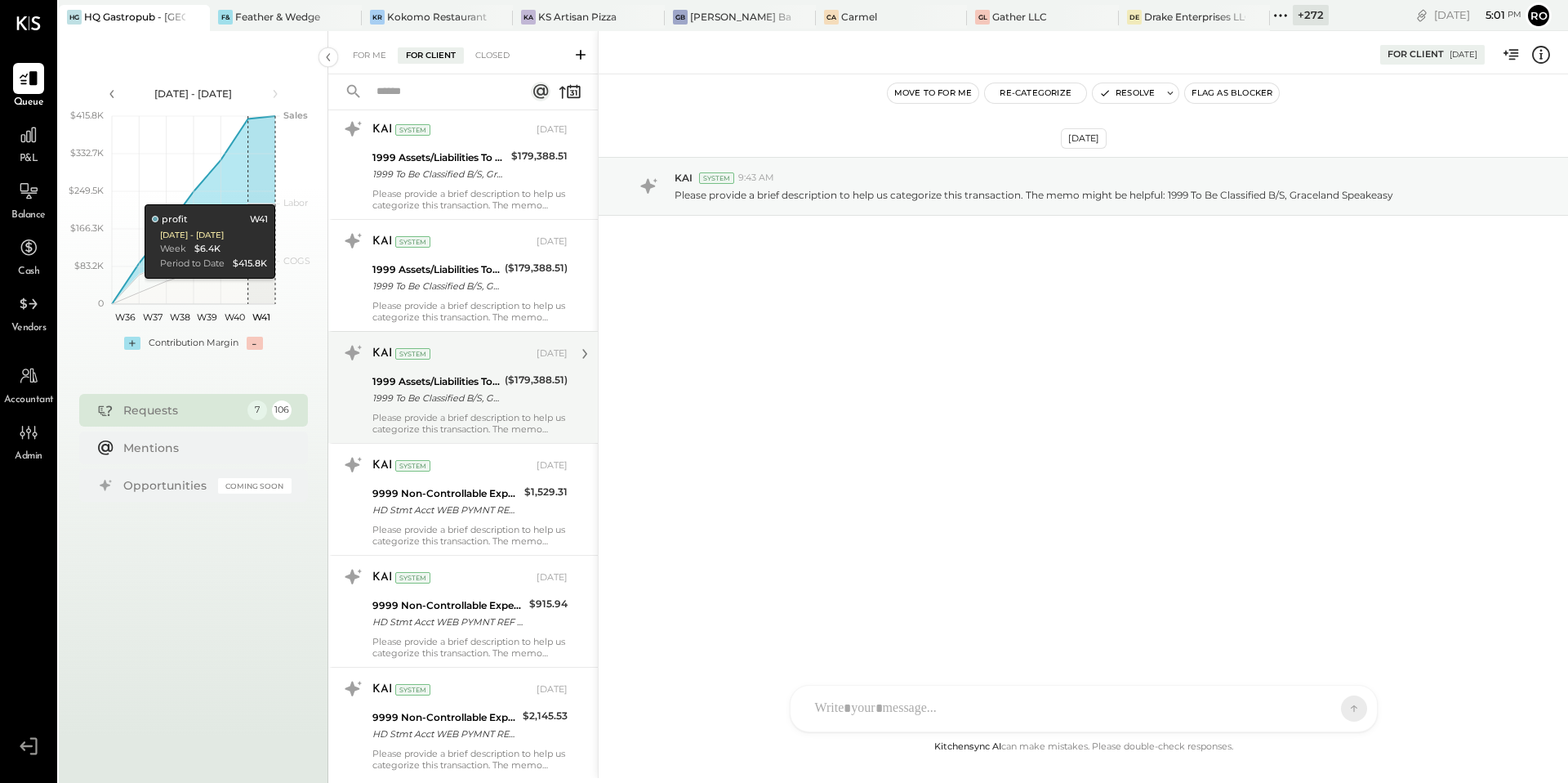
scroll to position [2576, 0]
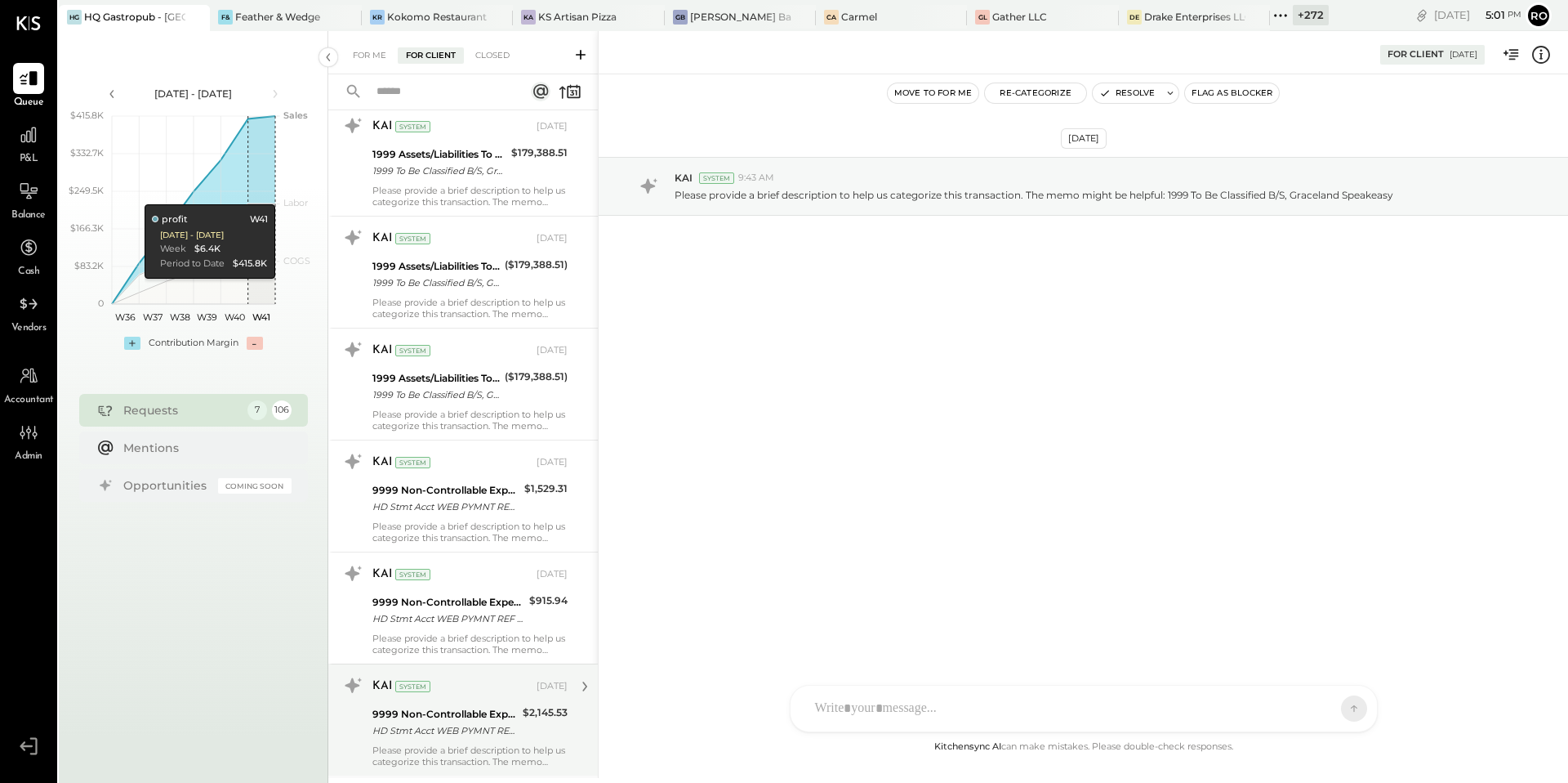
click at [460, 688] on div "KAI System" at bounding box center [452, 686] width 161 height 16
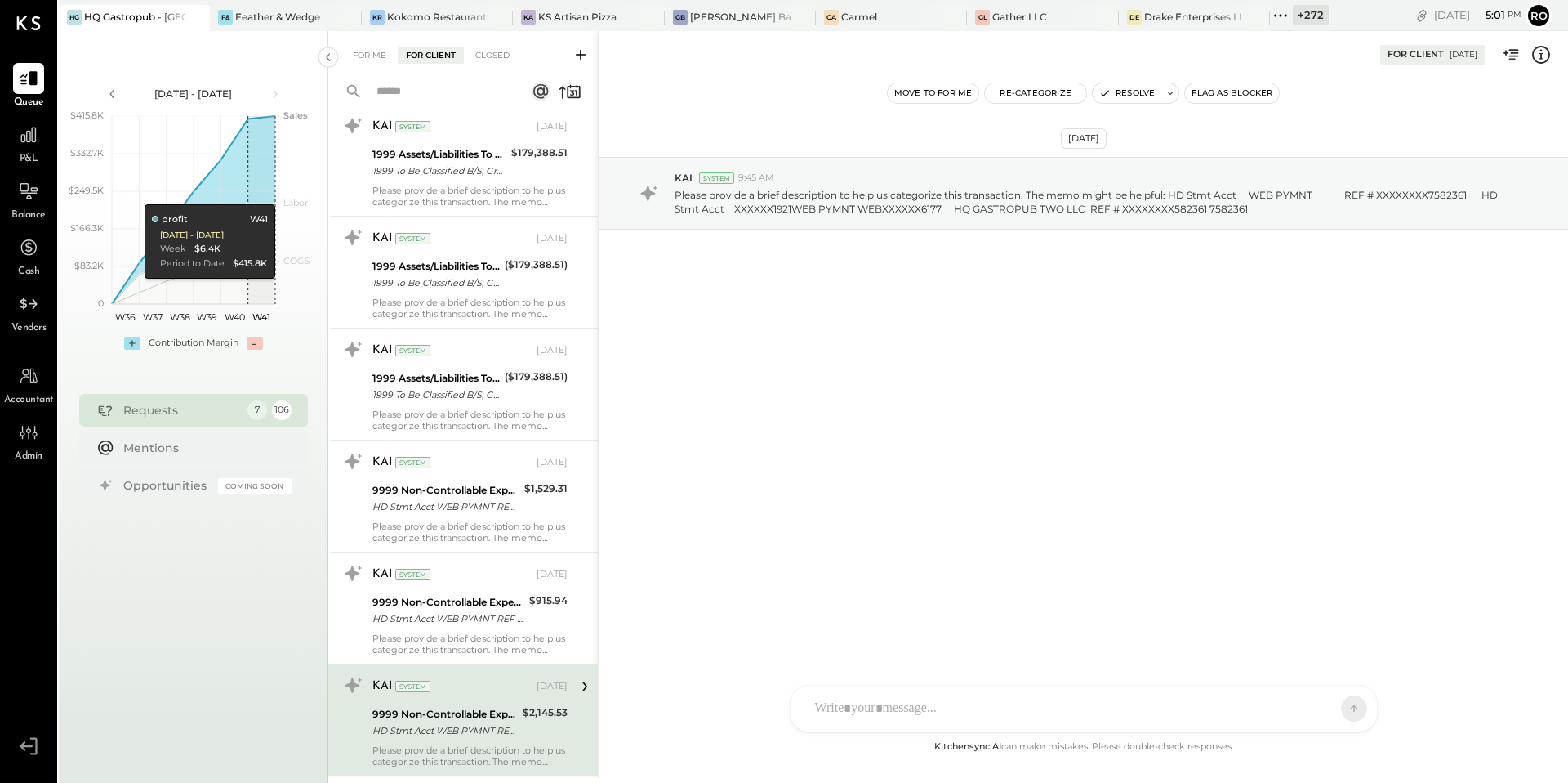
click at [1546, 55] on icon at bounding box center [1541, 55] width 21 height 21
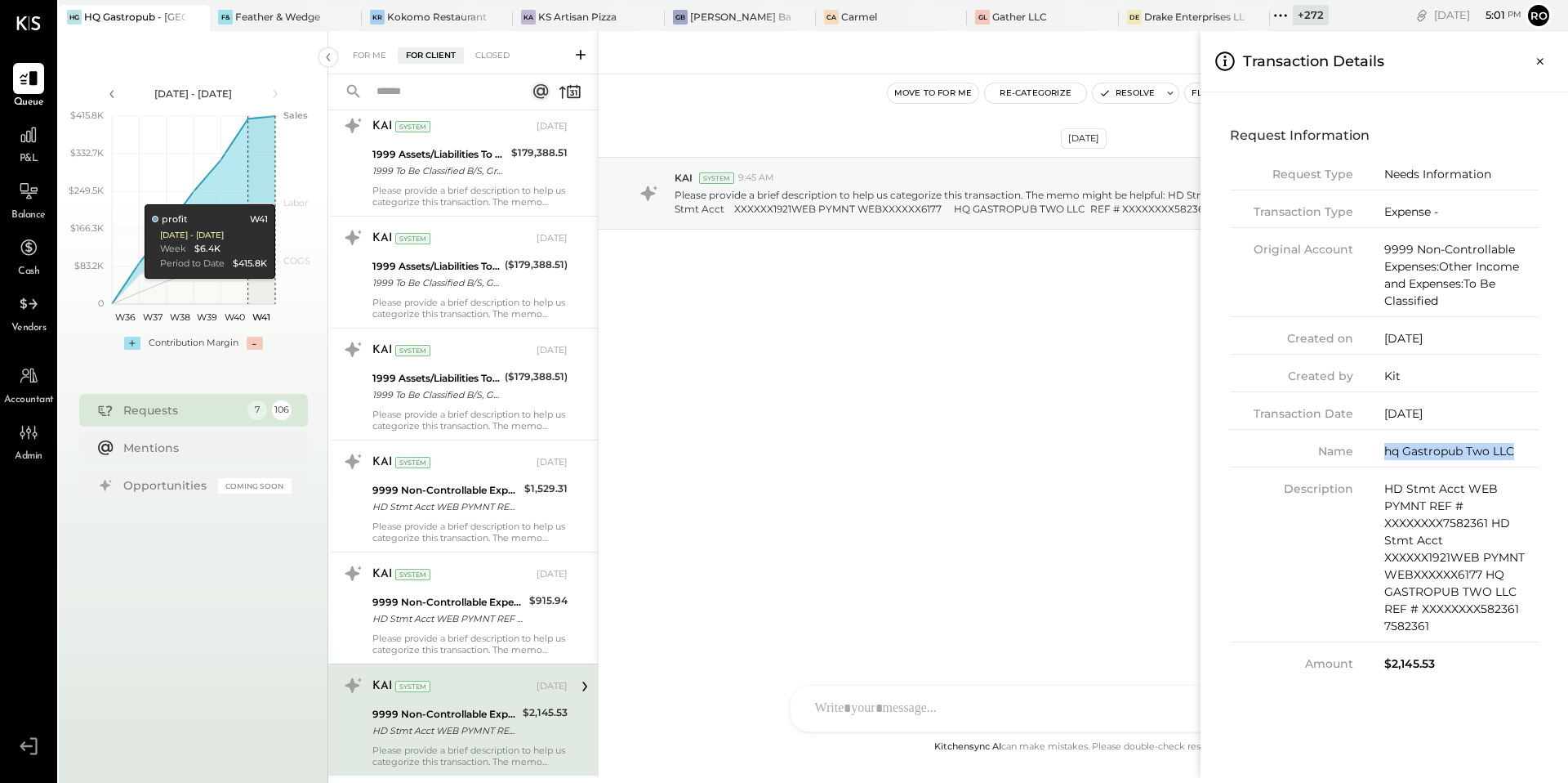
drag, startPoint x: 1377, startPoint y: 447, endPoint x: 1516, endPoint y: 451, distance: 139.1
click at [1516, 451] on div "Name hq Gastropub Two LLC" at bounding box center [1384, 455] width 309 height 25
drag, startPoint x: 1381, startPoint y: 214, endPoint x: 1444, endPoint y: 214, distance: 63.0
click at [1444, 214] on div "Transaction Type Expense -" at bounding box center [1384, 216] width 309 height 25
drag, startPoint x: 1486, startPoint y: 520, endPoint x: 1447, endPoint y: 520, distance: 39.0
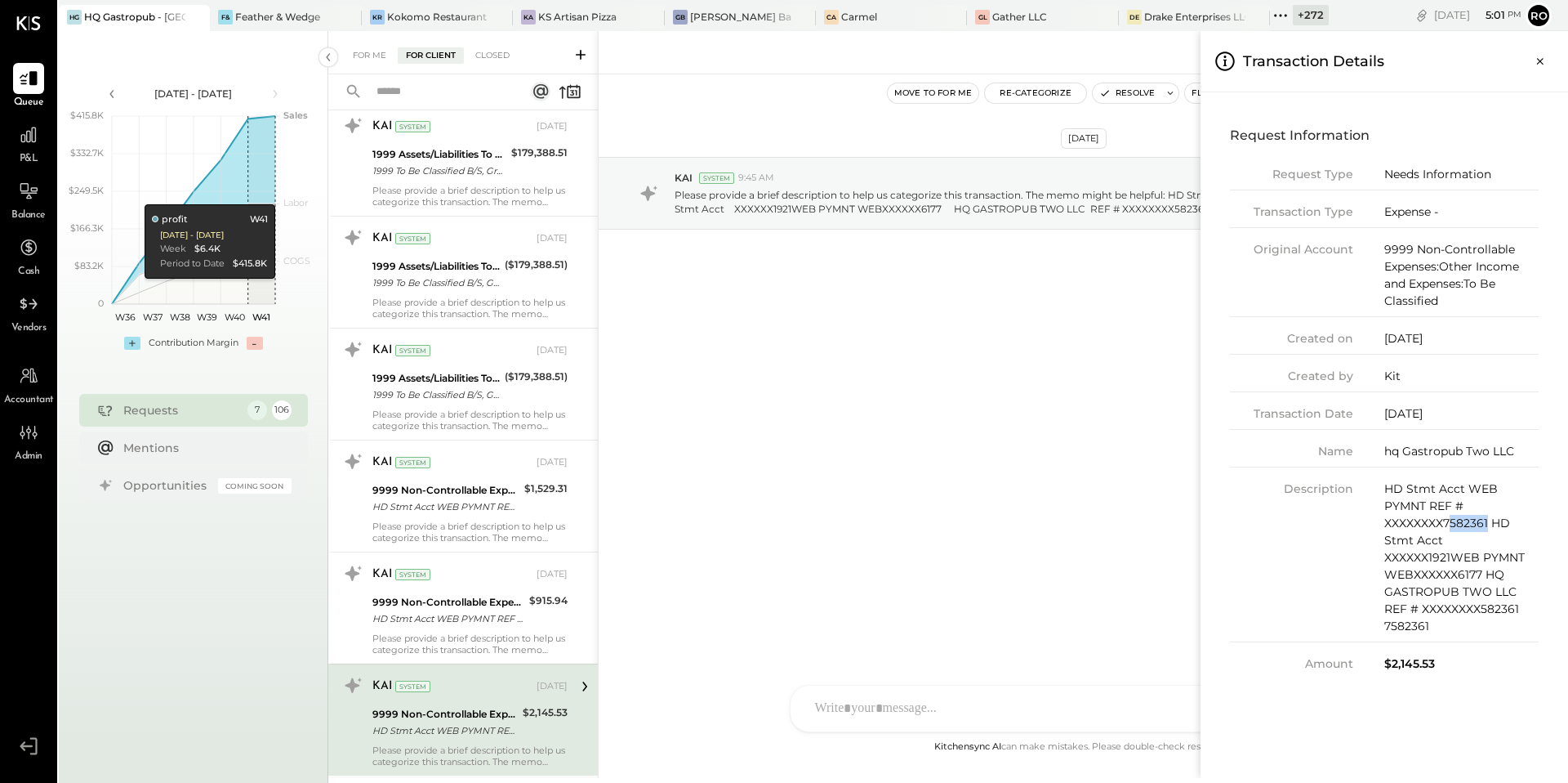
click at [1447, 520] on div "HD Stmt Acct WEB PYMNT REF # XXXXXXXX7582361 HD Stmt Acct XXXXXX1921WEB PYMNT W…" at bounding box center [1462, 557] width 154 height 154
click at [1481, 581] on div "HD Stmt Acct WEB PYMNT REF # XXXXXXXX7582361 HD Stmt Acct XXXXXX1921WEB PYMNT W…" at bounding box center [1462, 557] width 154 height 154
drag, startPoint x: 1481, startPoint y: 581, endPoint x: 1460, endPoint y: 580, distance: 21.0
click at [1460, 580] on div "HD Stmt Acct WEB PYMNT REF # XXXXXXXX7582361 HD Stmt Acct XXXXXX1921WEB PYMNT W…" at bounding box center [1462, 557] width 154 height 154
click at [1467, 573] on div "HD Stmt Acct WEB PYMNT REF # XXXXXXXX7582361 HD Stmt Acct XXXXXX1921WEB PYMNT W…" at bounding box center [1462, 557] width 154 height 154
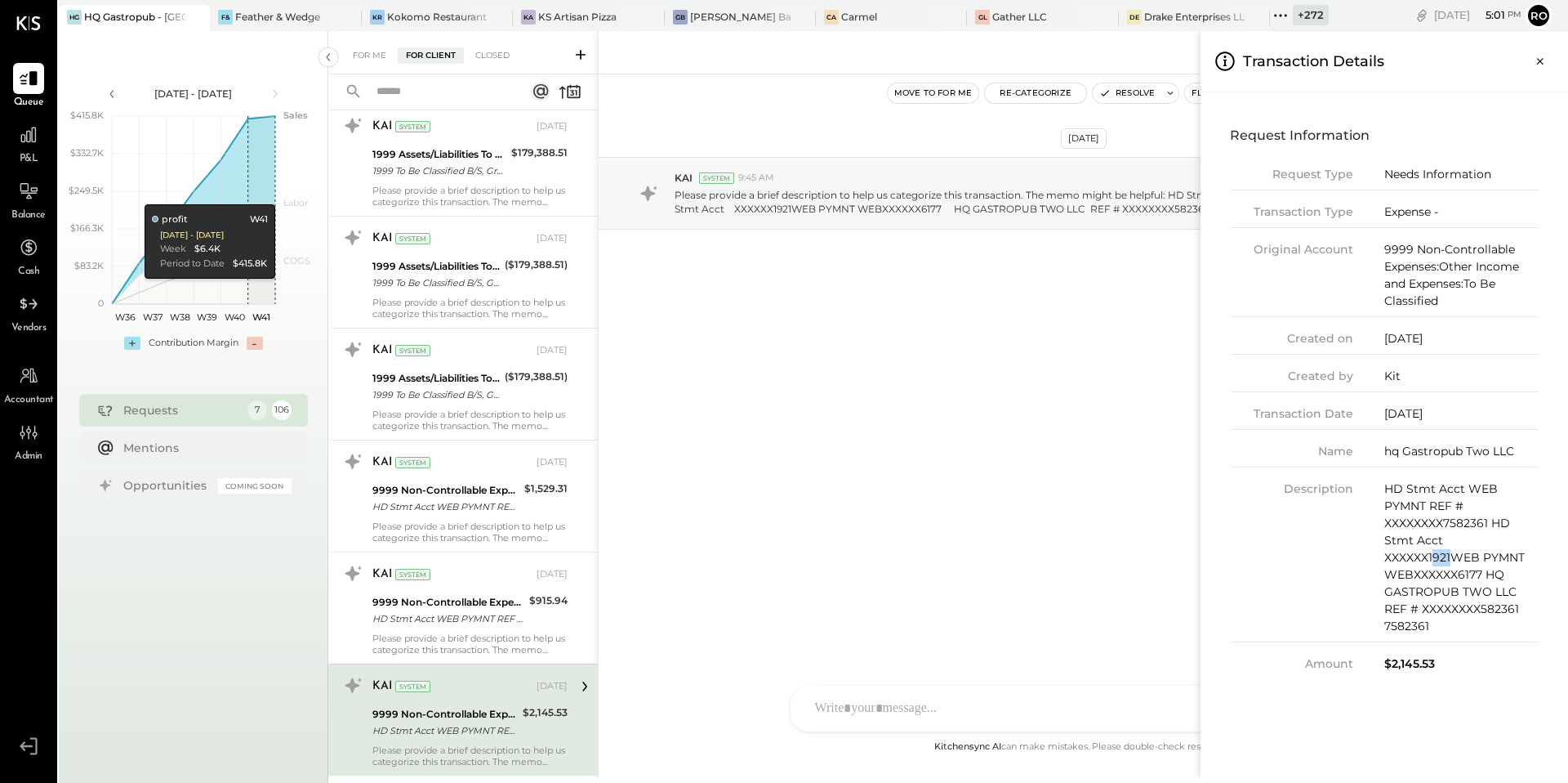
drag, startPoint x: 1448, startPoint y: 557, endPoint x: 1434, endPoint y: 557, distance: 14.0
click at [1434, 557] on div "HD Stmt Acct WEB PYMNT REF # XXXXXXXX7582361 HD Stmt Acct XXXXXX1921WEB PYMNT W…" at bounding box center [1462, 557] width 154 height 154
drag, startPoint x: 1384, startPoint y: 542, endPoint x: 1449, endPoint y: 552, distance: 65.8
click at [1449, 552] on div "HD Stmt Acct WEB PYMNT REF # XXXXXXXX7582361 HD Stmt Acct XXXXXX1921WEB PYMNT W…" at bounding box center [1462, 557] width 154 height 154
click at [1451, 560] on div "HD Stmt Acct WEB PYMNT REF # XXXXXXXX7582361 HD Stmt Acct XXXXXX1921WEB PYMNT W…" at bounding box center [1462, 557] width 154 height 154
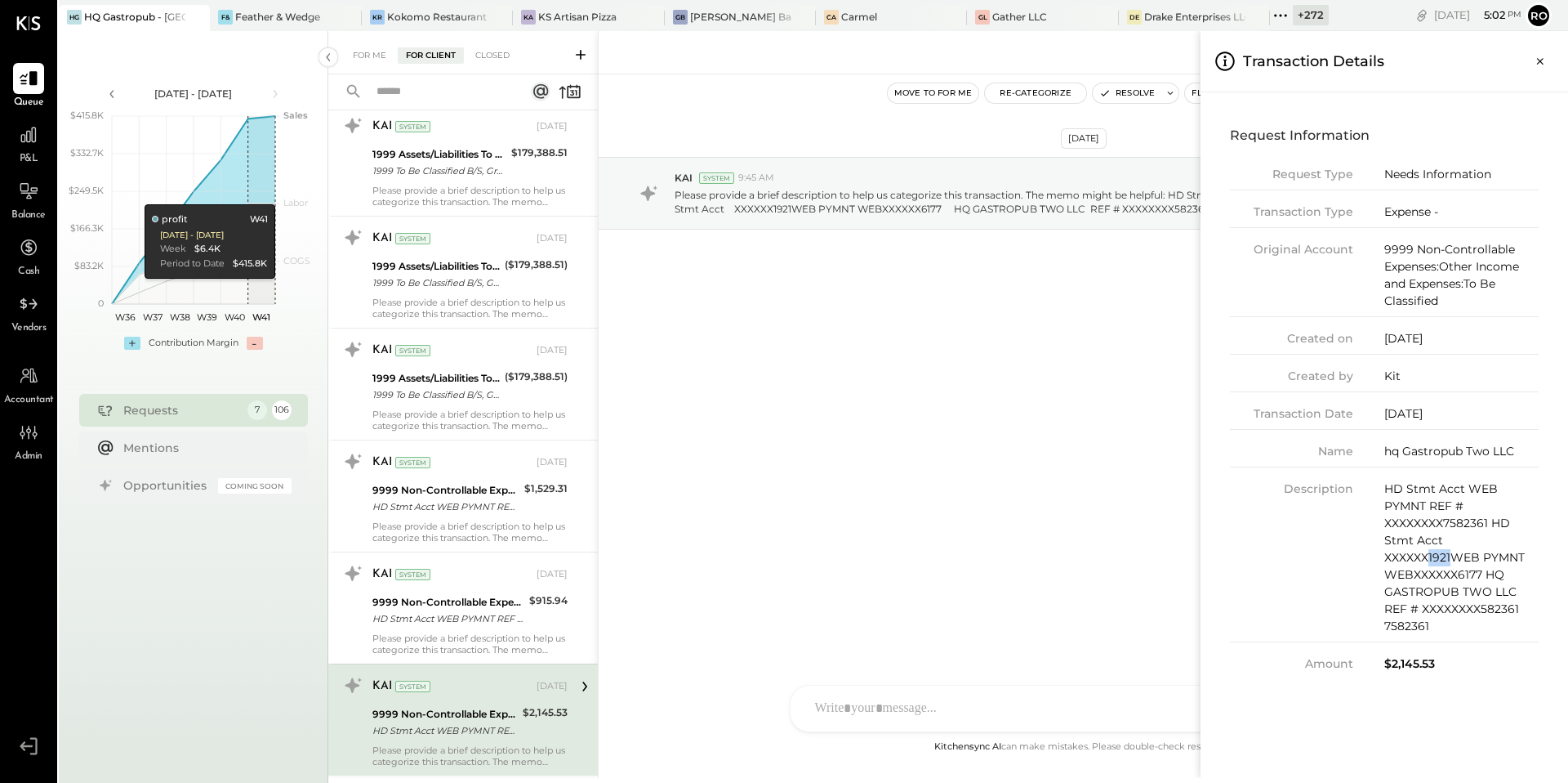
drag, startPoint x: 1451, startPoint y: 560, endPoint x: 1427, endPoint y: 560, distance: 24.0
click at [1427, 560] on div "HD Stmt Acct WEB PYMNT REF # XXXXXXXX7582361 HD Stmt Acct XXXXXX1921WEB PYMNT W…" at bounding box center [1462, 557] width 154 height 154
copy div "1921"
